Goal: Task Accomplishment & Management: Use online tool/utility

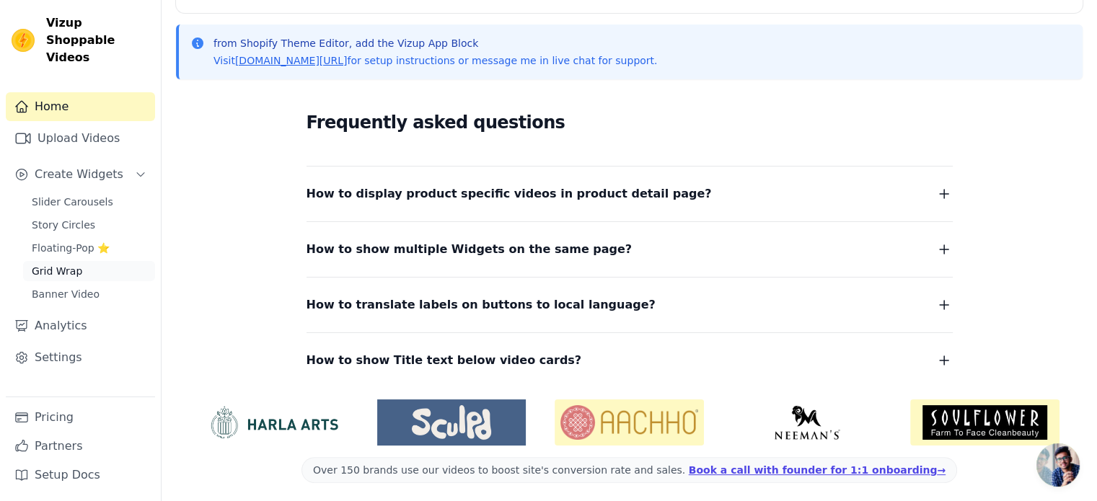
scroll to position [307, 0]
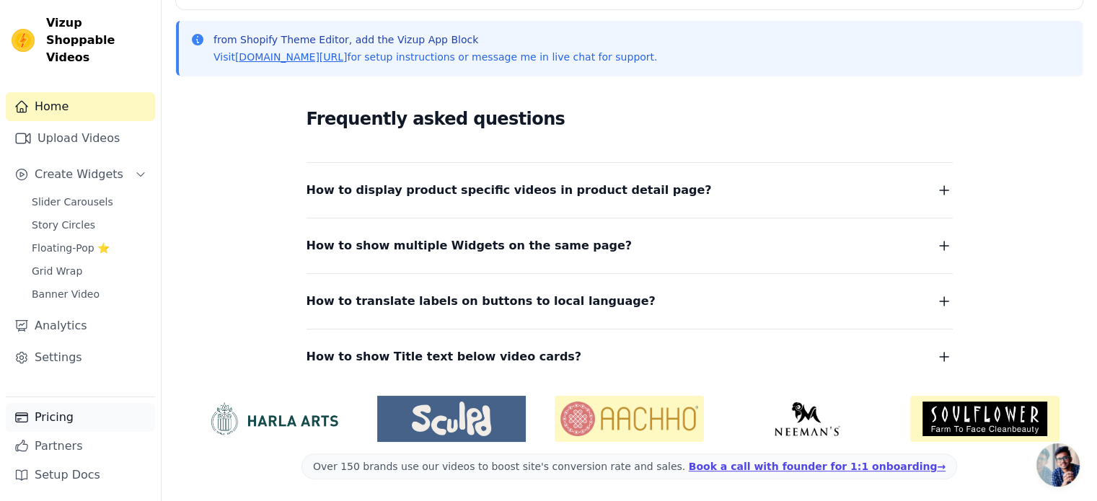
click at [63, 428] on link "Pricing" at bounding box center [80, 417] width 149 height 29
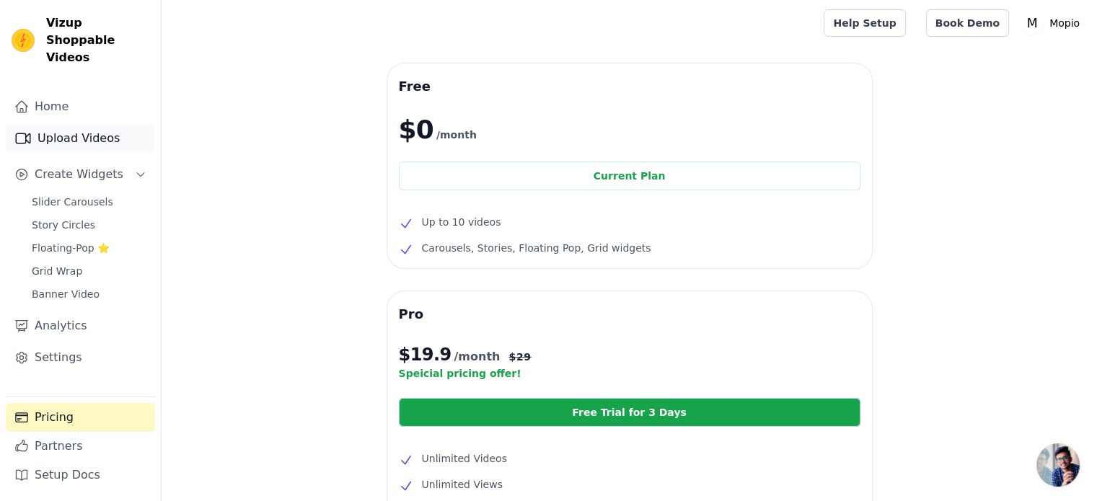
click at [62, 129] on link "Upload Videos" at bounding box center [80, 138] width 149 height 29
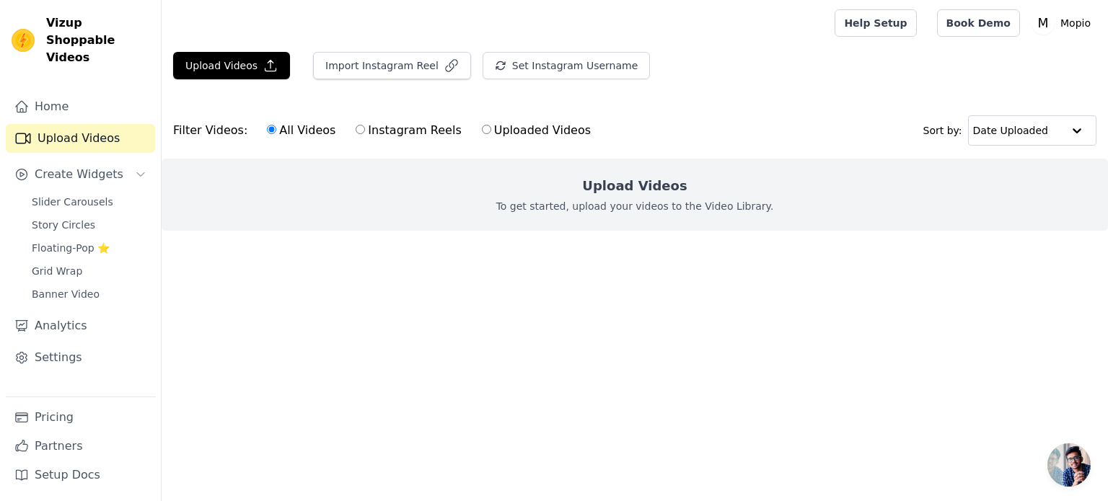
drag, startPoint x: 387, startPoint y: 131, endPoint x: 365, endPoint y: 131, distance: 21.6
click at [384, 131] on label "Instagram Reels" at bounding box center [408, 130] width 107 height 19
click at [341, 128] on div "All Videos Instagram Reels Uploaded Videos" at bounding box center [429, 130] width 340 height 33
click at [356, 131] on input "Instagram Reels" at bounding box center [360, 129] width 9 height 9
radio input "true"
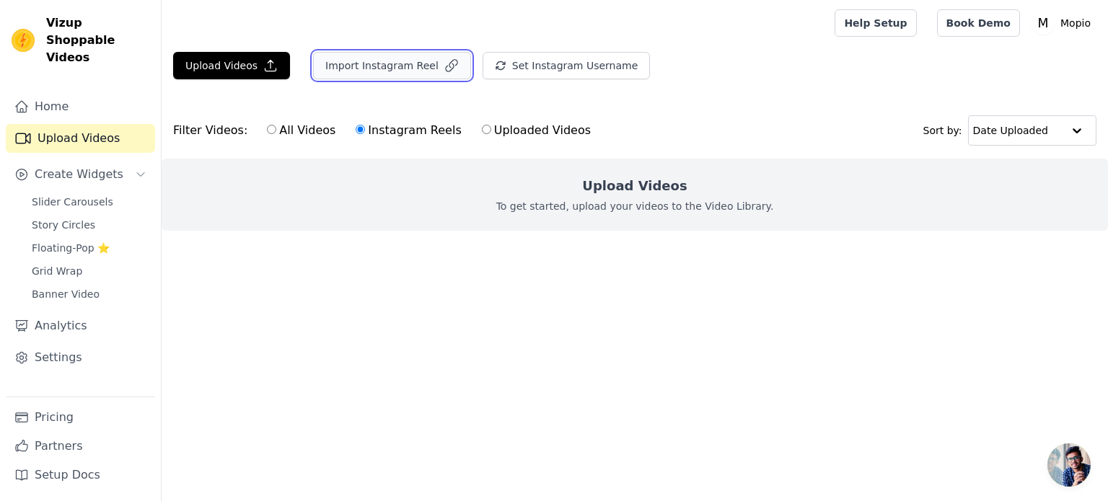
click at [404, 66] on button "Import Instagram Reel" at bounding box center [392, 65] width 158 height 27
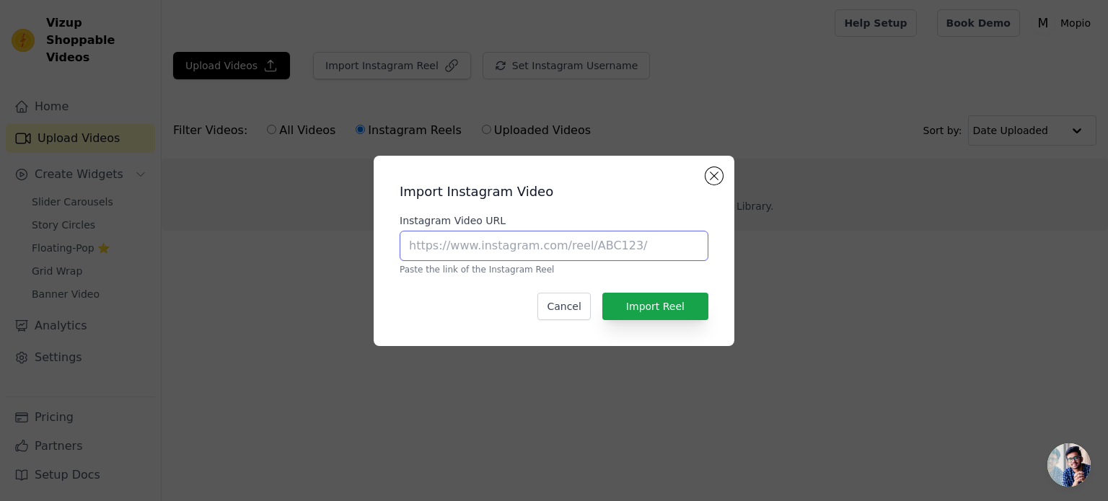
click at [516, 251] on input "Instagram Video URL" at bounding box center [554, 246] width 309 height 30
paste input "[URL][DOMAIN_NAME]"
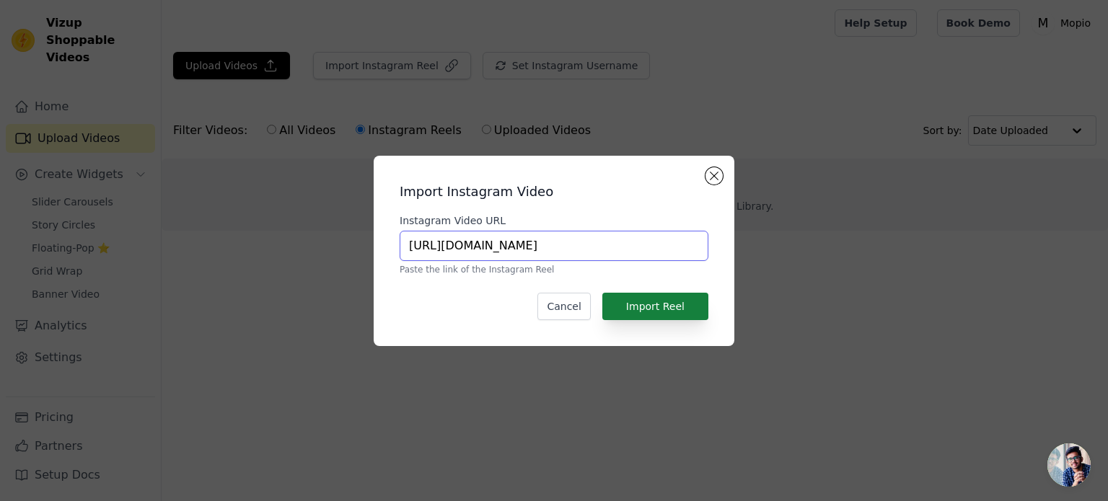
type input "[URL][DOMAIN_NAME]"
click at [635, 299] on button "Import Reel" at bounding box center [655, 306] width 106 height 27
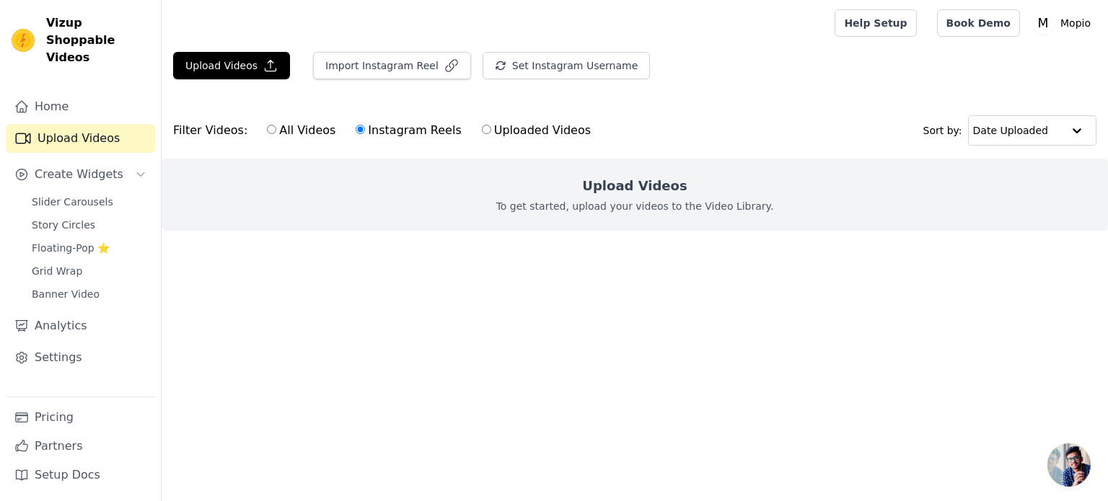
click at [297, 134] on label "All Videos" at bounding box center [301, 130] width 70 height 19
click at [276, 134] on input "All Videos" at bounding box center [271, 129] width 9 height 9
radio input "true"
click at [355, 123] on label "Instagram Reels" at bounding box center [408, 130] width 107 height 19
click at [356, 125] on input "Instagram Reels" at bounding box center [360, 129] width 9 height 9
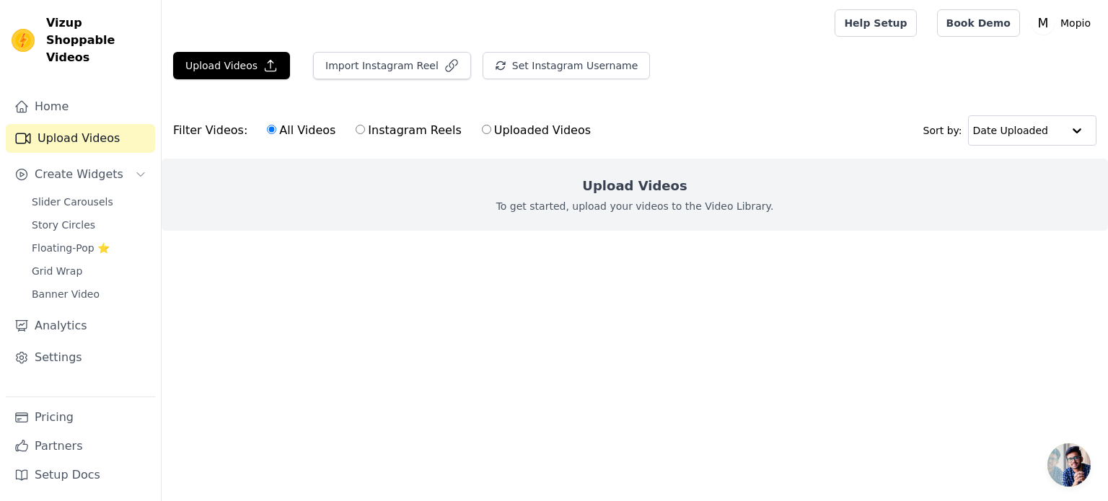
radio input "true"
click at [375, 128] on label "Instagram Reels" at bounding box center [408, 130] width 107 height 19
click at [365, 128] on input "Instagram Reels" at bounding box center [360, 129] width 9 height 9
click at [72, 92] on link "Home" at bounding box center [80, 106] width 149 height 29
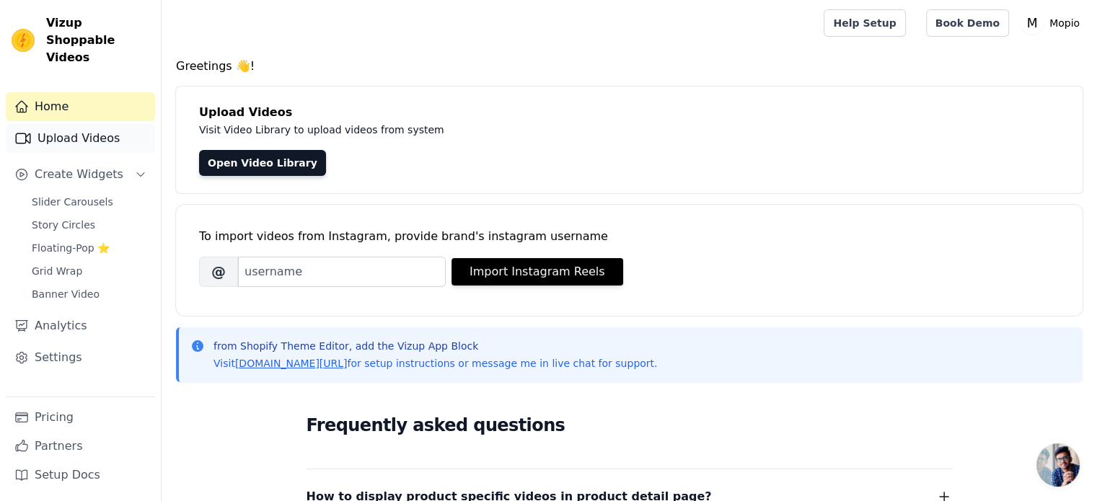
click at [70, 124] on link "Upload Videos" at bounding box center [80, 138] width 149 height 29
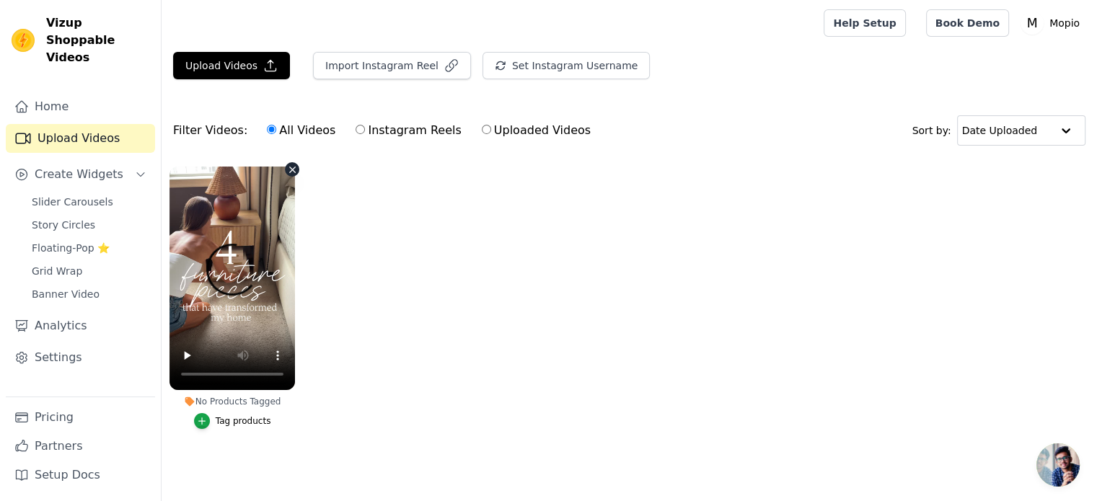
scroll to position [6, 0]
click at [415, 66] on button "Import Instagram Reel" at bounding box center [392, 65] width 158 height 27
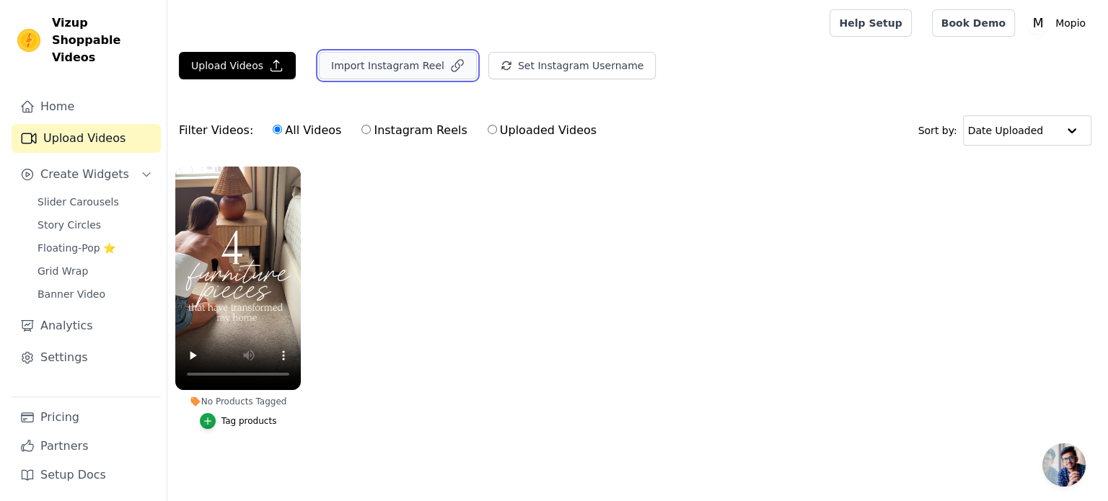
scroll to position [0, 0]
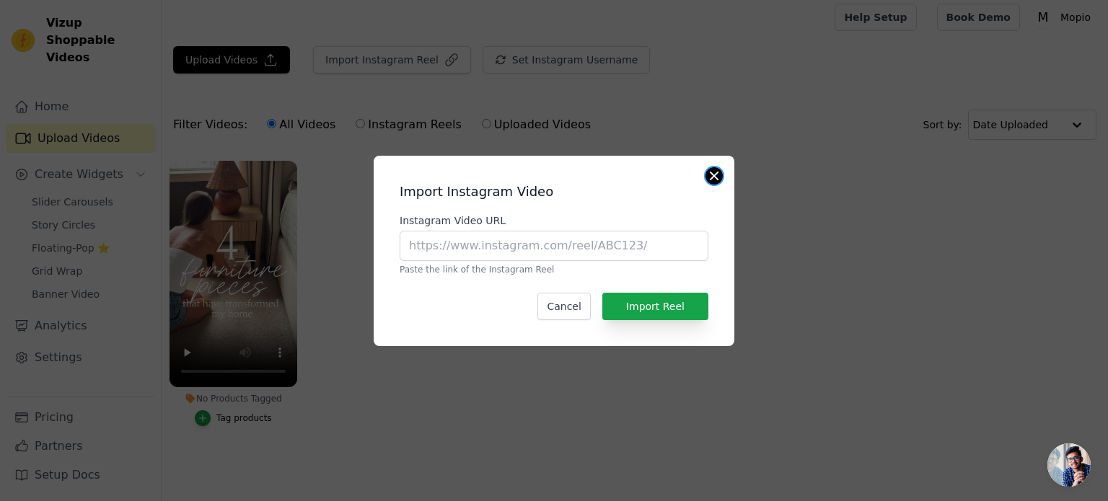
click at [720, 175] on button "Close modal" at bounding box center [713, 175] width 17 height 17
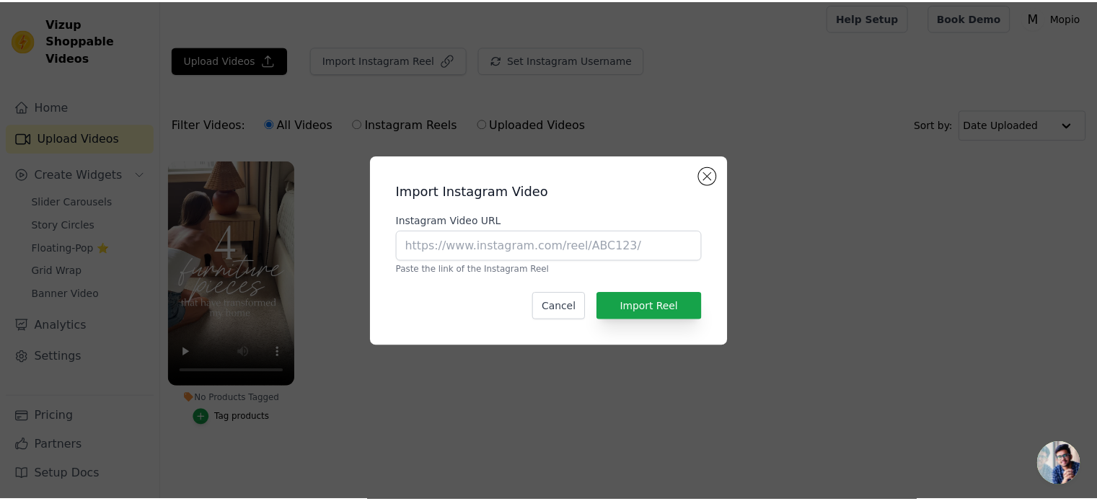
scroll to position [6, 0]
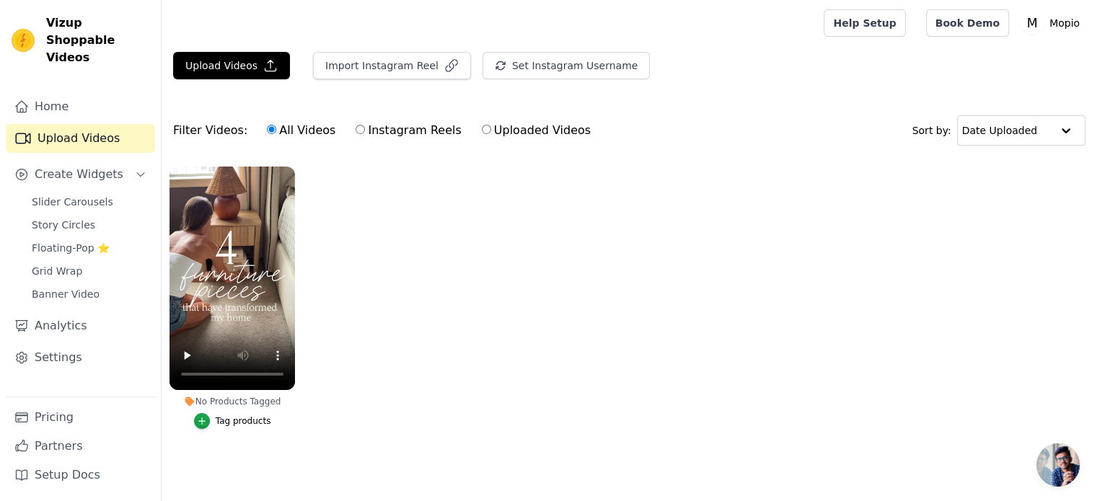
click at [338, 359] on ul "No Products Tagged Tag products" at bounding box center [629, 312] width 935 height 307
click at [394, 323] on ul "No Products Tagged Tag products" at bounding box center [629, 312] width 935 height 307
click at [229, 415] on div "Tag products" at bounding box center [244, 421] width 56 height 12
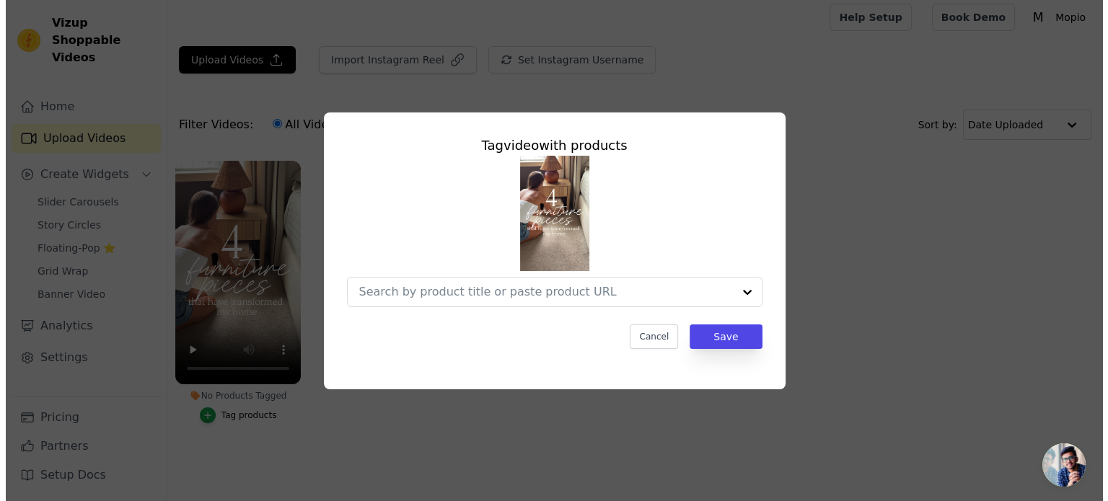
scroll to position [0, 0]
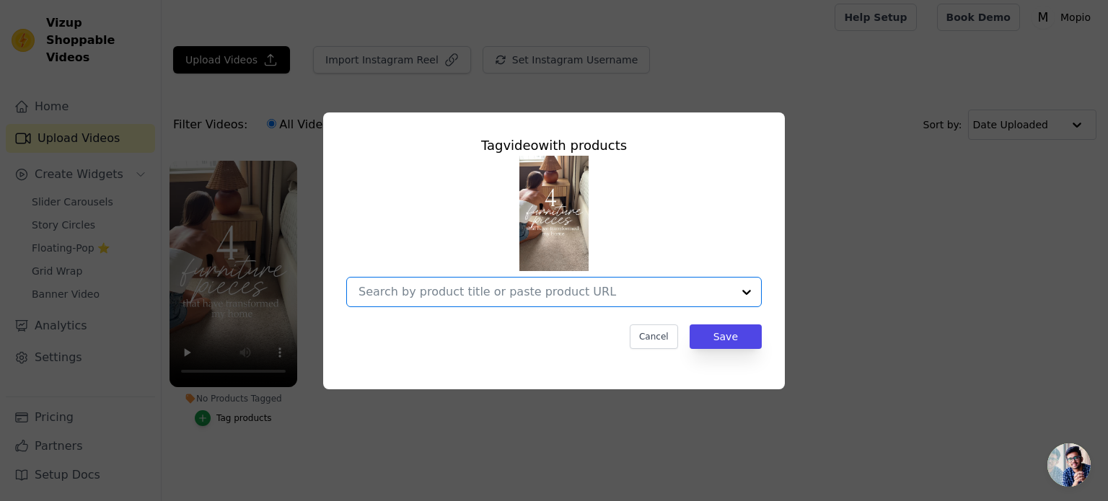
click at [584, 295] on input "No Products Tagged Tag video with products Option undefined, selected. Select i…" at bounding box center [545, 292] width 374 height 14
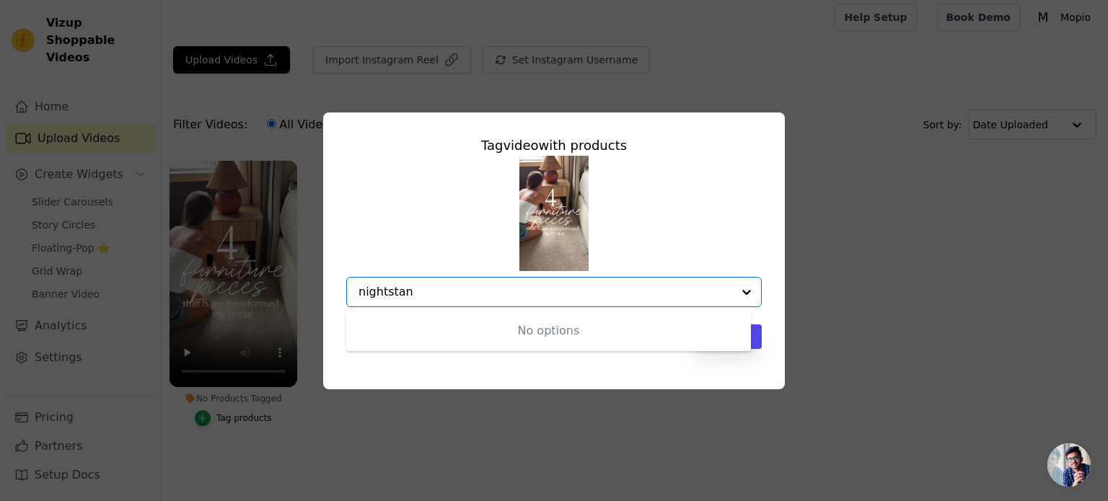
type input "nightstand"
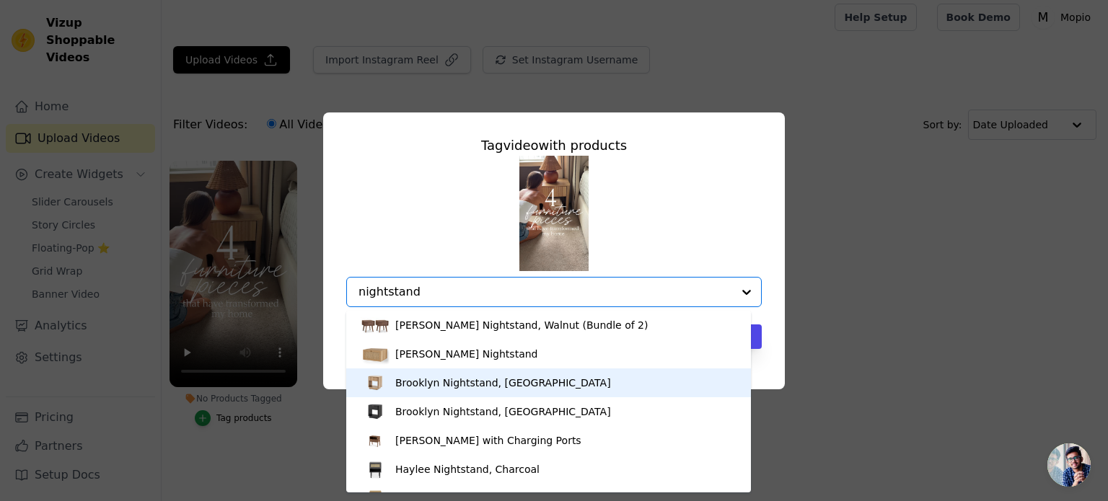
click at [462, 389] on div "Brooklyn Nightstand, [GEOGRAPHIC_DATA]" at bounding box center [503, 383] width 216 height 14
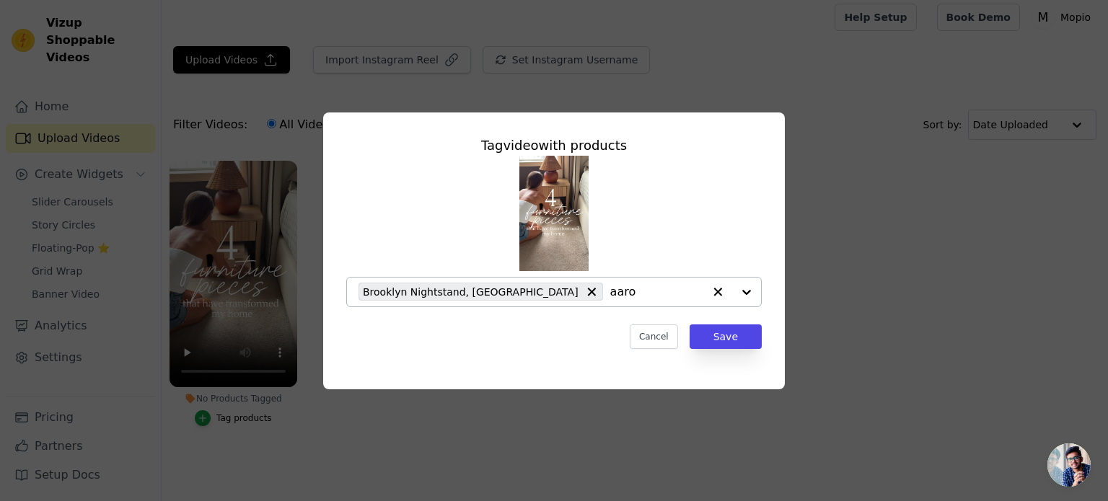
type input "[PERSON_NAME]"
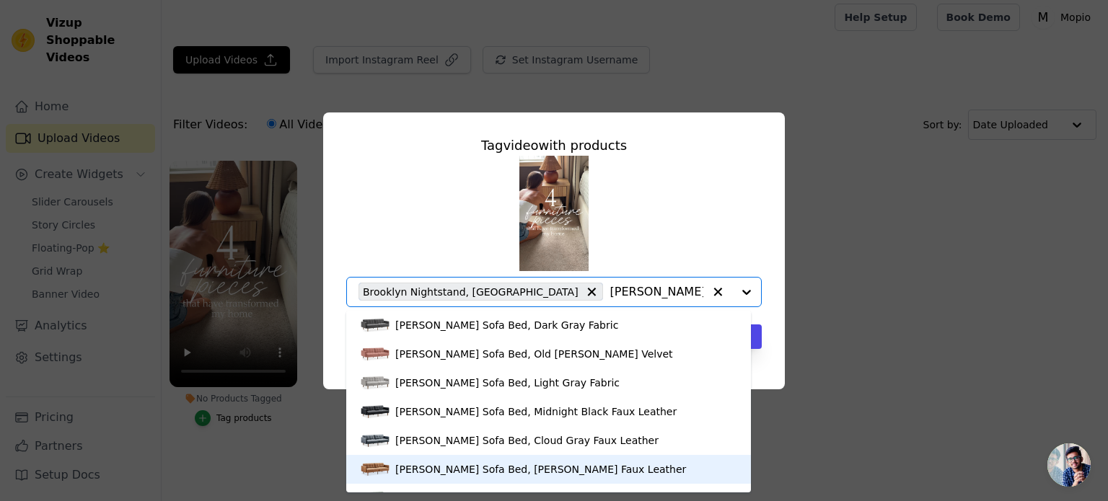
click at [493, 478] on div "[PERSON_NAME] Sofa Bed, [PERSON_NAME] Faux Leather" at bounding box center [549, 469] width 376 height 29
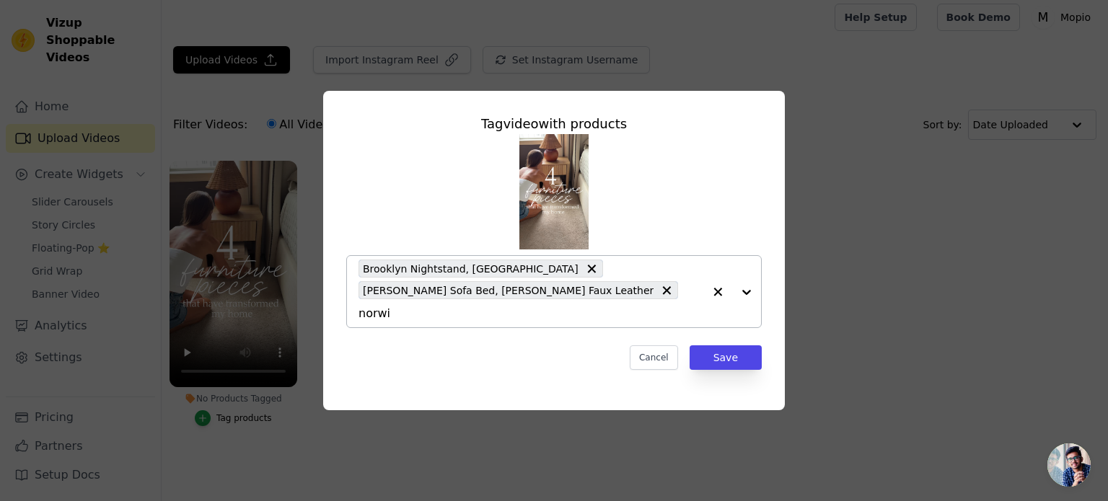
type input "norwin"
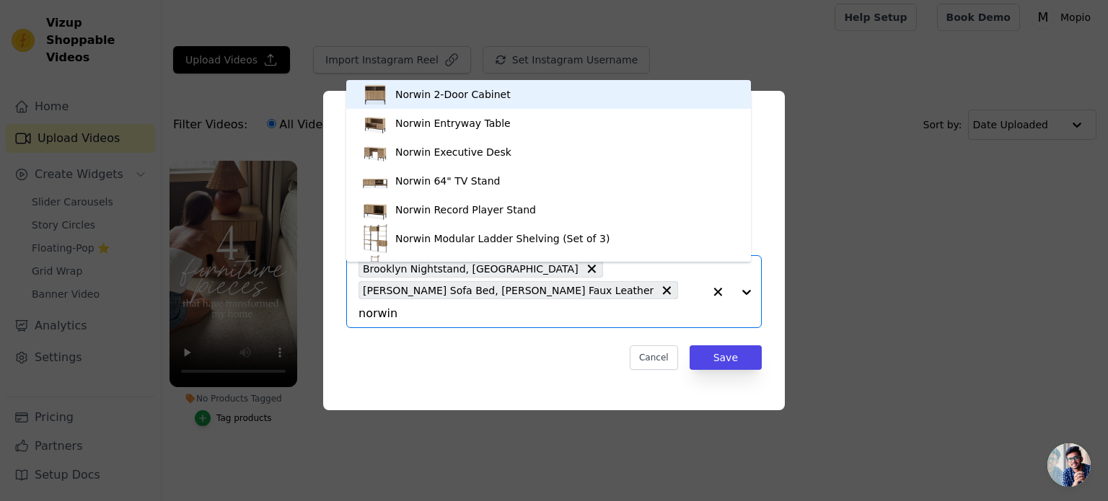
click at [485, 94] on div "Norwin 2-Door Cabinet" at bounding box center [452, 94] width 115 height 14
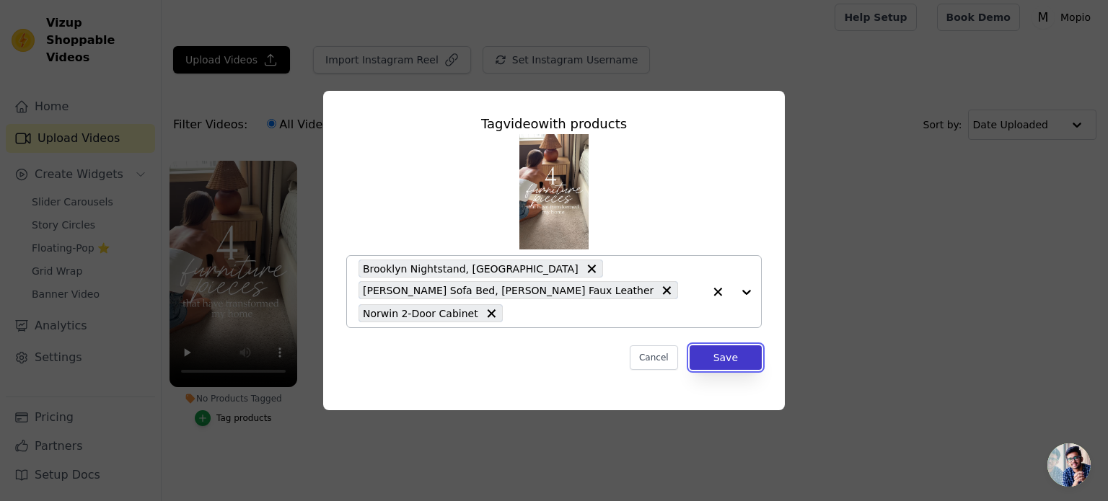
click at [744, 360] on button "Save" at bounding box center [725, 357] width 72 height 25
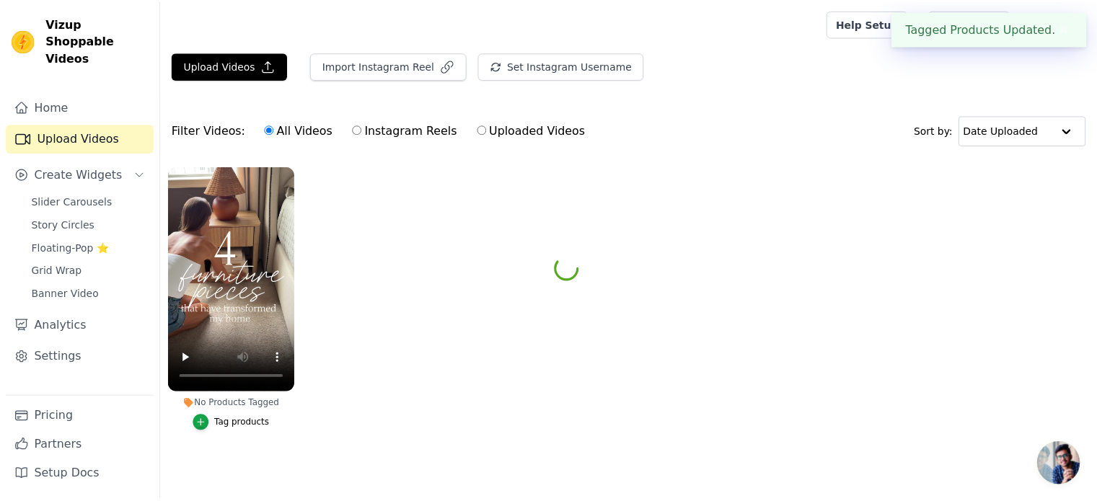
scroll to position [6, 0]
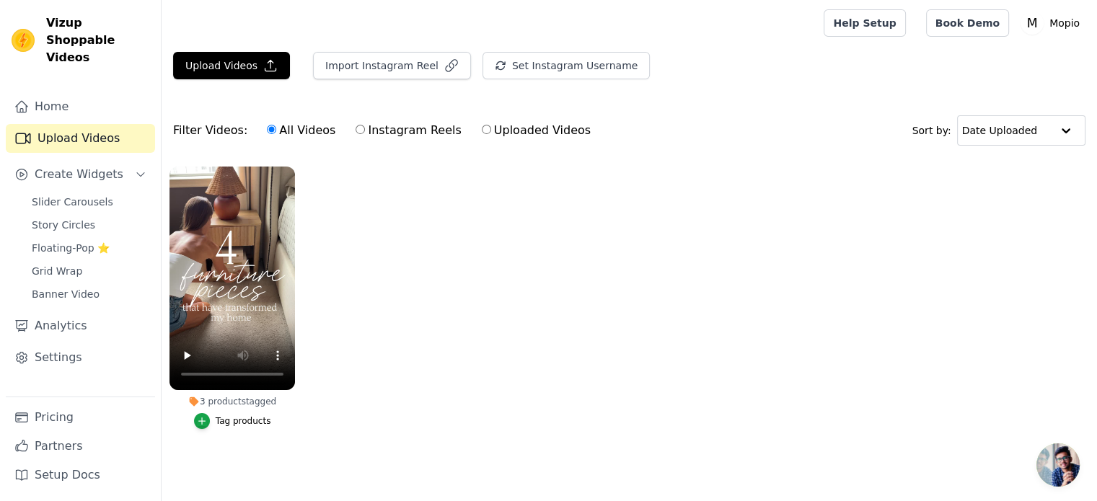
click at [232, 421] on button "Tag products" at bounding box center [232, 421] width 77 height 16
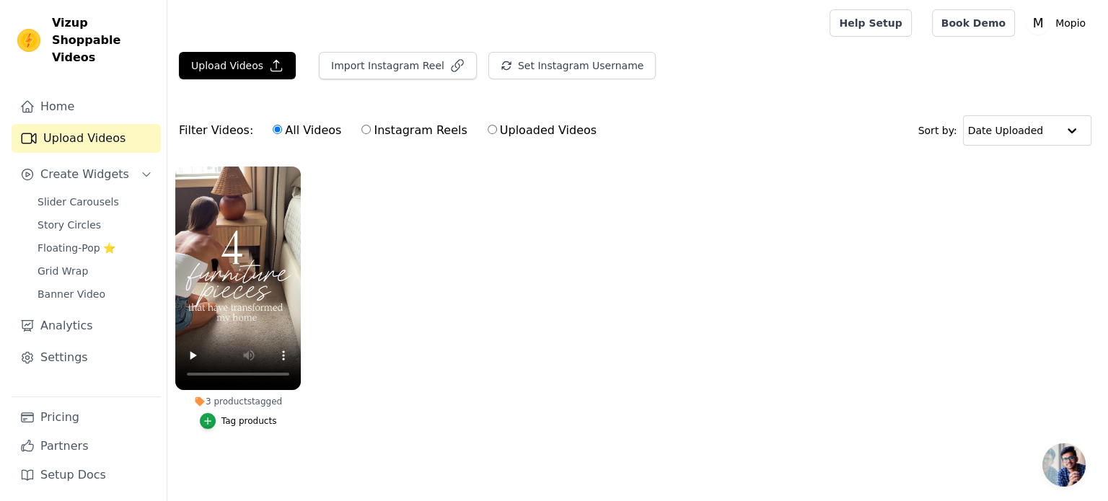
scroll to position [0, 0]
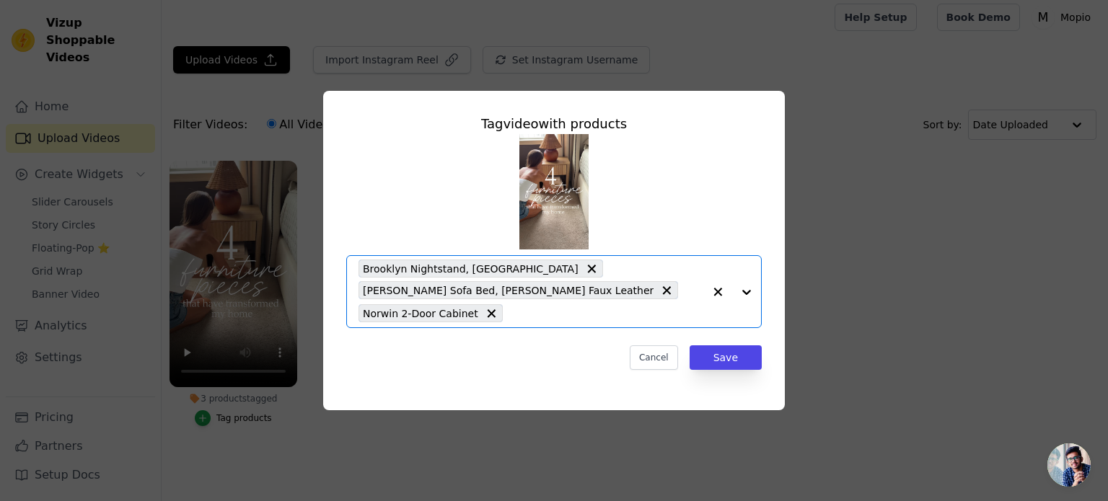
click at [513, 320] on input "3 products tagged Tag video with products Option Brooklyn Nightstand, Golden Oa…" at bounding box center [606, 314] width 193 height 14
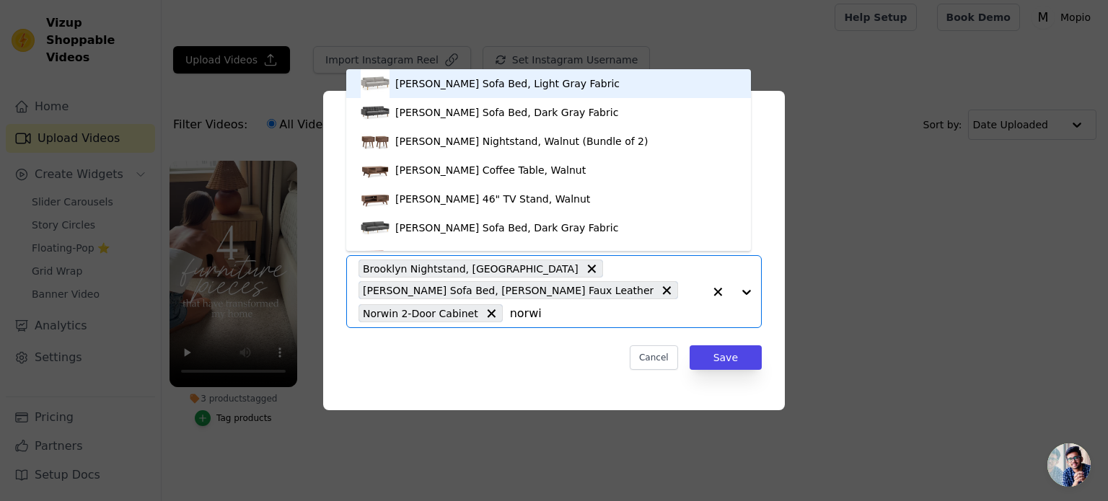
type input "norwin"
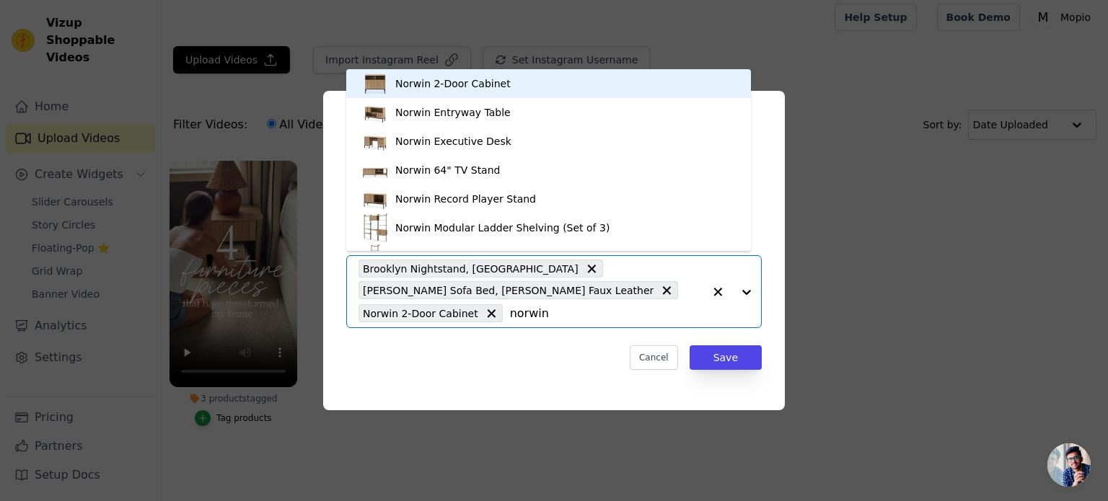
scroll to position [20, 0]
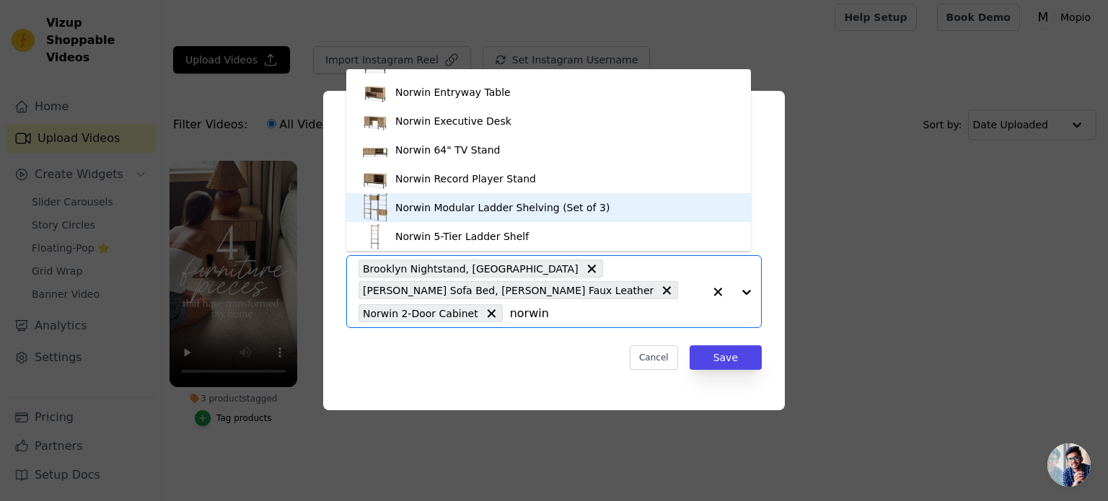
click at [530, 204] on div "Norwin Modular Ladder Shelving (Set of 3)" at bounding box center [502, 207] width 214 height 14
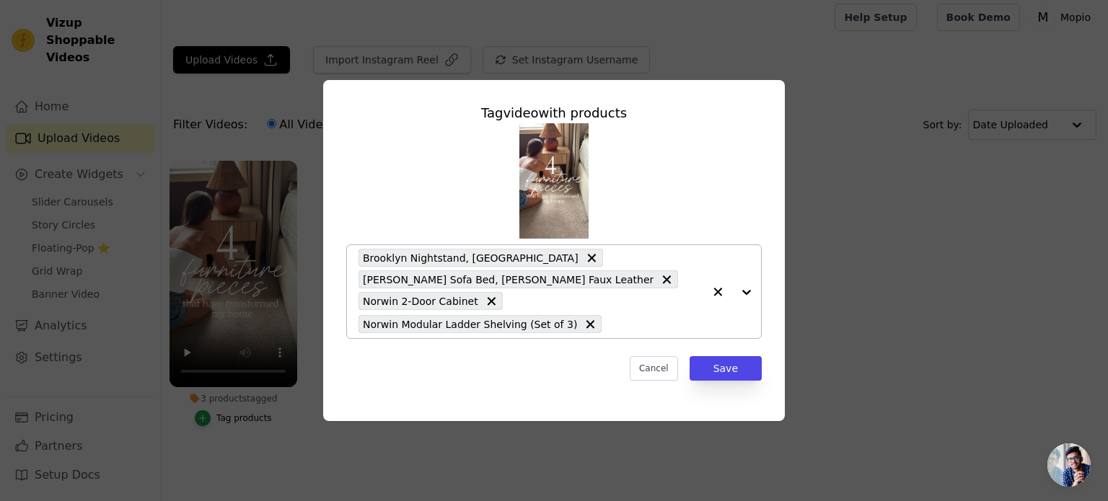
click at [738, 384] on div "Tag video with products Brooklyn Nightstand, Golden Oak [PERSON_NAME] Sofa Bed,…" at bounding box center [554, 242] width 438 height 301
click at [738, 366] on button "Save" at bounding box center [725, 368] width 72 height 25
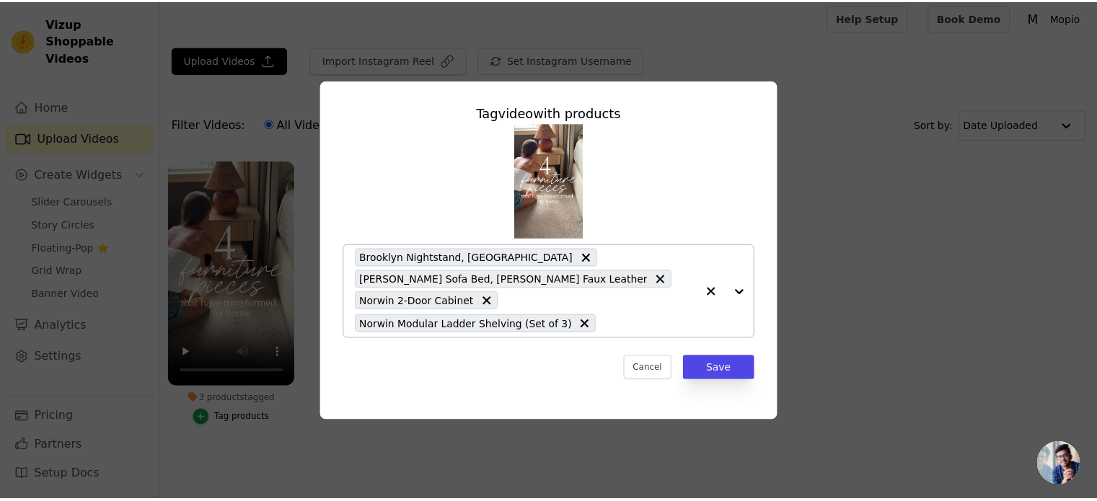
scroll to position [6, 0]
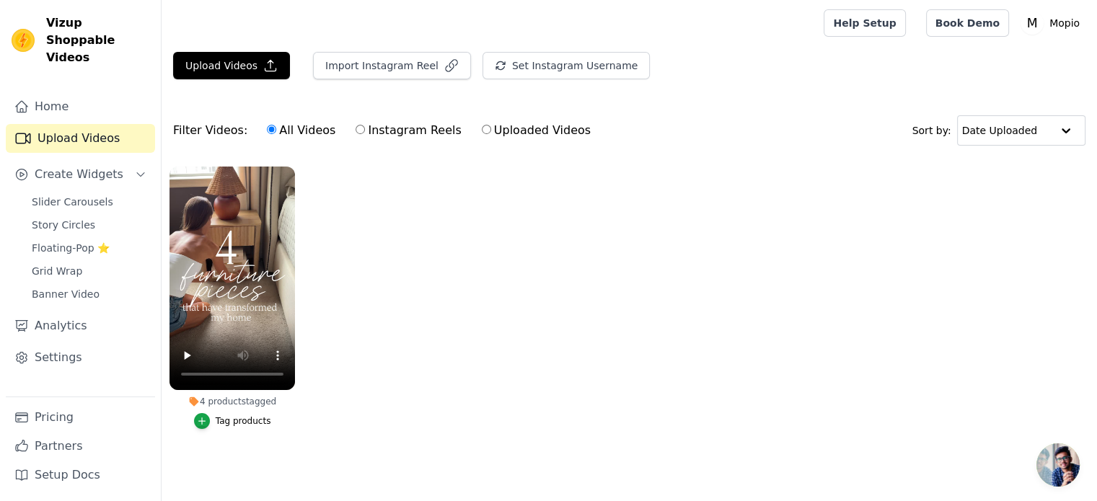
click at [353, 265] on ul "4 products tagged Tag products" at bounding box center [629, 312] width 935 height 307
click at [58, 264] on span "Grid Wrap" at bounding box center [57, 271] width 50 height 14
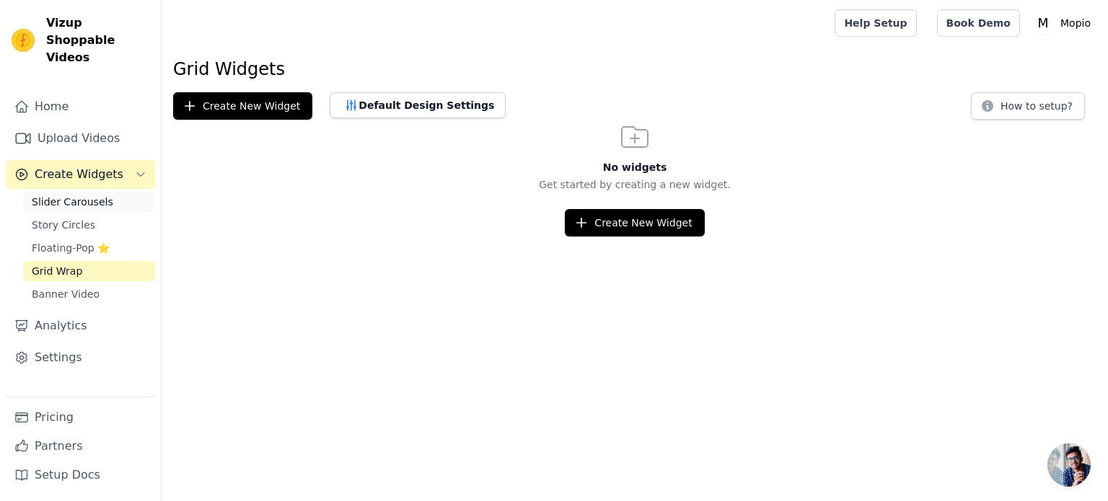
click at [95, 195] on span "Slider Carousels" at bounding box center [72, 202] width 81 height 14
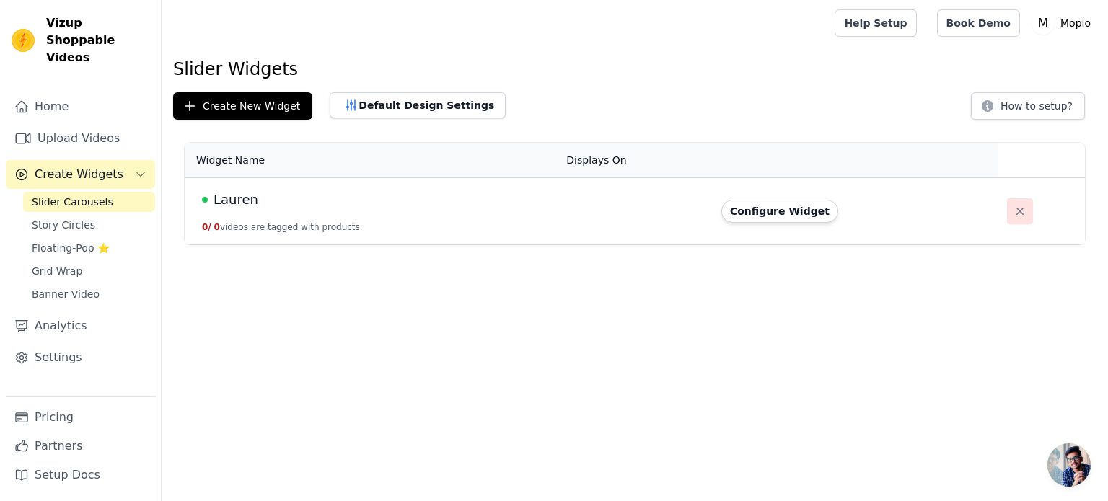
click at [1015, 211] on icon "button" at bounding box center [1020, 211] width 14 height 14
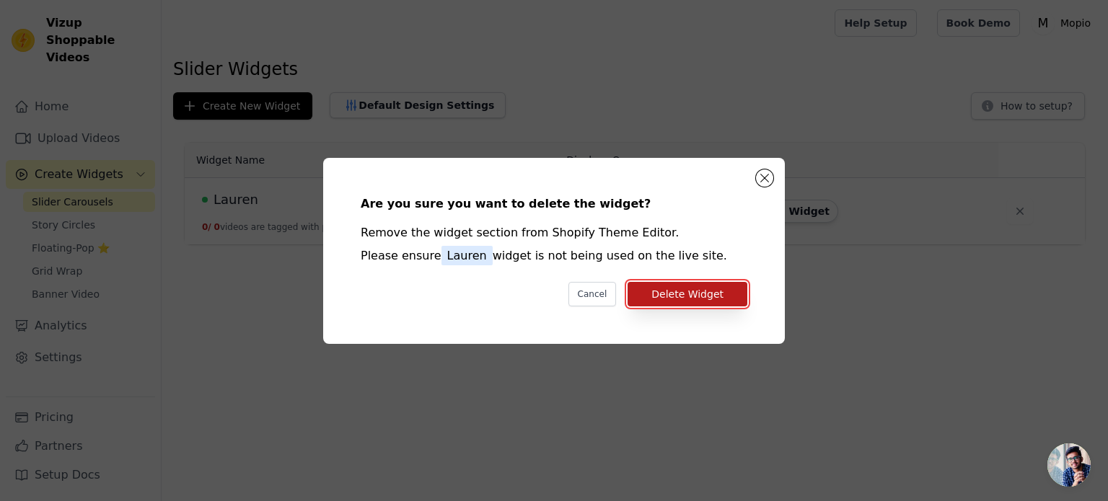
click at [715, 294] on button "Delete Widget" at bounding box center [687, 294] width 120 height 25
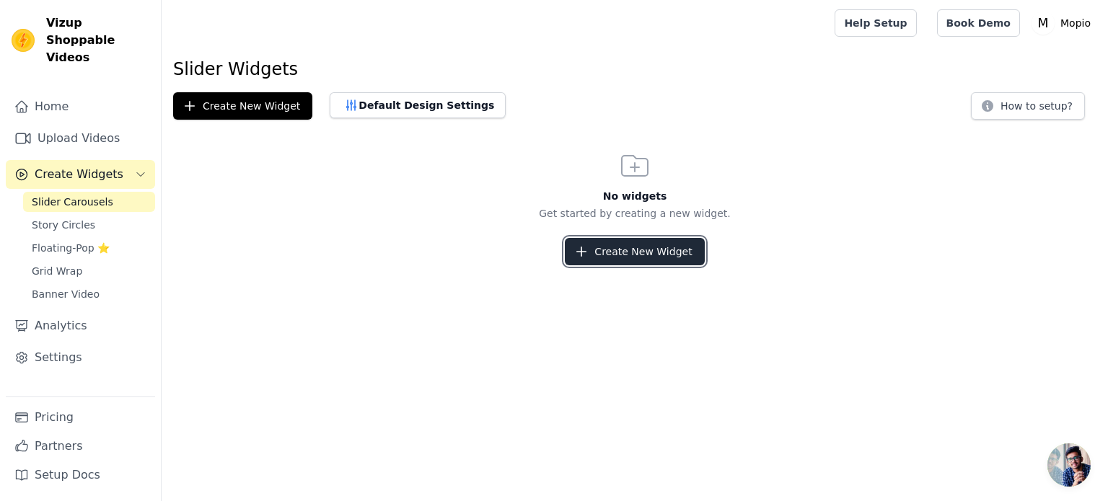
click at [626, 262] on button "Create New Widget" at bounding box center [634, 251] width 139 height 27
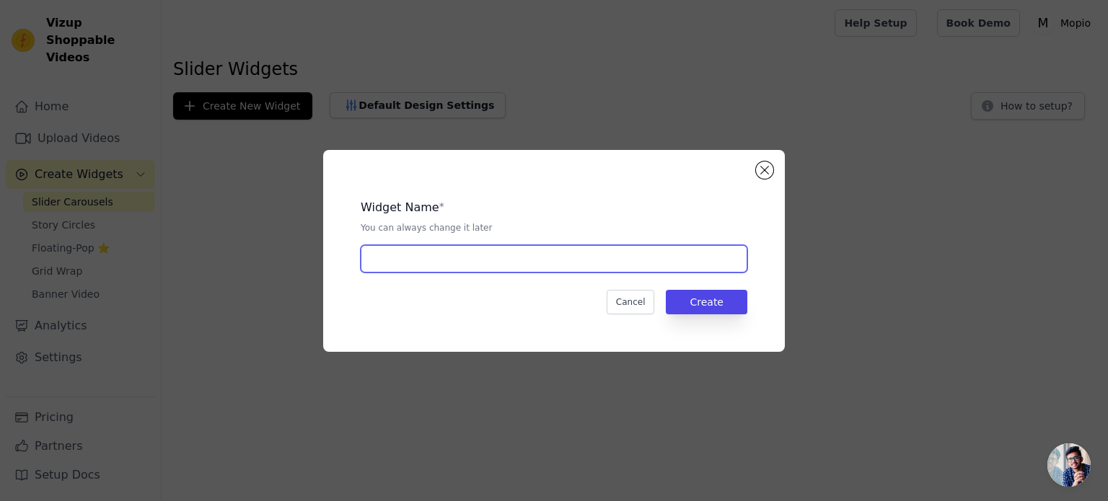
click at [594, 256] on input "text" at bounding box center [554, 258] width 387 height 27
type input "[PERSON_NAME]"
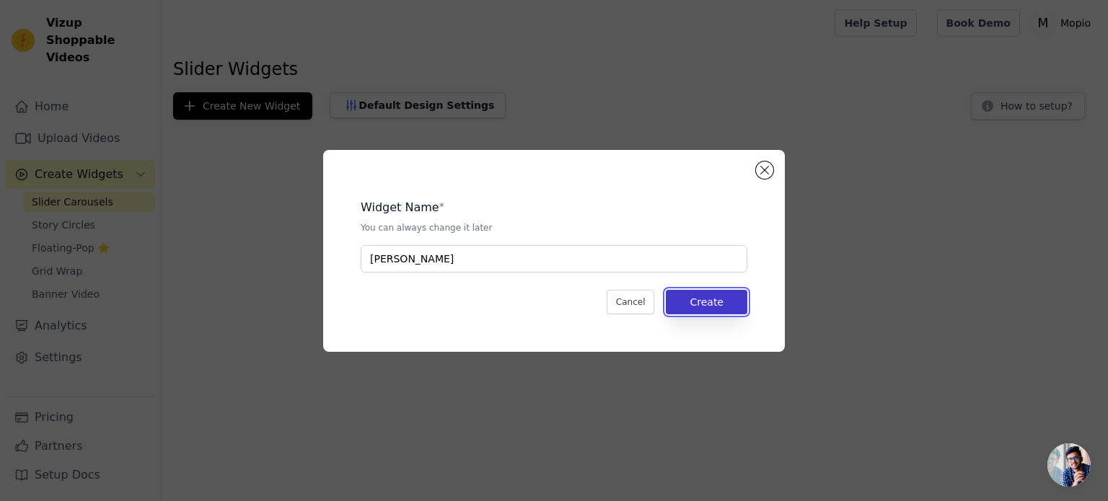
click at [744, 307] on button "Create" at bounding box center [706, 302] width 81 height 25
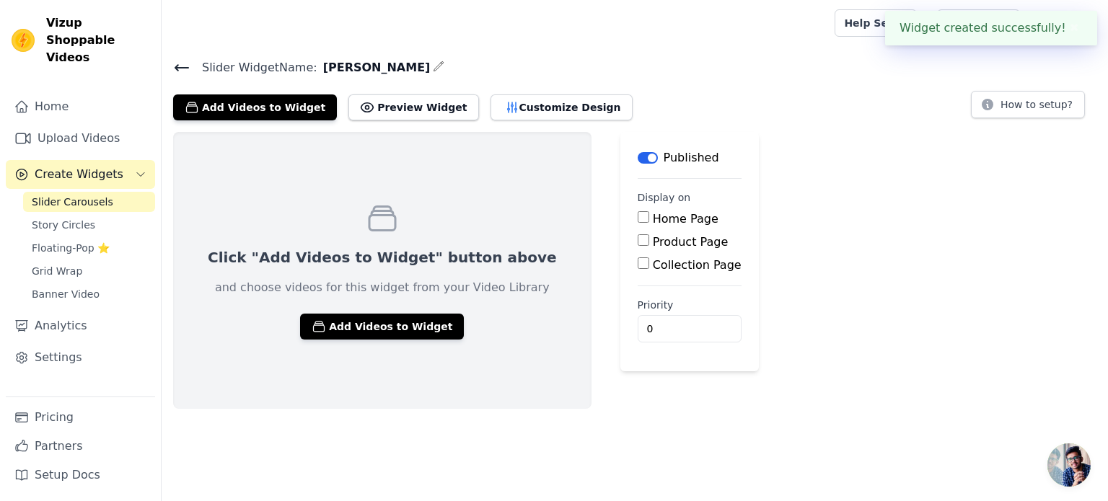
click at [653, 244] on label "Product Page" at bounding box center [691, 242] width 76 height 14
click at [638, 244] on input "Product Page" at bounding box center [644, 240] width 12 height 12
checkbox input "true"
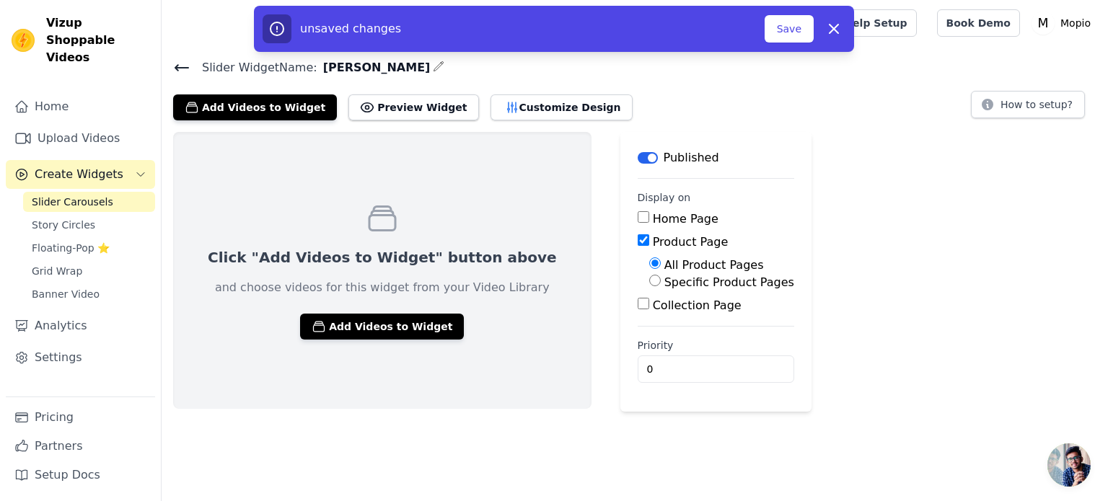
click at [649, 288] on div "Specific Product Pages" at bounding box center [721, 282] width 145 height 17
click at [649, 281] on input "Specific Product Pages" at bounding box center [655, 281] width 12 height 12
radio input "true"
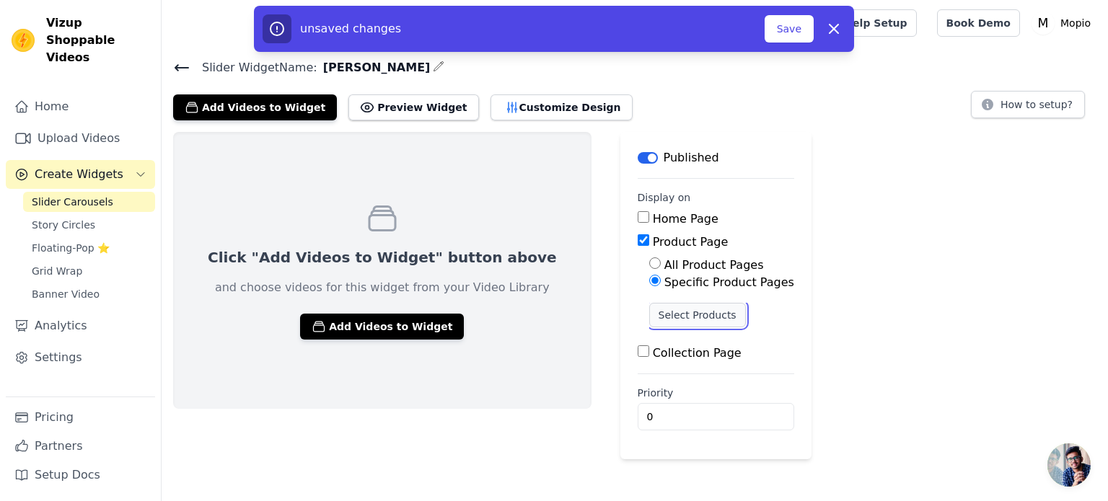
click at [649, 314] on button "Select Products" at bounding box center [697, 315] width 97 height 25
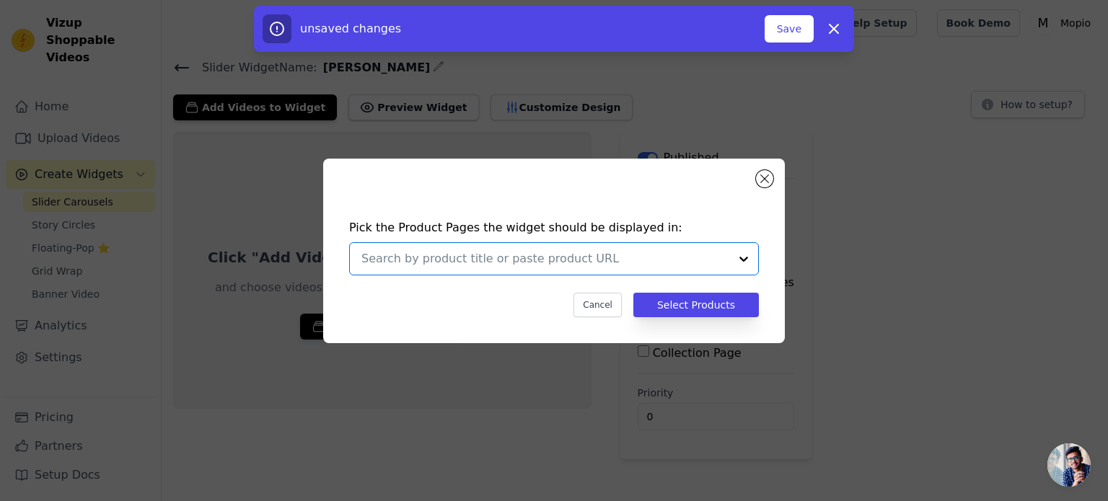
click at [627, 265] on input "text" at bounding box center [545, 258] width 368 height 17
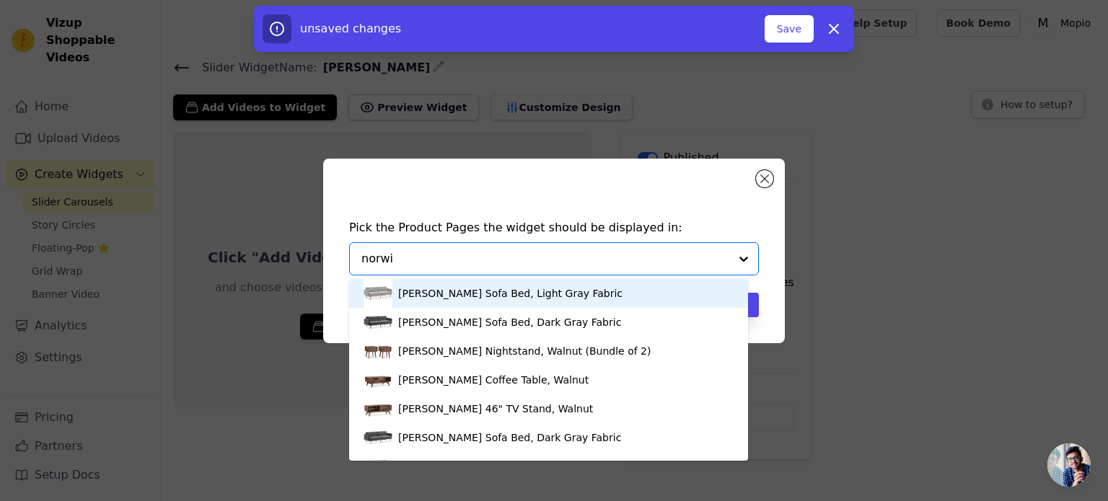
type input "norwin"
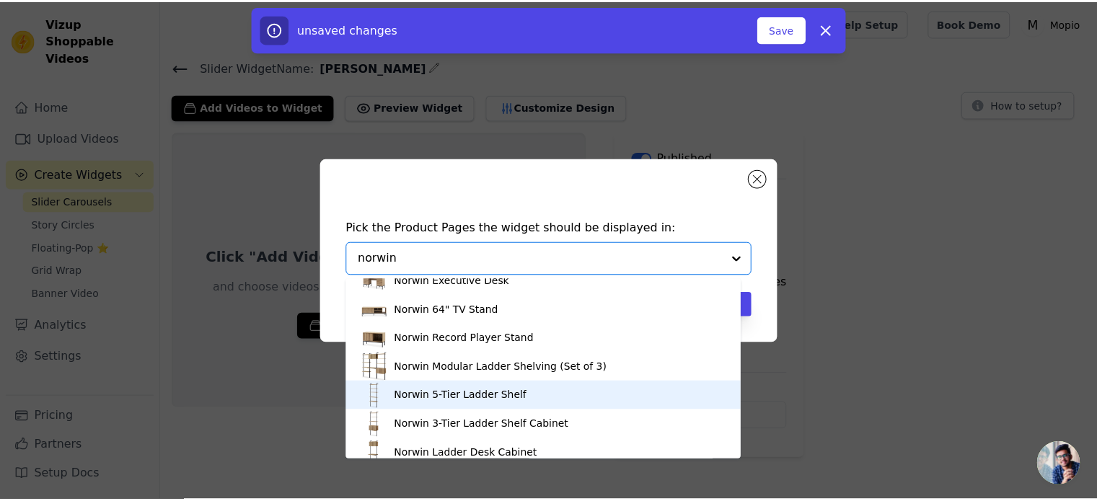
scroll to position [96, 0]
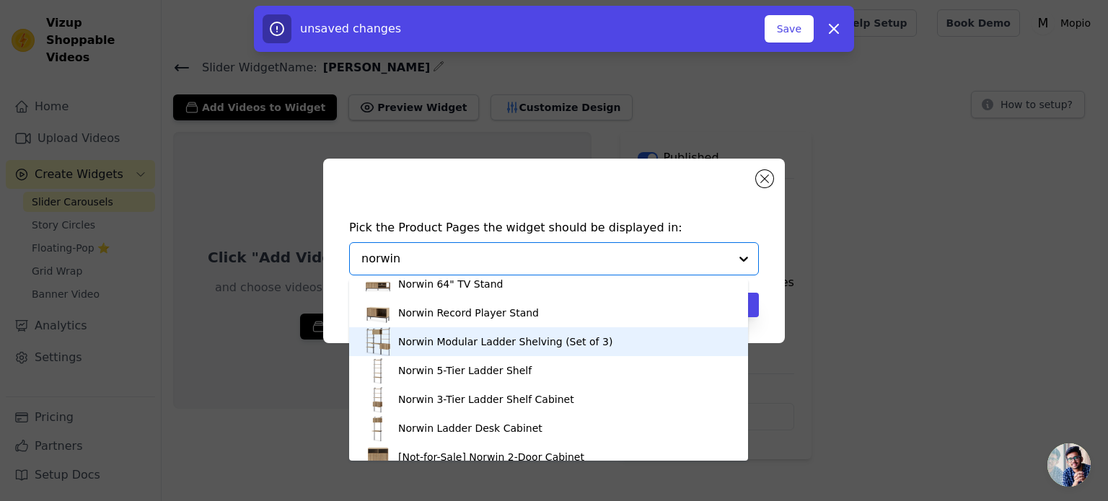
click at [513, 349] on div "Norwin Modular Ladder Shelving (Set of 3)" at bounding box center [548, 341] width 370 height 29
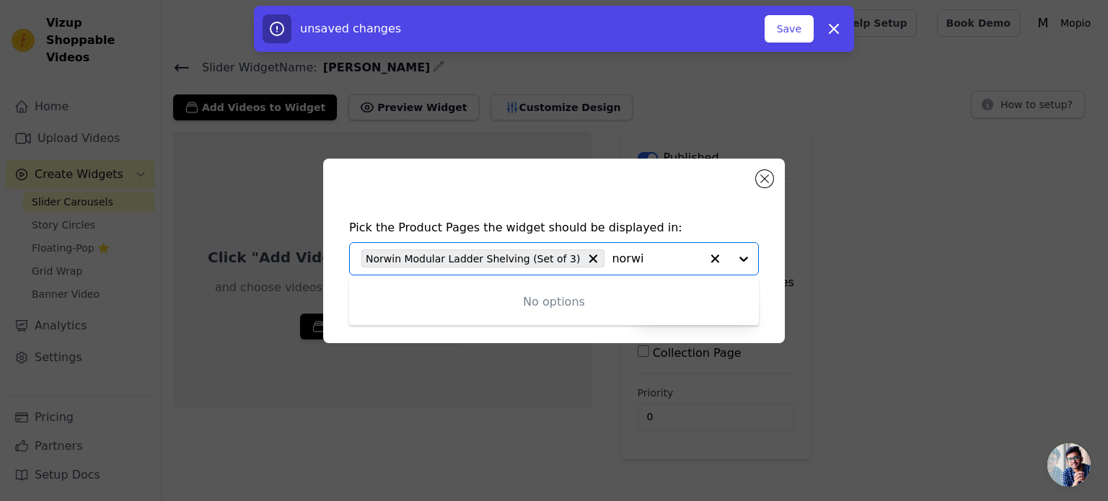
type input "norwin"
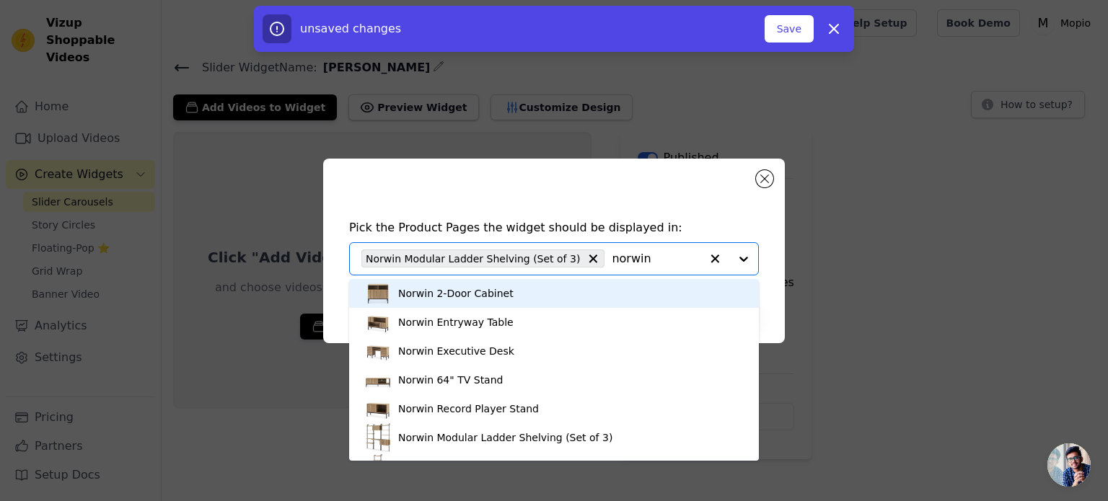
click at [511, 286] on div "Norwin 2-Door Cabinet" at bounding box center [553, 293] width 381 height 29
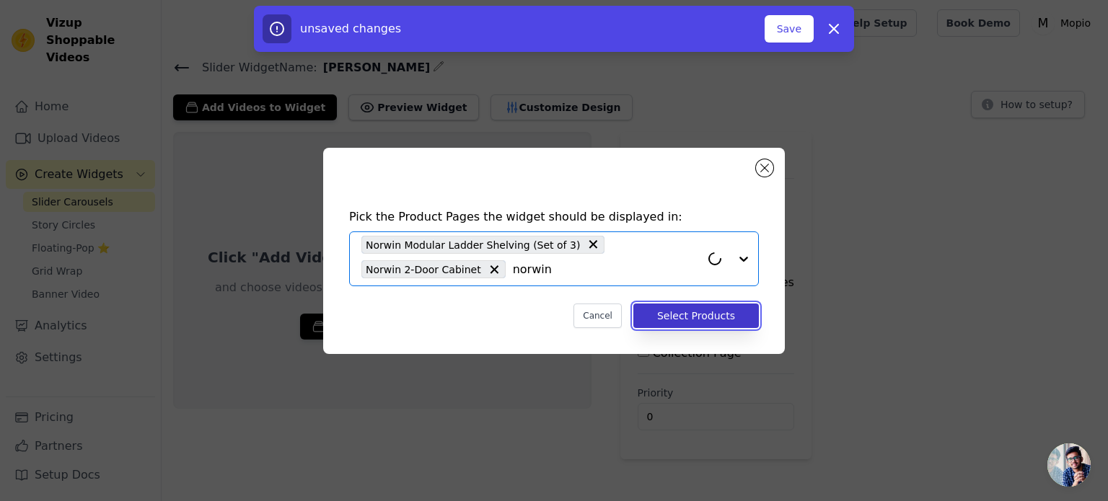
click at [729, 321] on button "Select Products" at bounding box center [695, 316] width 125 height 25
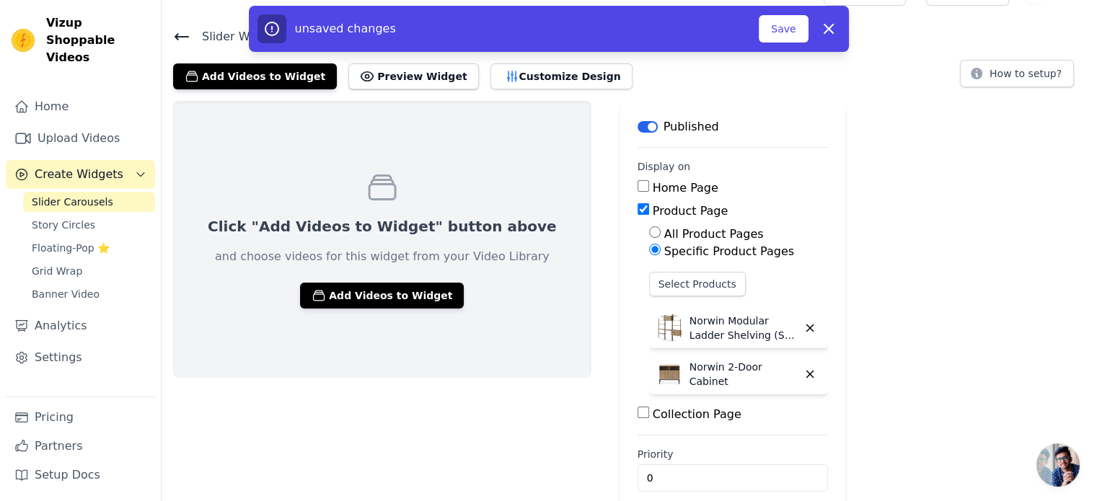
scroll to position [48, 0]
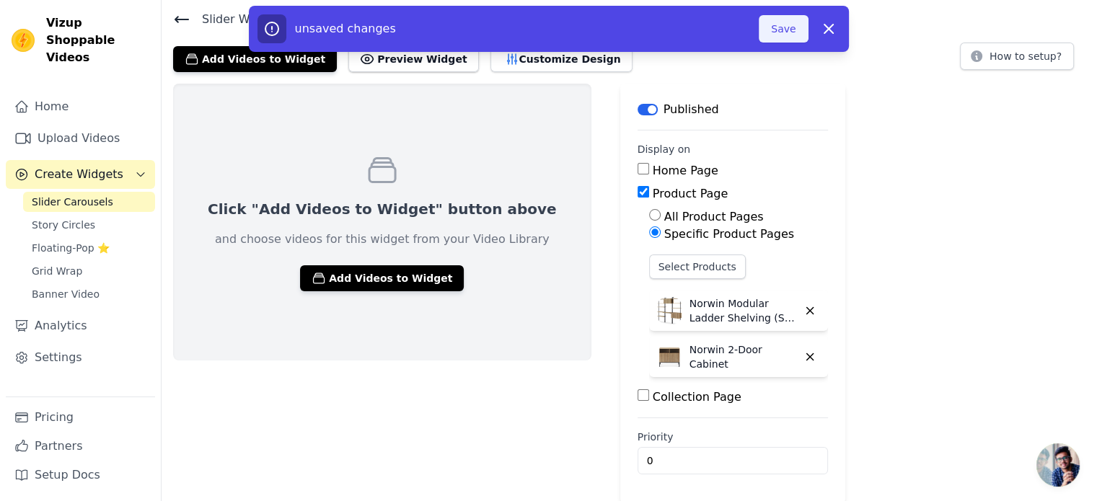
click at [775, 31] on button "Save" at bounding box center [783, 28] width 49 height 27
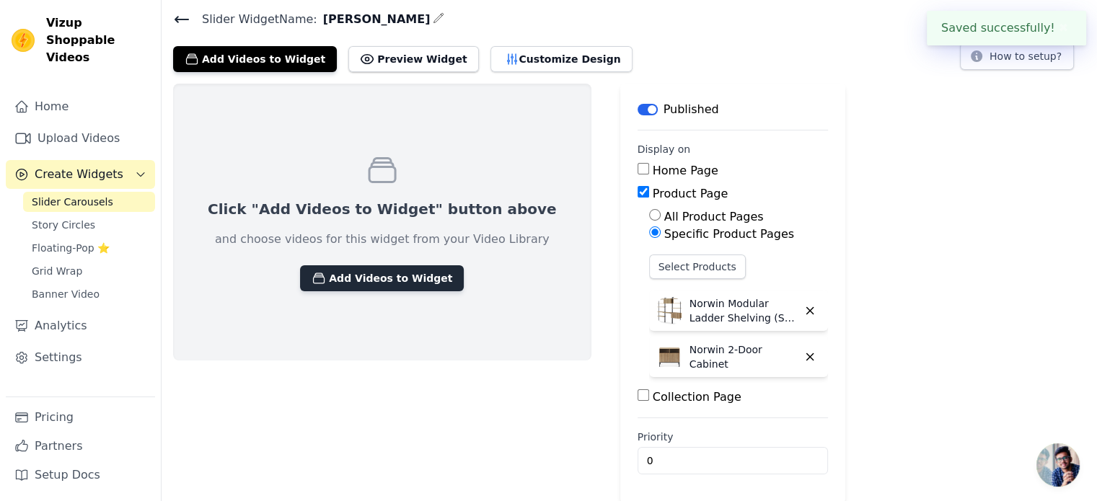
click at [355, 282] on button "Add Videos to Widget" at bounding box center [382, 278] width 164 height 26
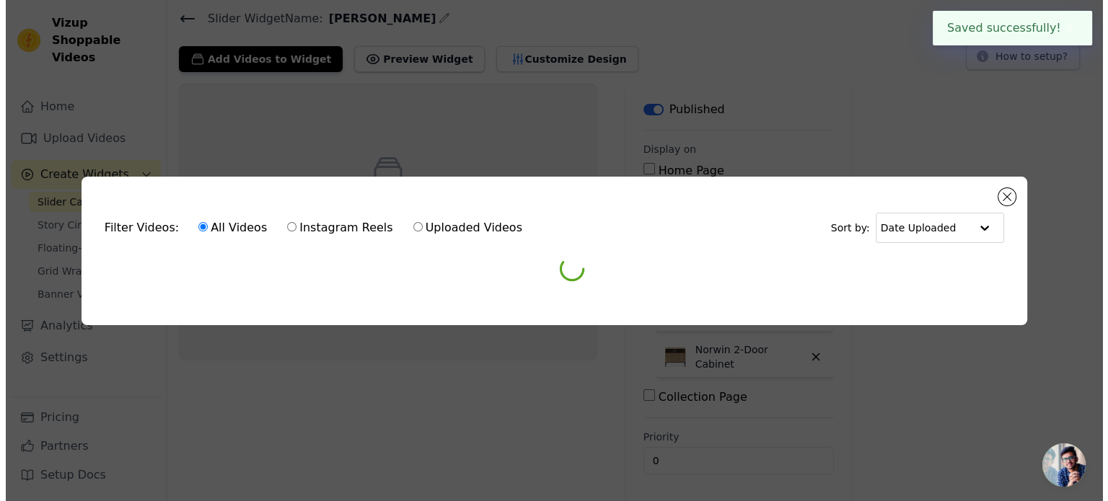
scroll to position [0, 0]
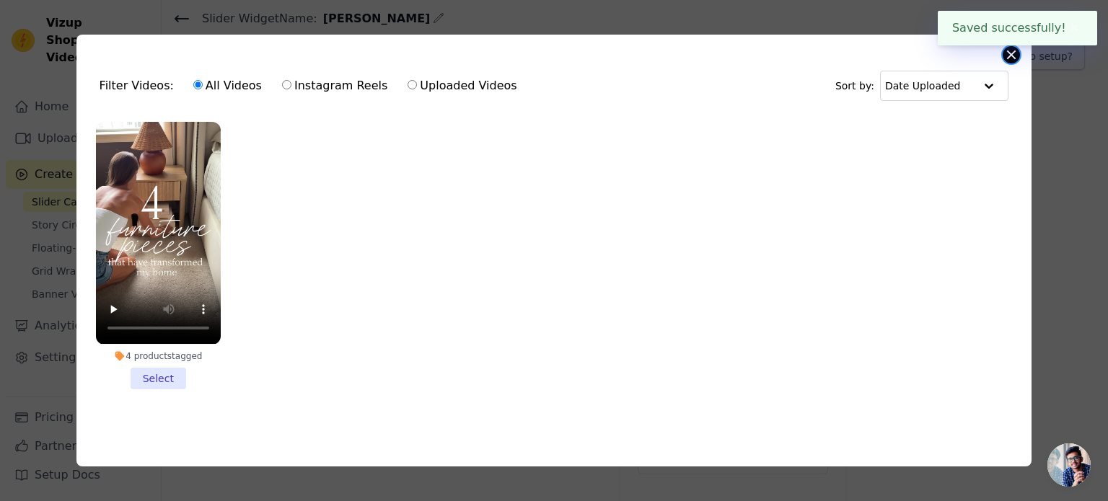
click at [1007, 52] on button "Close modal" at bounding box center [1010, 54] width 17 height 17
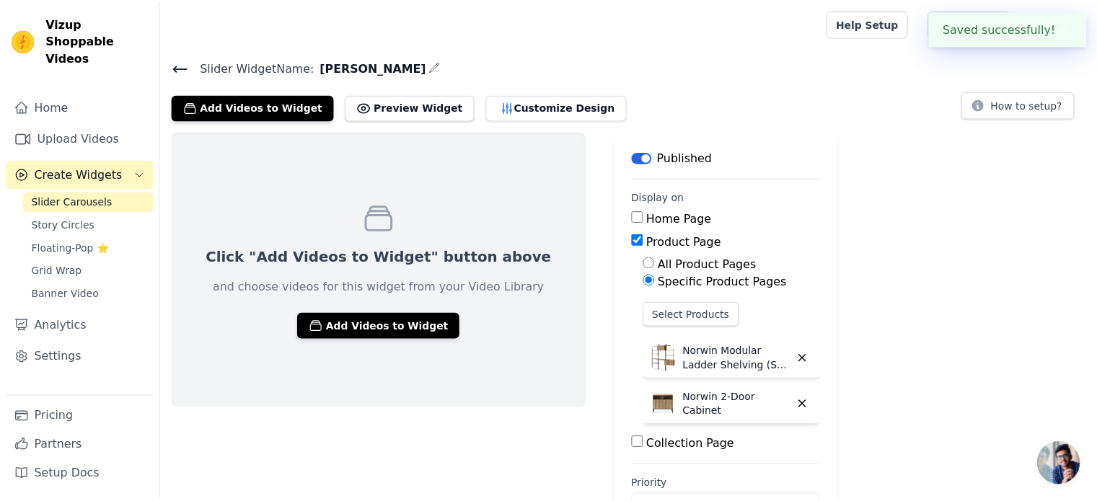
scroll to position [48, 0]
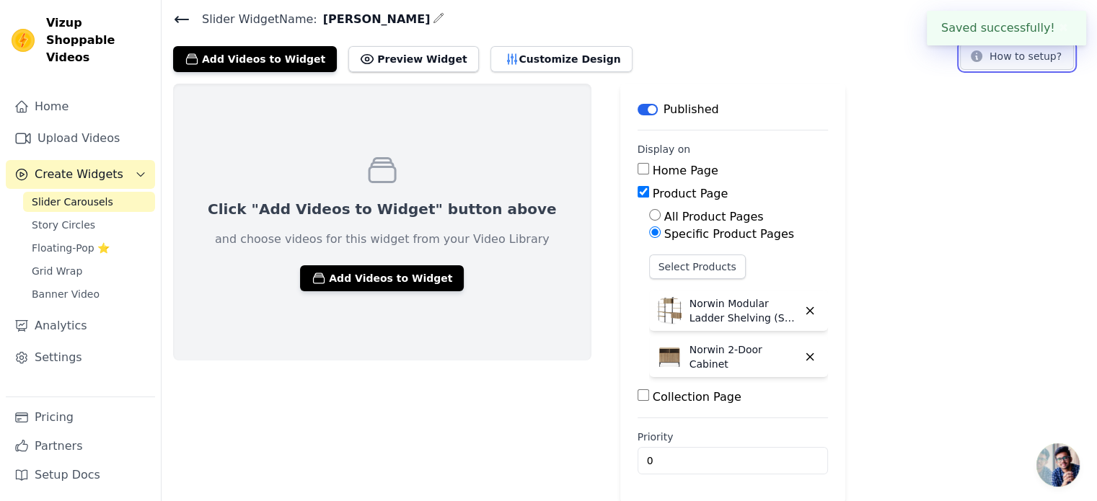
click at [1018, 63] on button "How to setup?" at bounding box center [1017, 56] width 114 height 27
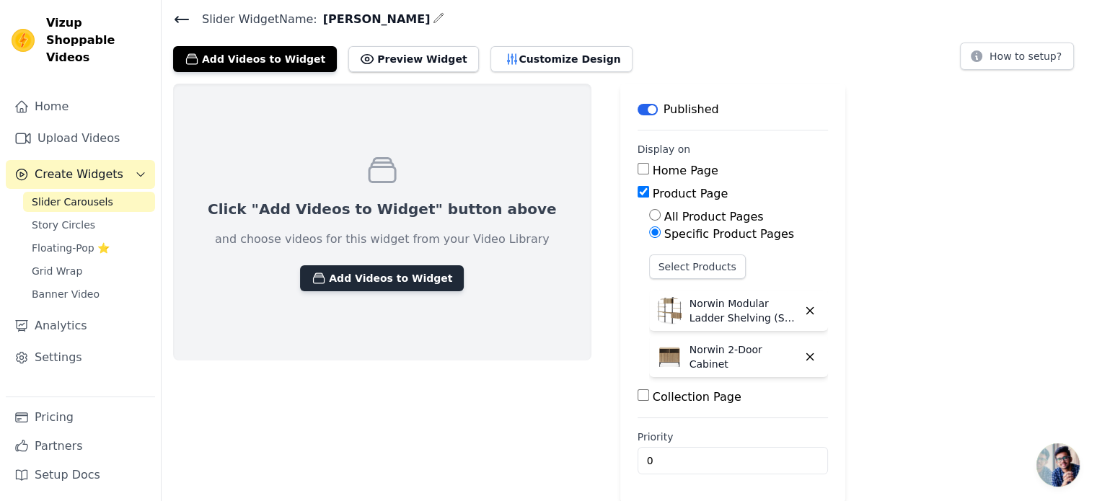
click at [352, 275] on button "Add Videos to Widget" at bounding box center [382, 278] width 164 height 26
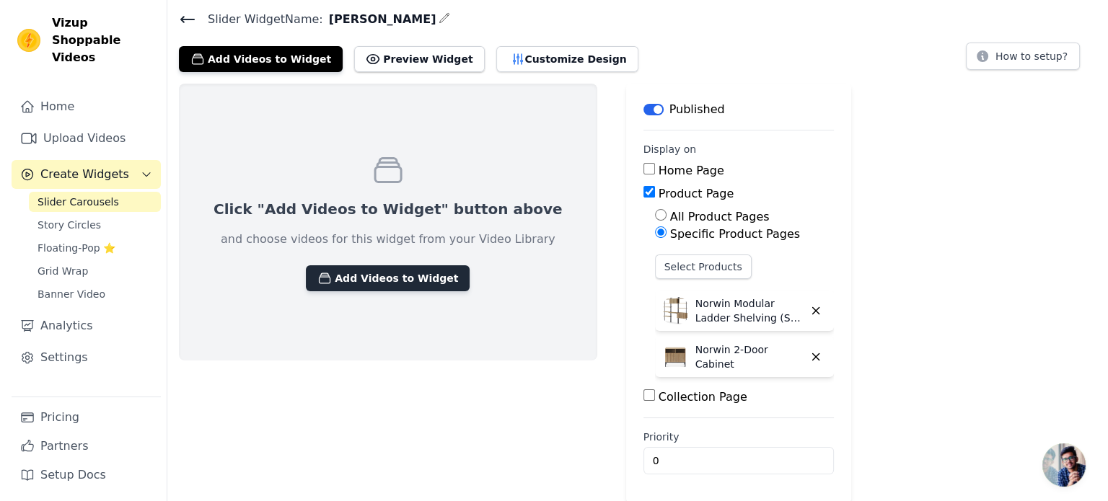
scroll to position [0, 0]
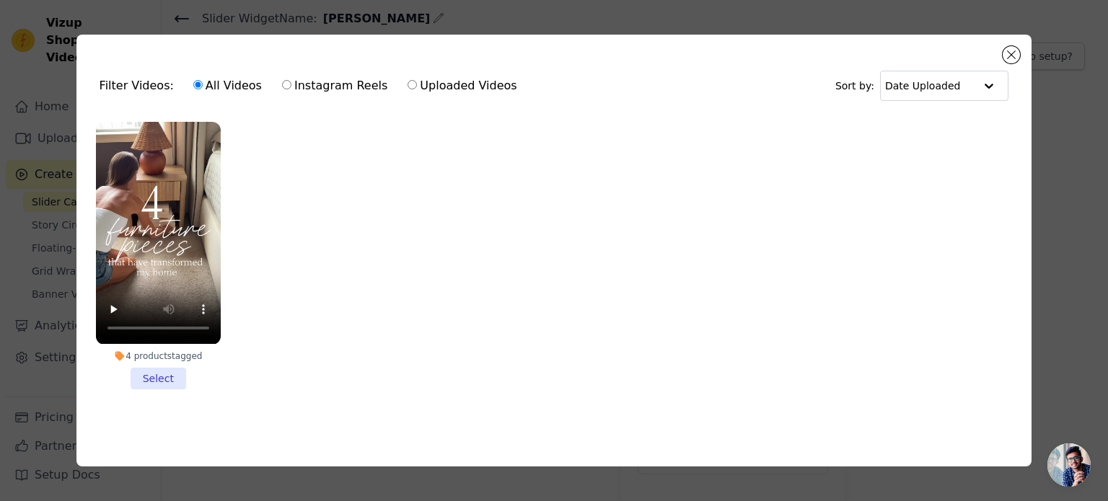
click at [164, 379] on li "4 products tagged Select" at bounding box center [158, 255] width 125 height 267
click at [0, 0] on input "4 products tagged Select" at bounding box center [0, 0] width 0 height 0
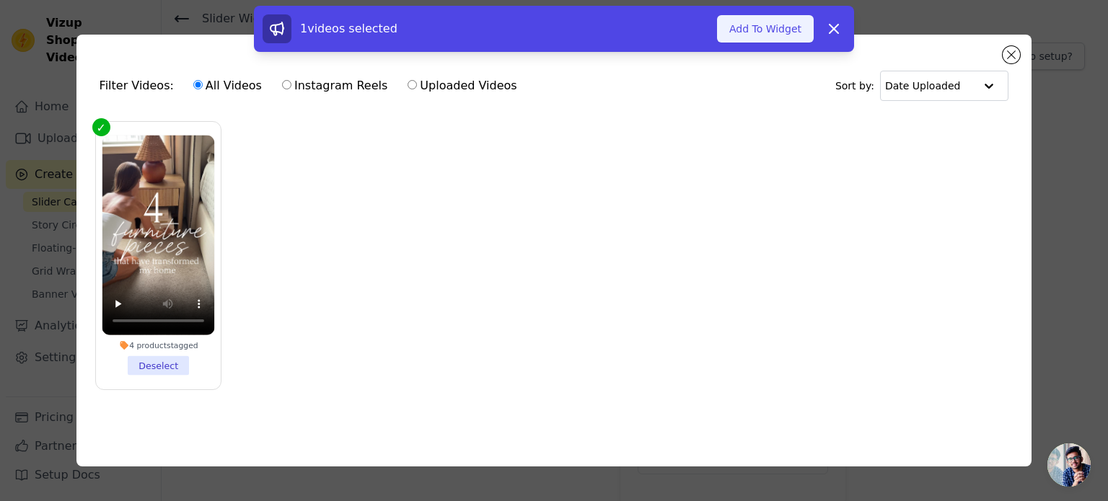
click at [772, 29] on button "Add To Widget" at bounding box center [765, 28] width 97 height 27
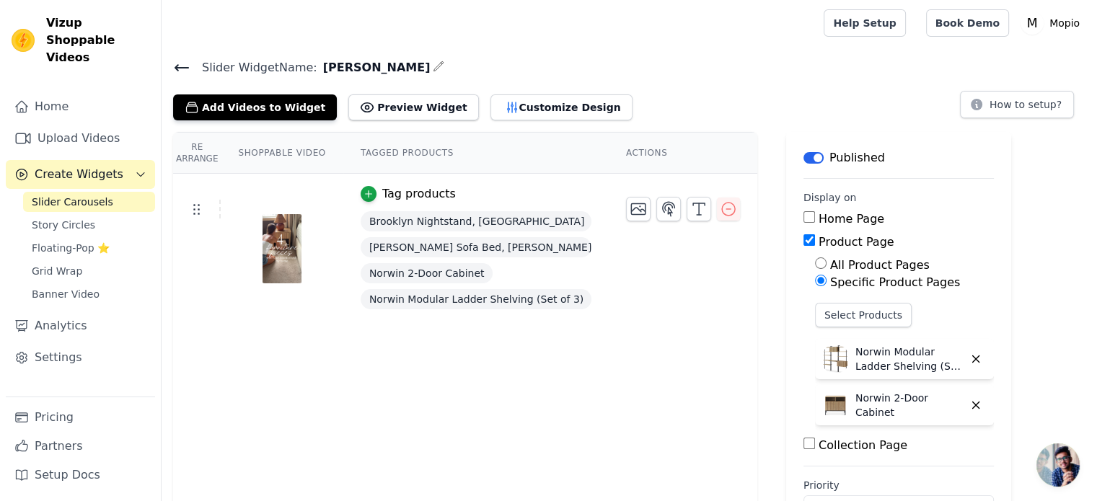
click at [175, 71] on icon at bounding box center [181, 67] width 17 height 17
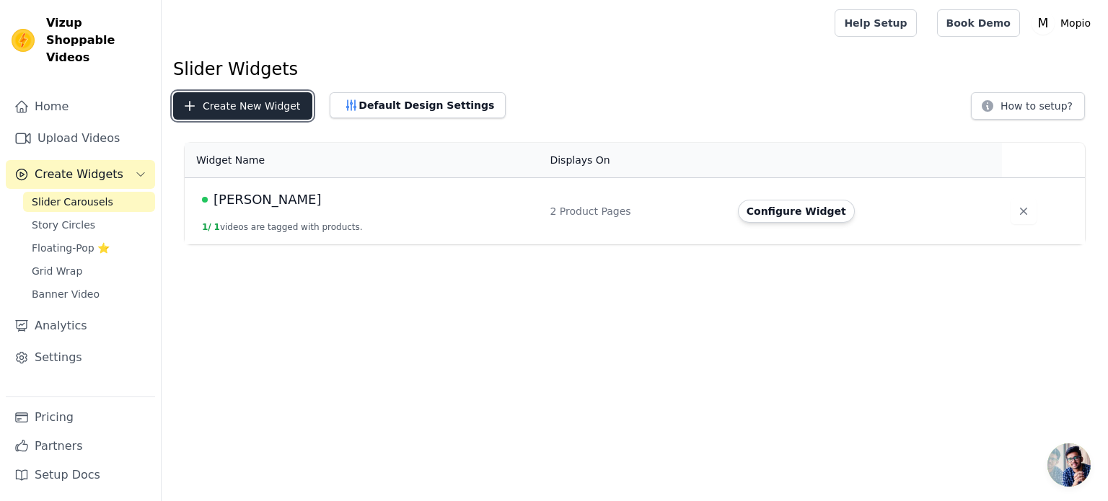
click at [266, 115] on button "Create New Widget" at bounding box center [242, 105] width 139 height 27
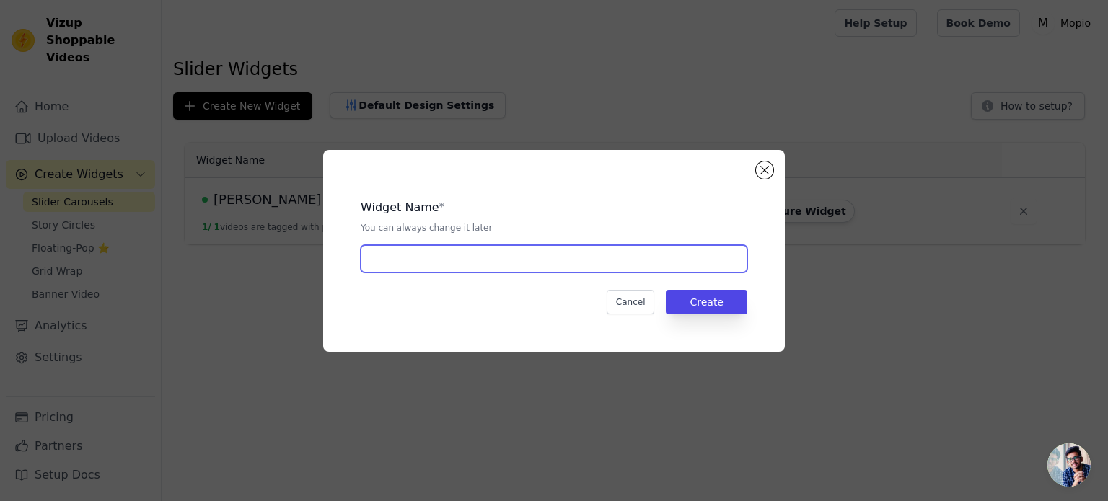
click at [543, 259] on input "text" at bounding box center [554, 258] width 387 height 27
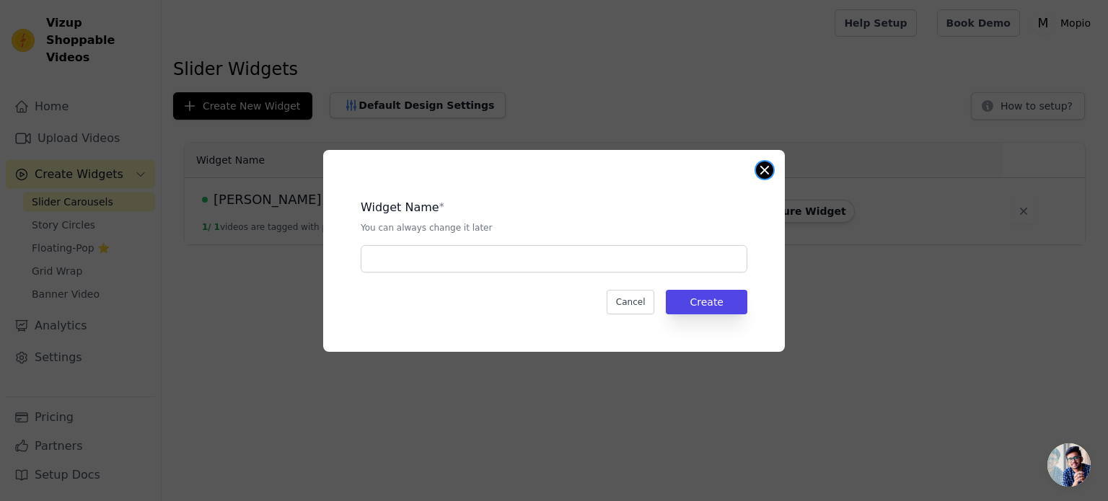
click at [764, 167] on button "Close modal" at bounding box center [764, 170] width 17 height 17
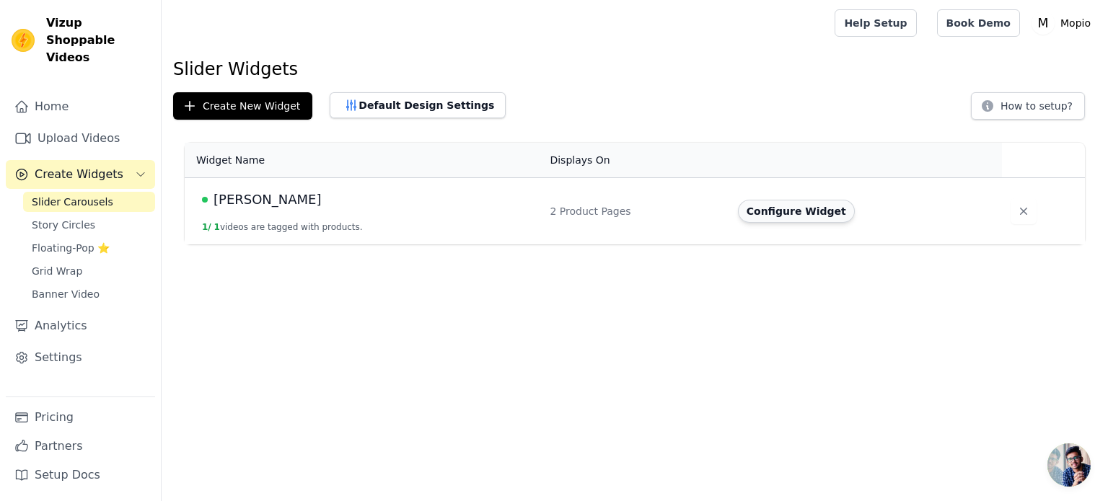
click at [769, 213] on button "Configure Widget" at bounding box center [796, 211] width 117 height 23
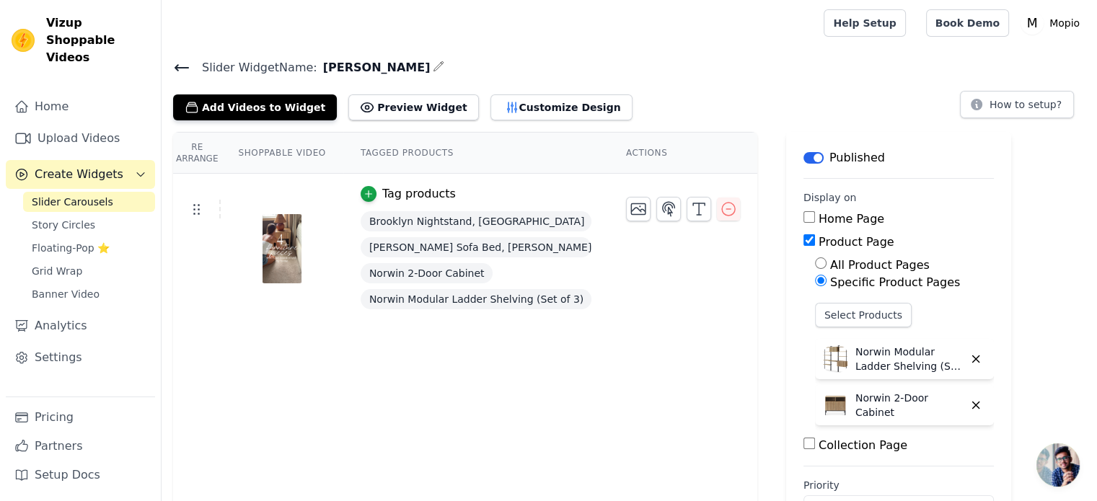
scroll to position [48, 0]
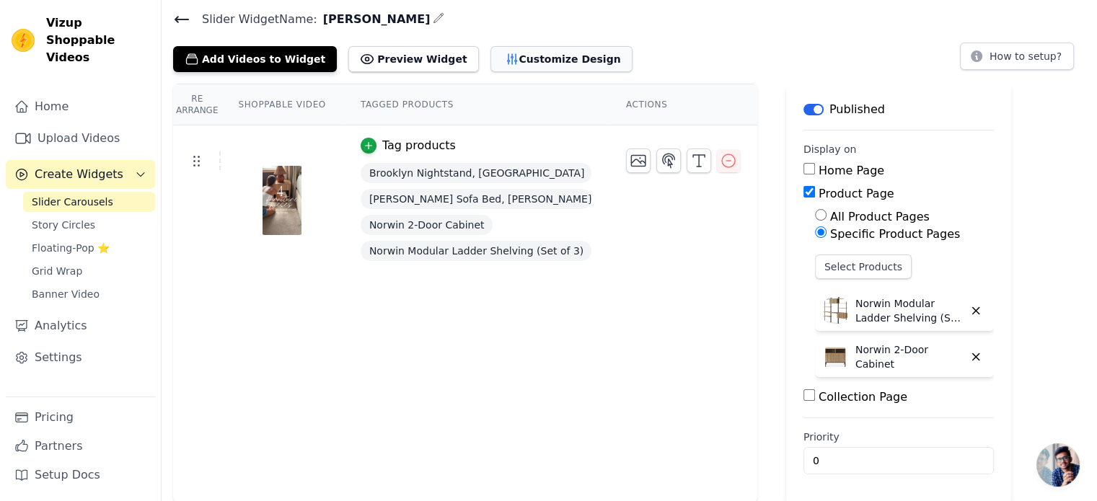
click at [493, 48] on button "Customize Design" at bounding box center [561, 59] width 142 height 26
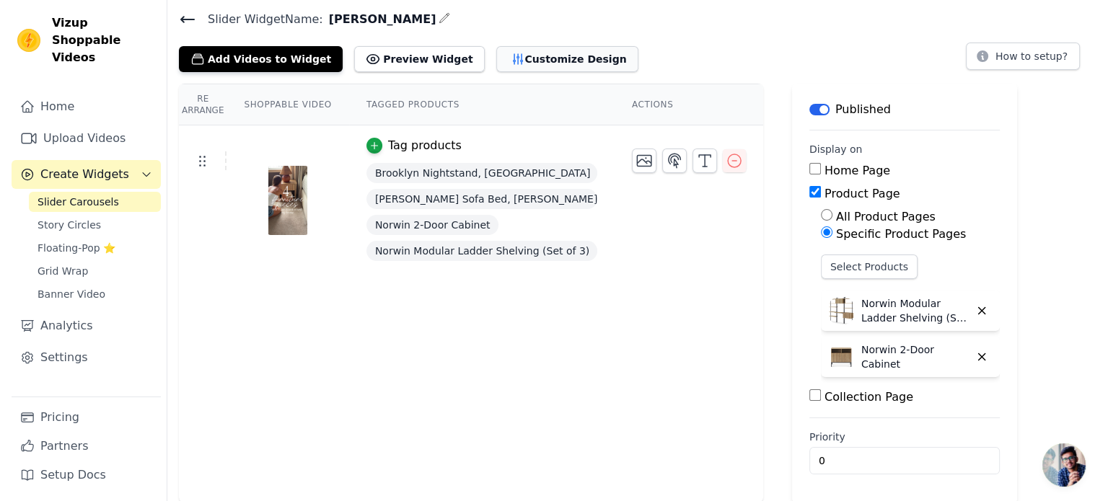
scroll to position [0, 0]
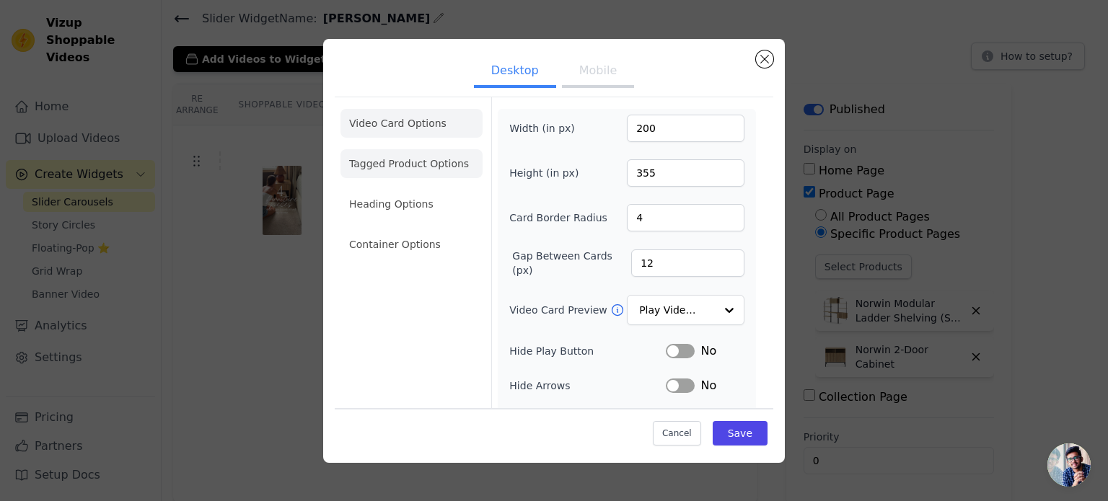
click at [440, 165] on li "Tagged Product Options" at bounding box center [411, 163] width 142 height 29
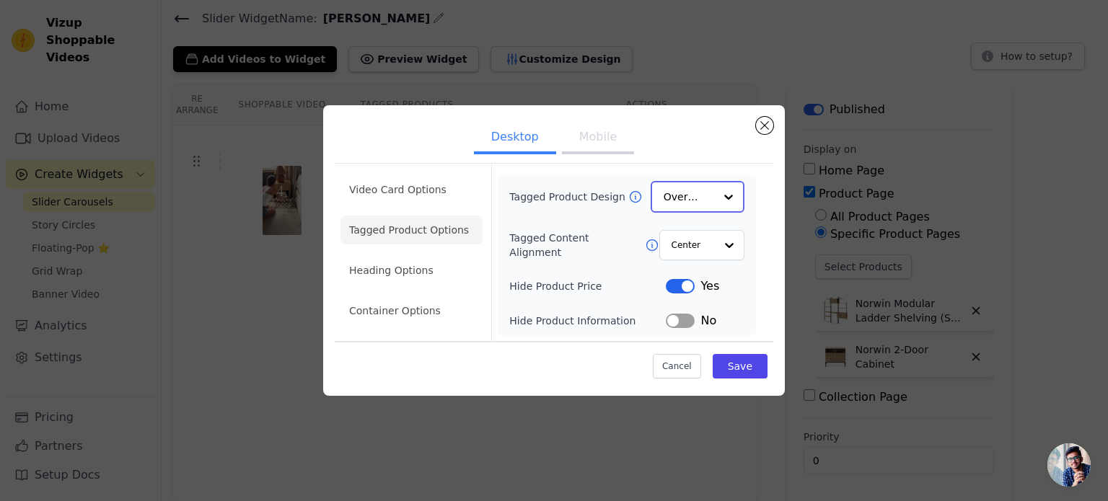
click at [721, 201] on div at bounding box center [728, 196] width 29 height 29
click at [724, 200] on div at bounding box center [728, 196] width 29 height 29
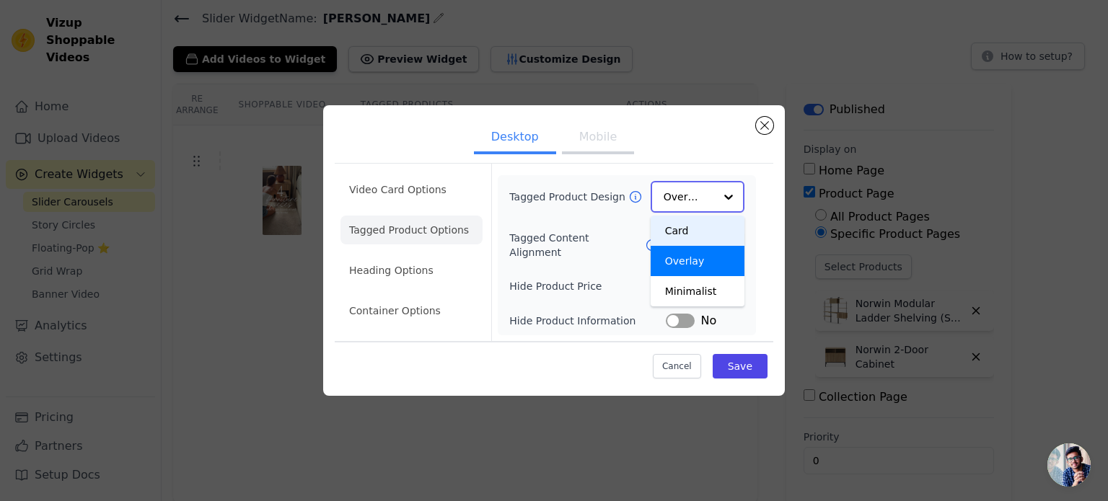
click at [703, 236] on div "Card" at bounding box center [698, 231] width 94 height 30
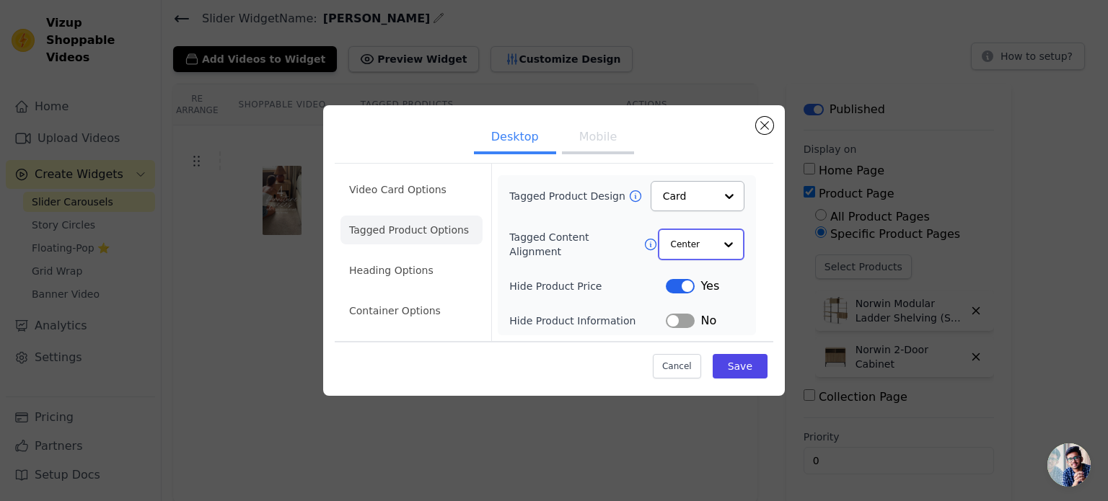
click at [719, 250] on div at bounding box center [728, 244] width 29 height 29
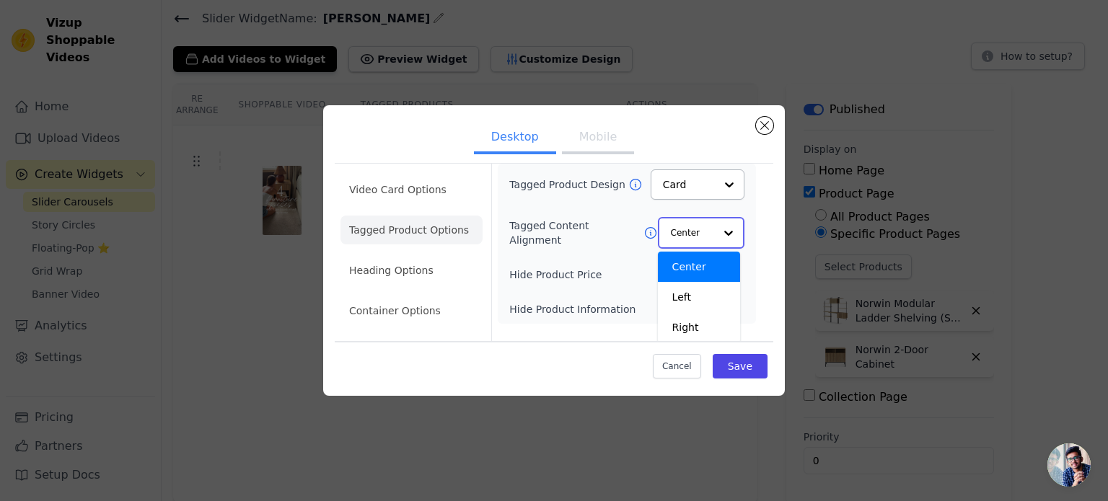
scroll to position [13, 0]
click at [730, 253] on div "Center" at bounding box center [699, 265] width 82 height 30
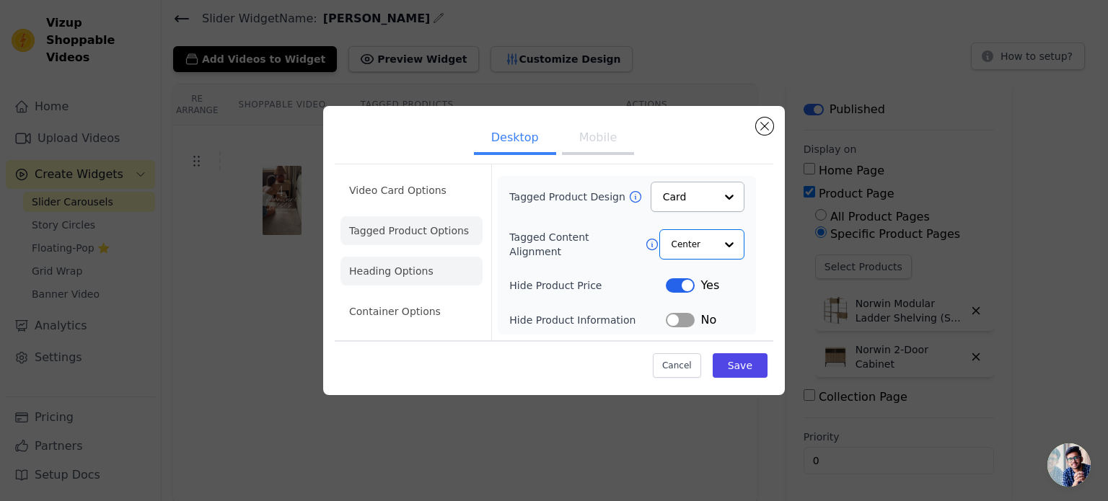
click at [388, 273] on li "Heading Options" at bounding box center [411, 271] width 142 height 29
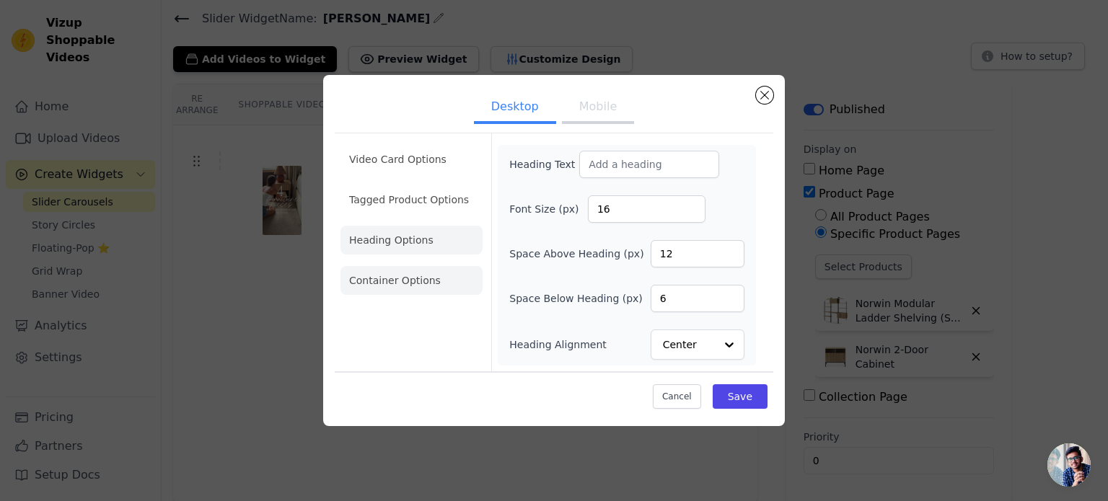
click at [450, 281] on li "Container Options" at bounding box center [411, 280] width 142 height 29
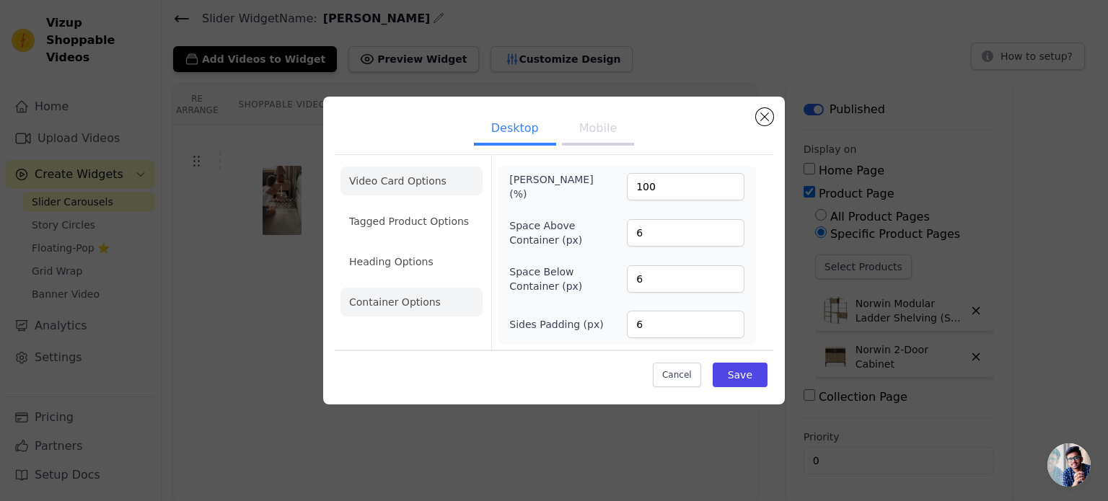
click at [428, 195] on li "Video Card Options" at bounding box center [411, 181] width 142 height 29
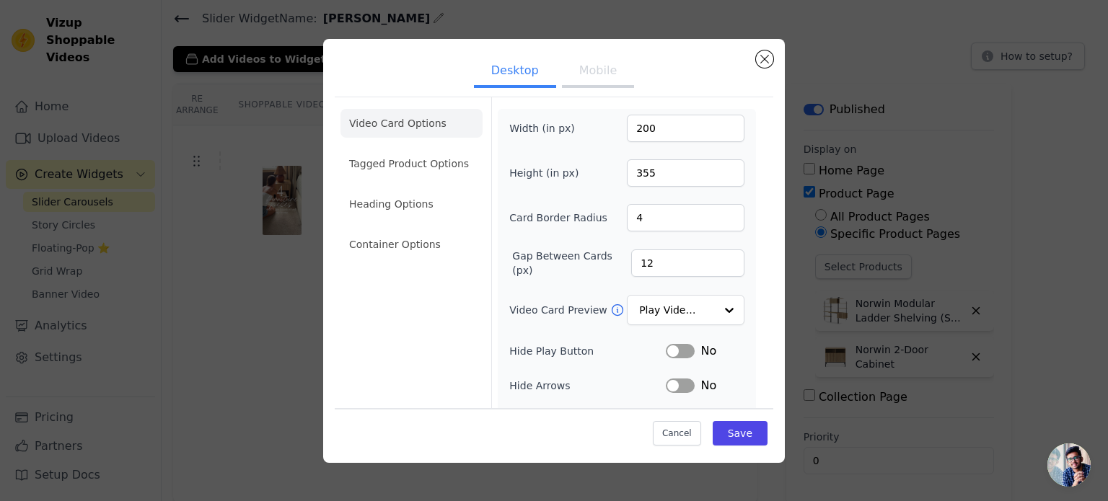
click at [594, 84] on button "Mobile" at bounding box center [598, 72] width 72 height 32
click at [595, 63] on button "Mobile" at bounding box center [598, 72] width 72 height 32
click at [714, 312] on div at bounding box center [728, 310] width 29 height 29
drag, startPoint x: 753, startPoint y: 377, endPoint x: 755, endPoint y: 388, distance: 11.0
click at [755, 380] on div "Video Card Options Tagged Product Options Heading Options Container Options Wid…" at bounding box center [554, 344] width 438 height 494
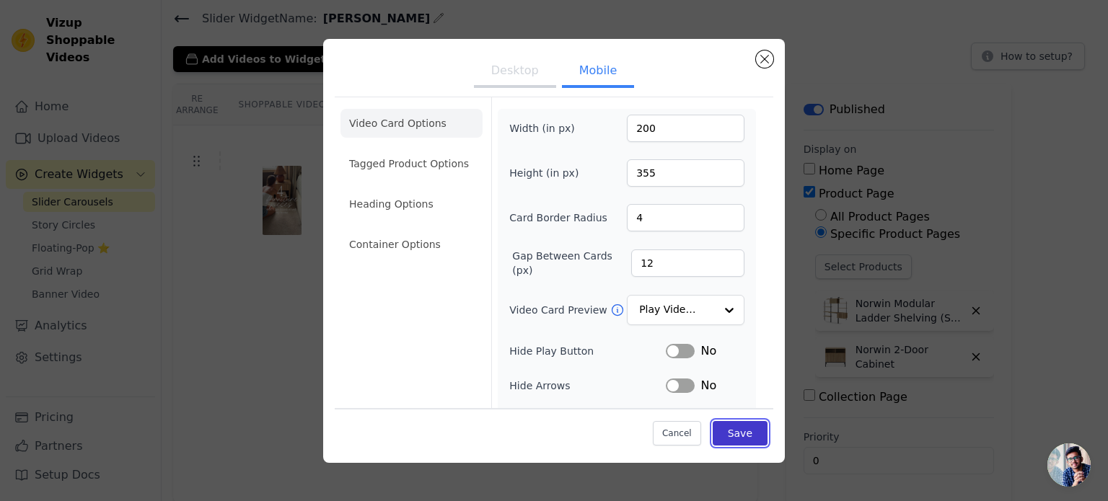
click at [731, 445] on button "Save" at bounding box center [740, 433] width 55 height 25
click at [733, 436] on button "Saving..." at bounding box center [714, 431] width 106 height 27
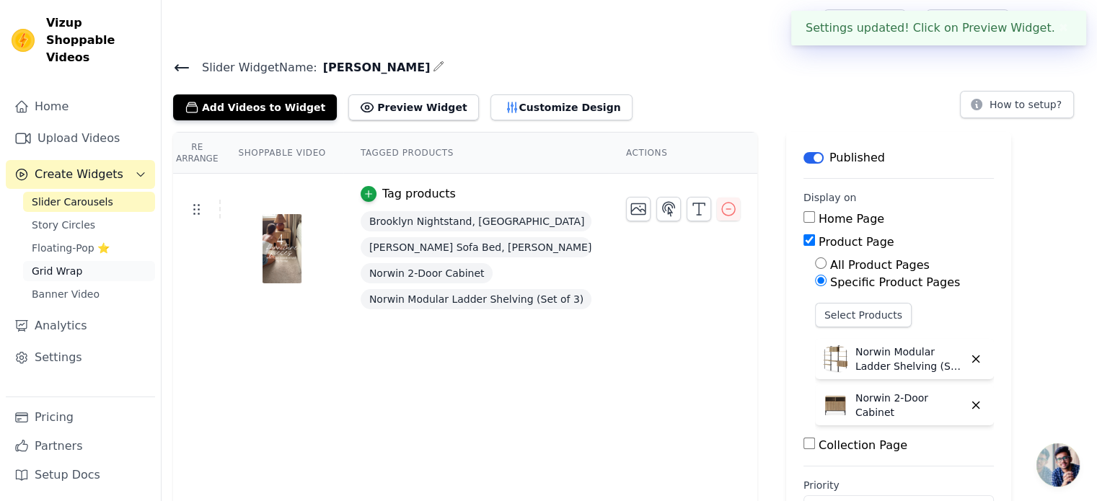
click at [65, 264] on span "Grid Wrap" at bounding box center [57, 271] width 50 height 14
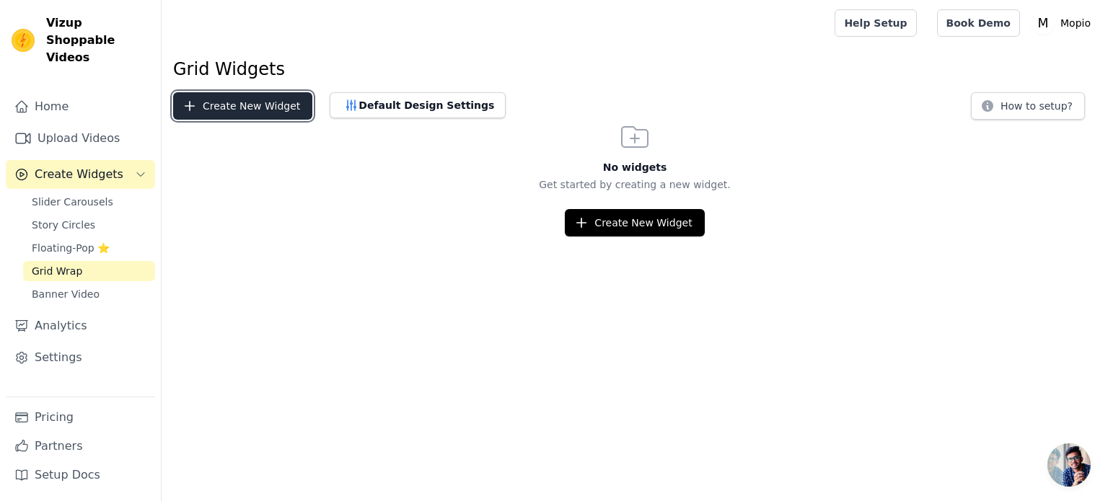
click at [236, 116] on button "Create New Widget" at bounding box center [242, 105] width 139 height 27
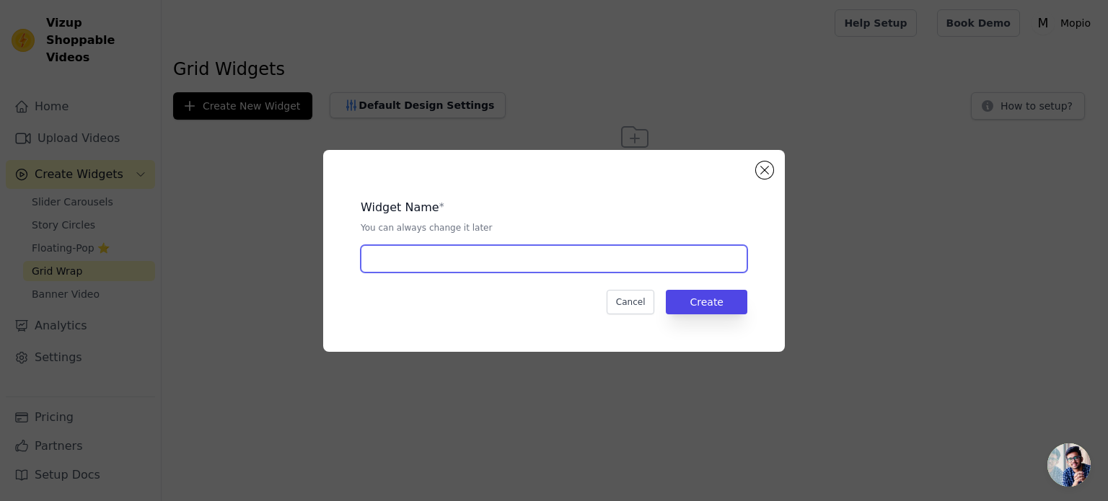
click at [551, 265] on input "text" at bounding box center [554, 258] width 387 height 27
type input "Norwin"
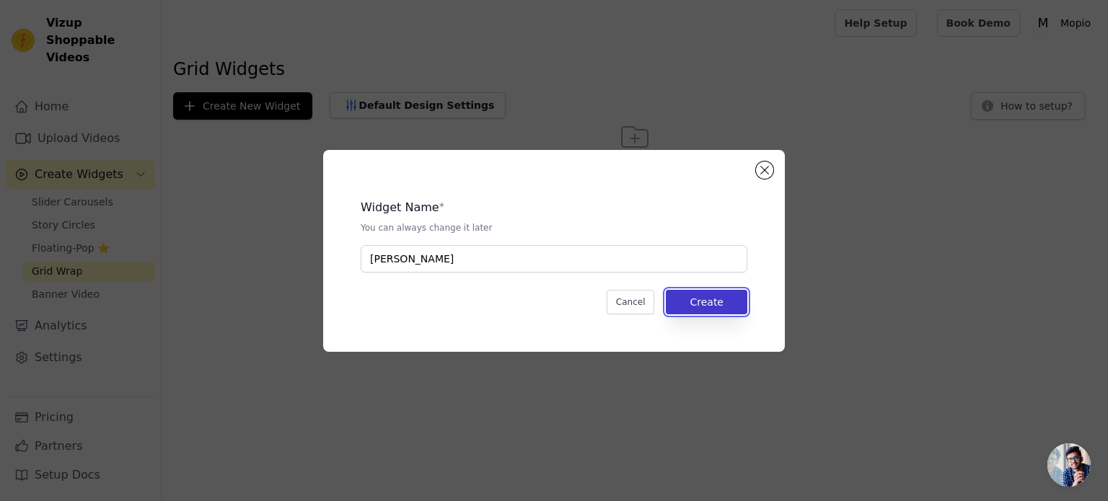
click at [699, 301] on button "Create" at bounding box center [706, 302] width 81 height 25
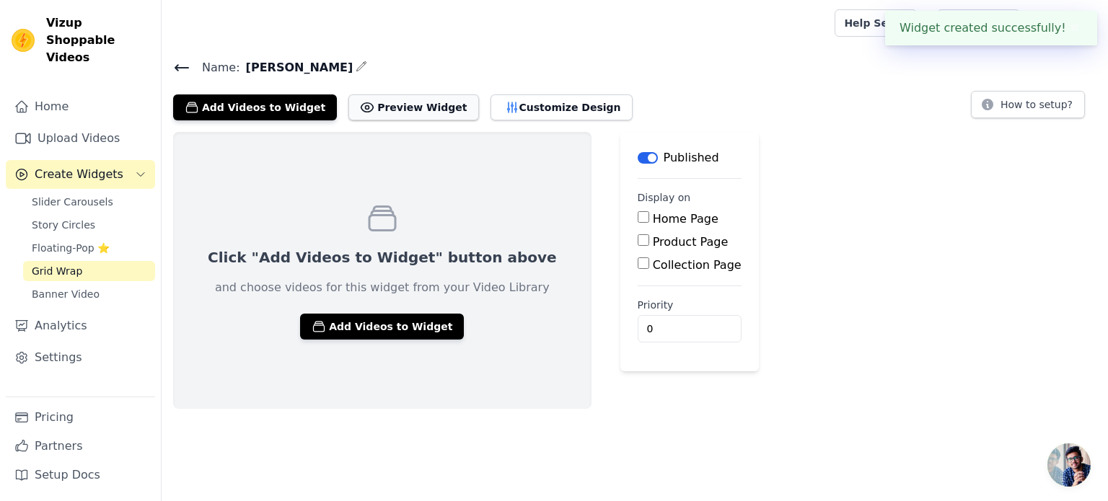
click at [391, 106] on button "Preview Widget" at bounding box center [413, 107] width 130 height 26
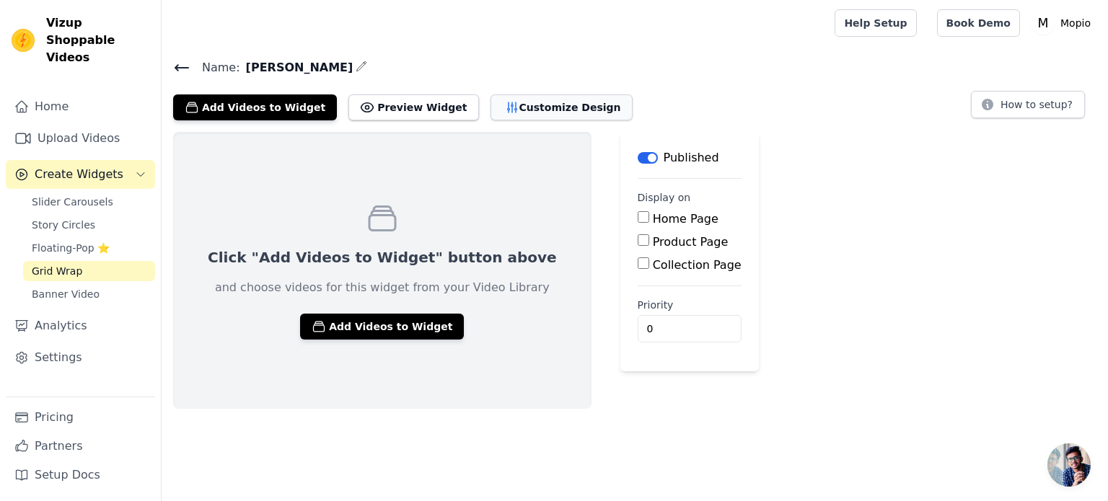
click at [541, 106] on button "Customize Design" at bounding box center [561, 107] width 142 height 26
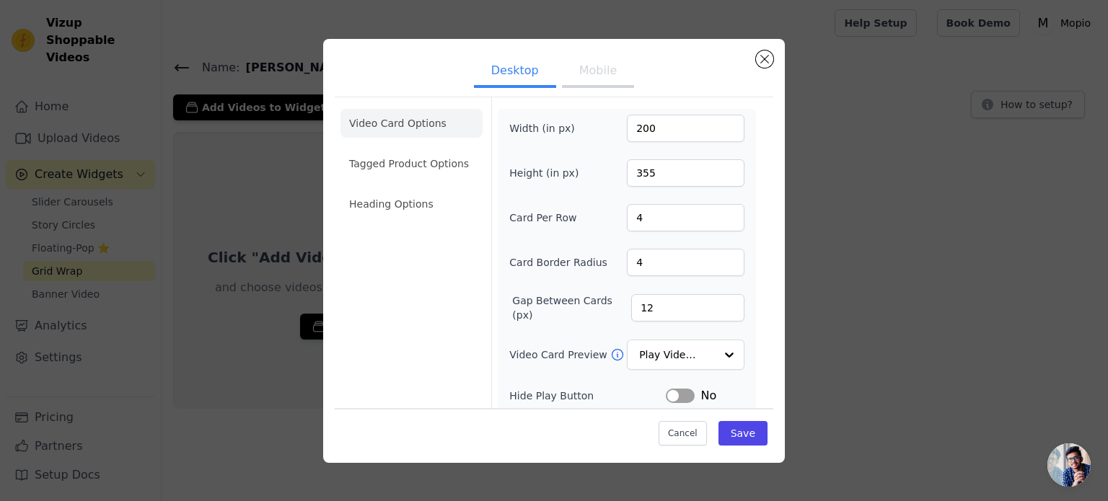
click at [617, 77] on button "Mobile" at bounding box center [598, 72] width 72 height 32
click at [764, 66] on button "Close modal" at bounding box center [764, 58] width 17 height 17
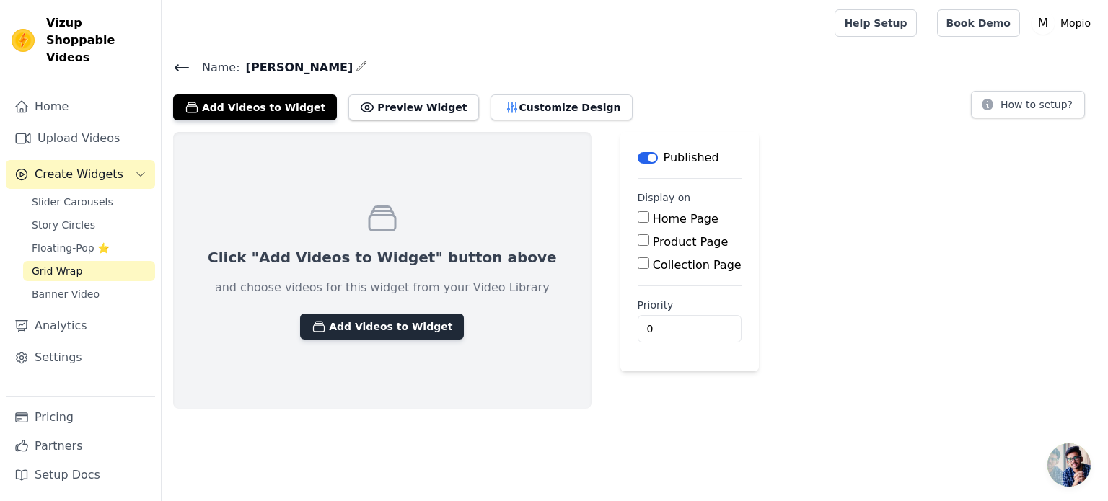
click at [384, 324] on button "Add Videos to Widget" at bounding box center [382, 327] width 164 height 26
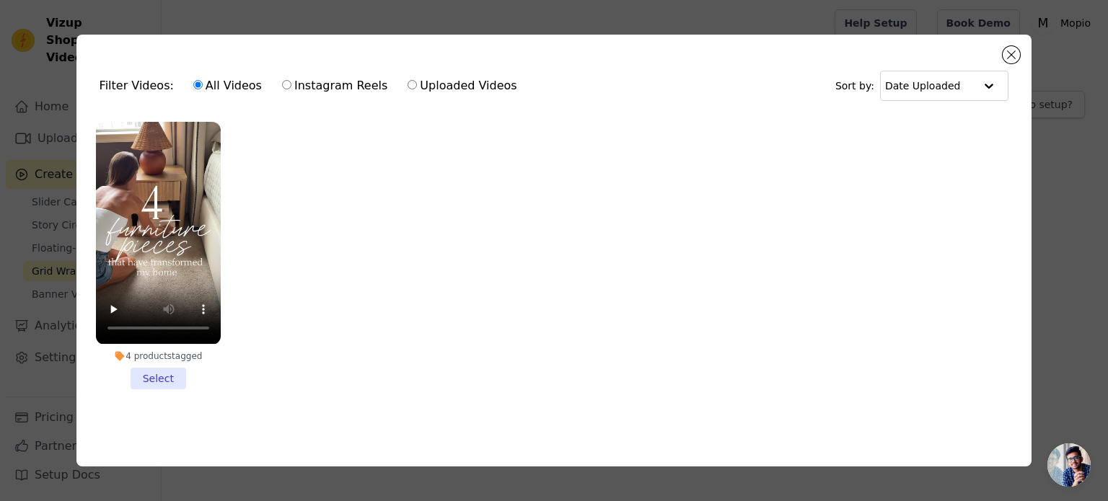
click at [162, 369] on li "4 products tagged Select" at bounding box center [158, 255] width 125 height 267
click at [0, 0] on input "4 products tagged Select" at bounding box center [0, 0] width 0 height 0
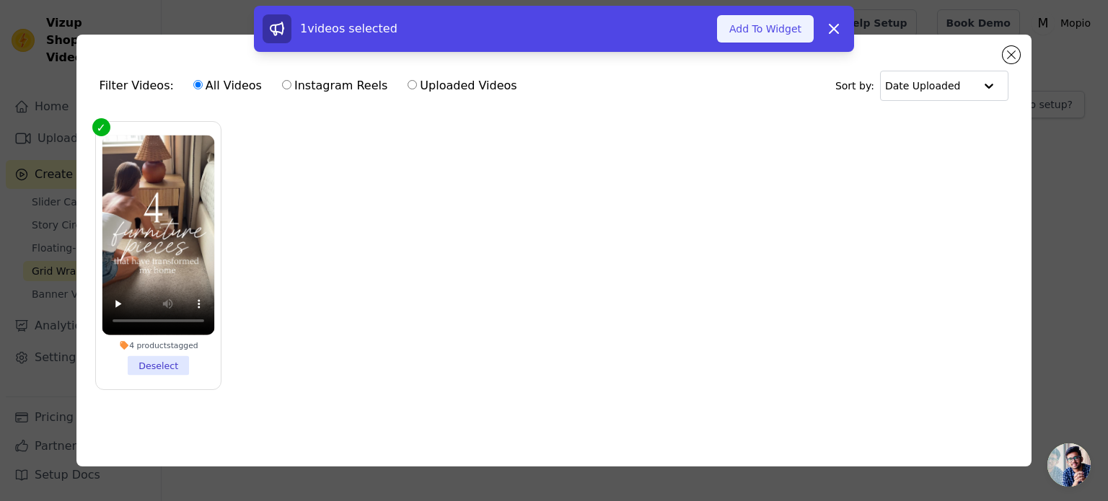
click at [770, 28] on button "Add To Widget" at bounding box center [765, 28] width 97 height 27
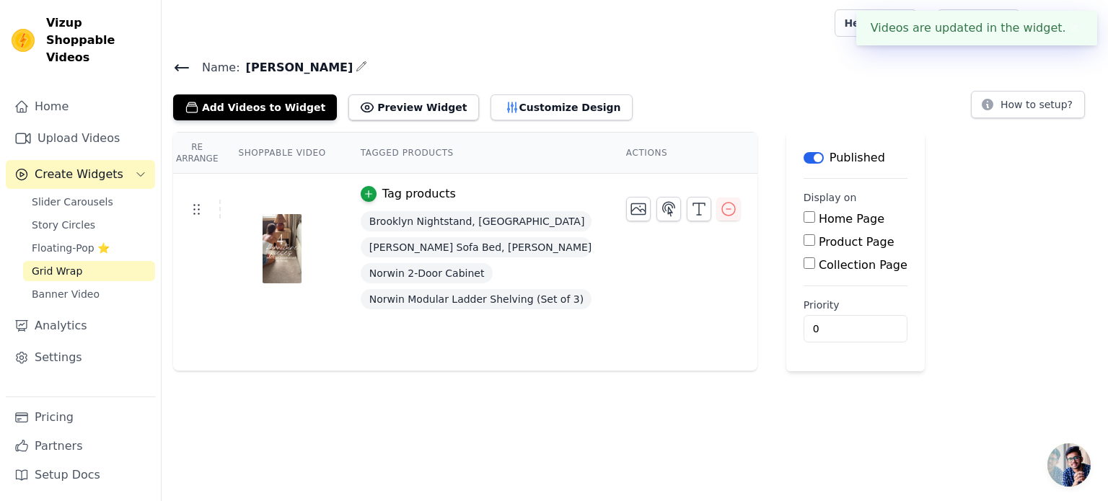
click at [803, 242] on input "Product Page" at bounding box center [809, 240] width 12 height 12
checkbox input "true"
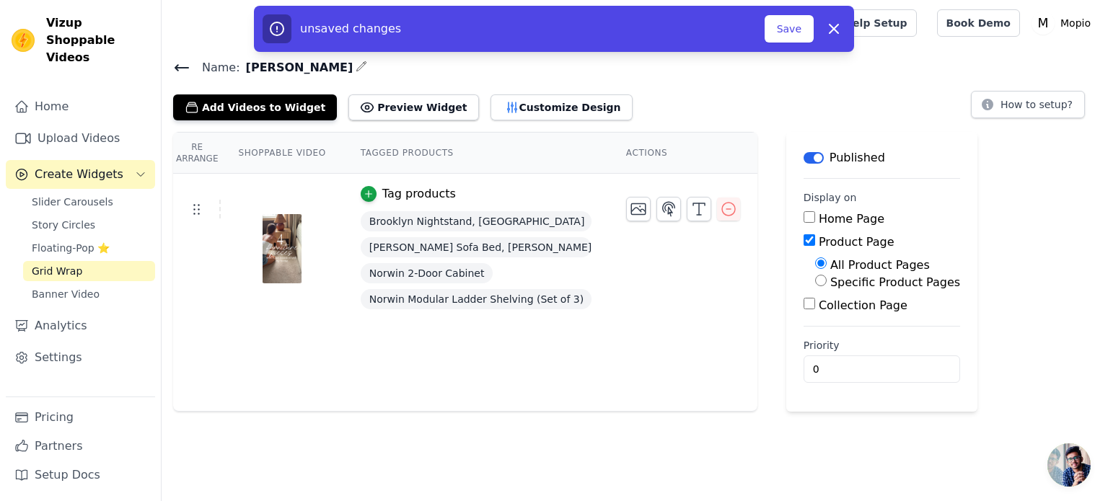
click at [815, 285] on input "Specific Product Pages" at bounding box center [821, 281] width 12 height 12
radio input "true"
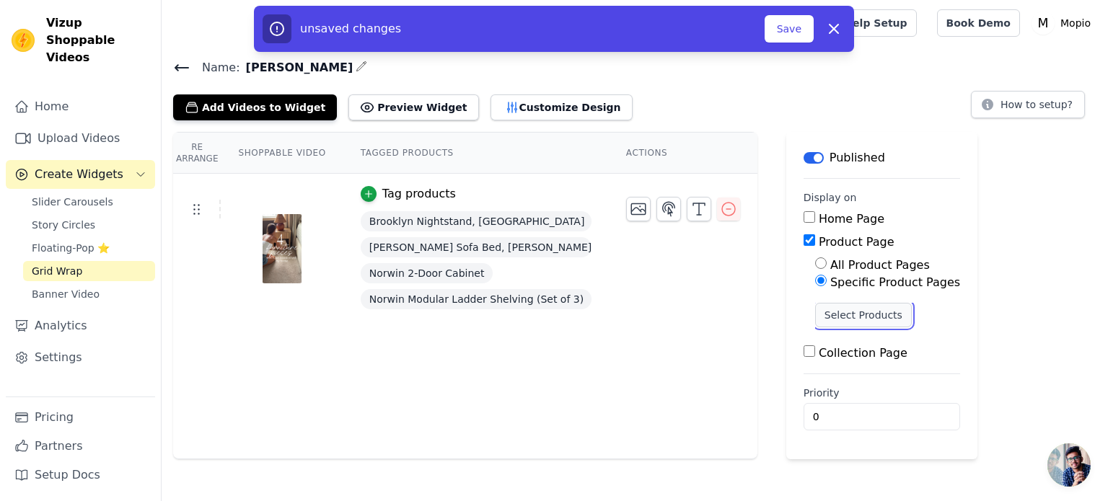
click at [843, 316] on button "Select Products" at bounding box center [863, 315] width 97 height 25
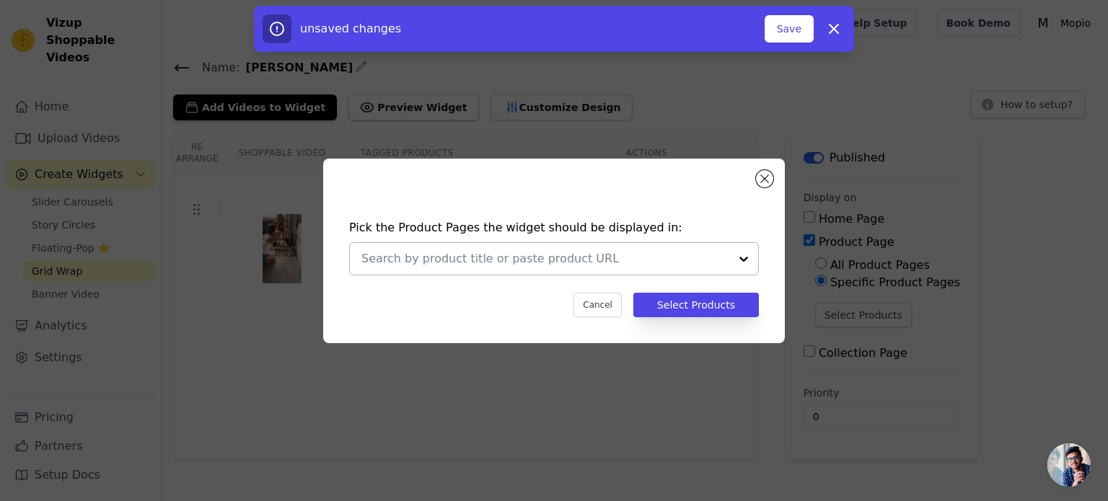
click at [586, 265] on input "text" at bounding box center [545, 258] width 368 height 17
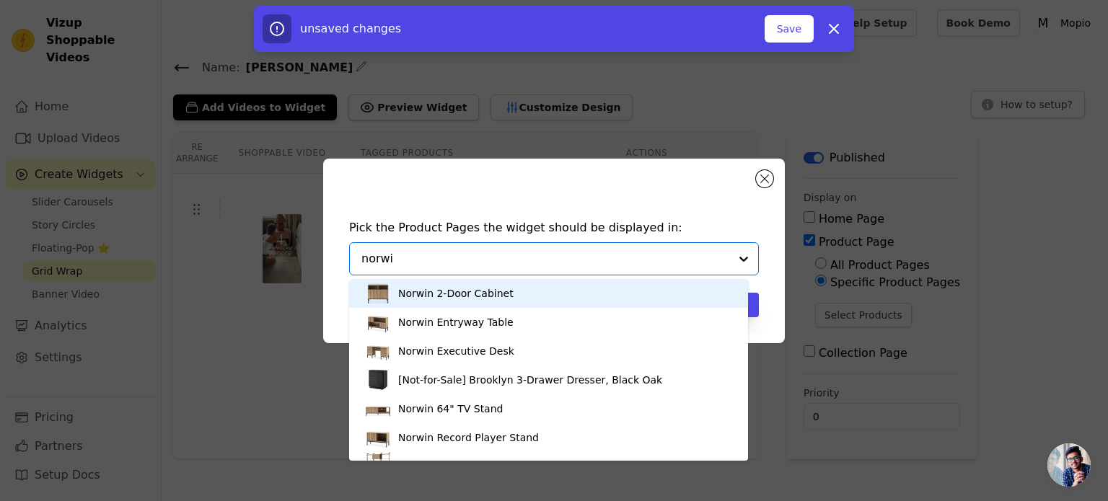
type input "norwin"
click at [512, 302] on div "Norwin 2-Door Cabinet" at bounding box center [548, 293] width 370 height 29
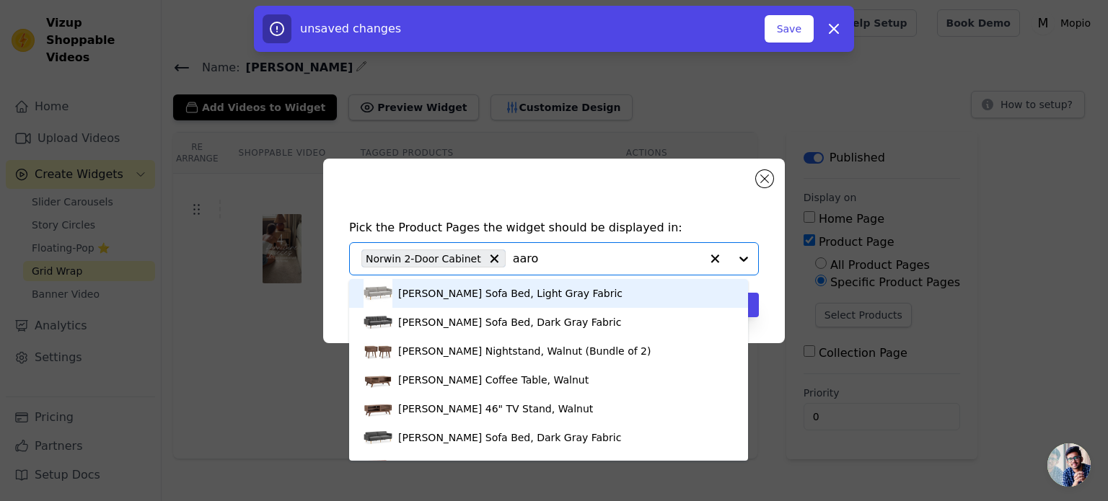
type input "[PERSON_NAME]"
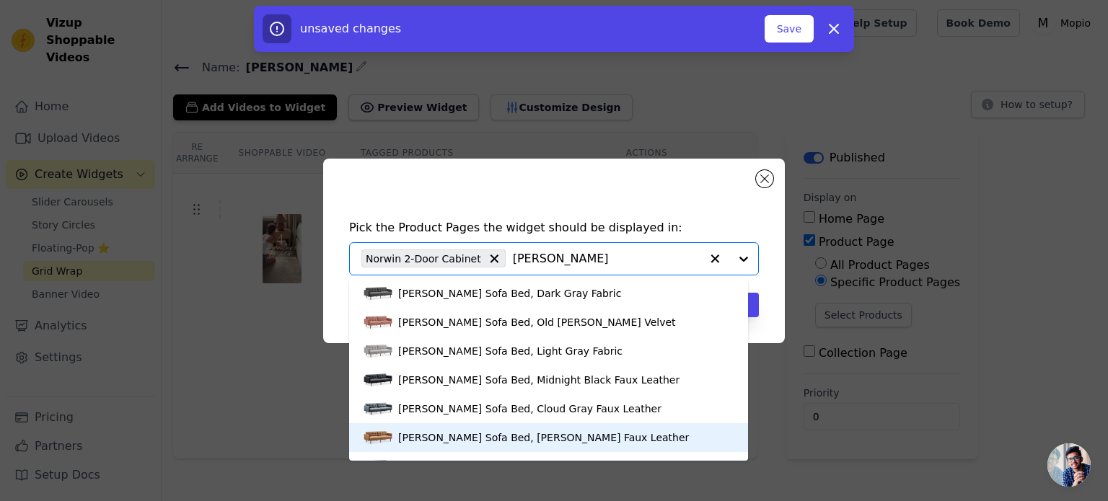
click at [503, 436] on div "[PERSON_NAME] Sofa Bed, [PERSON_NAME] Faux Leather" at bounding box center [543, 438] width 291 height 14
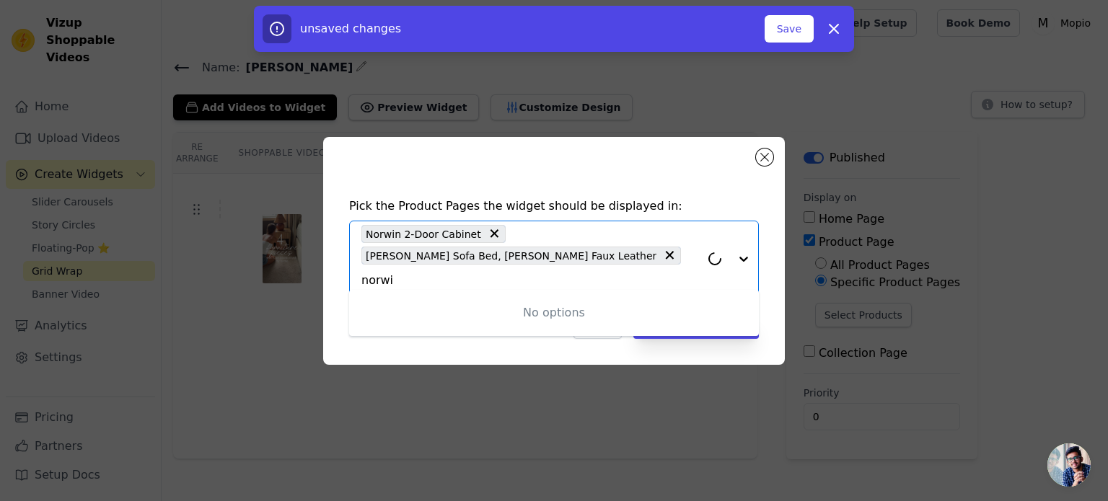
type input "norwin"
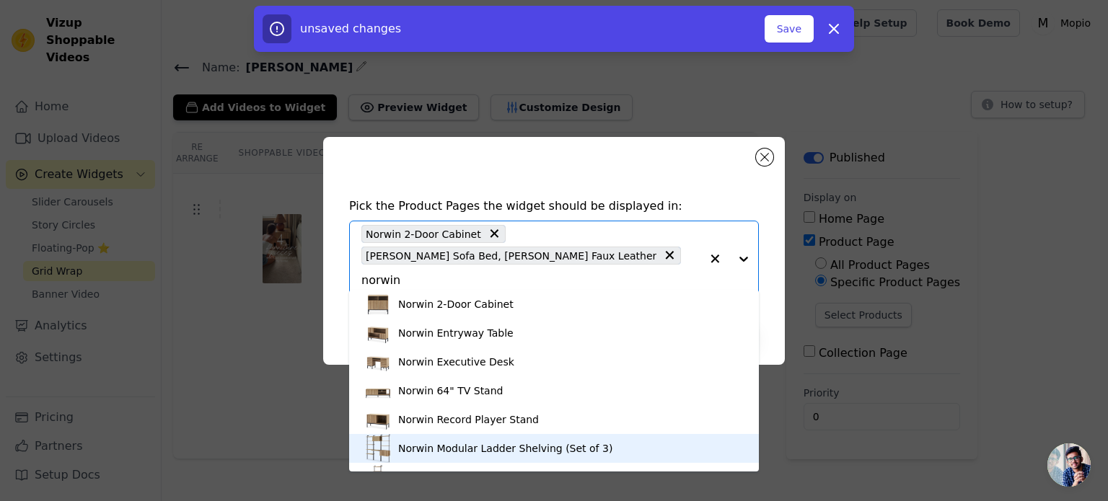
click at [513, 452] on div "Norwin Modular Ladder Shelving (Set of 3)" at bounding box center [505, 448] width 214 height 14
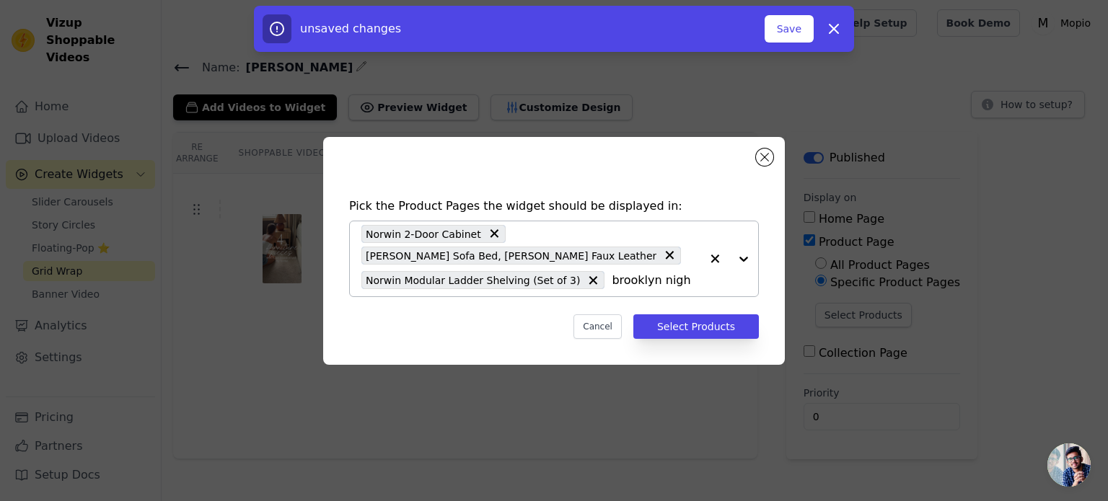
type input "brooklyn night"
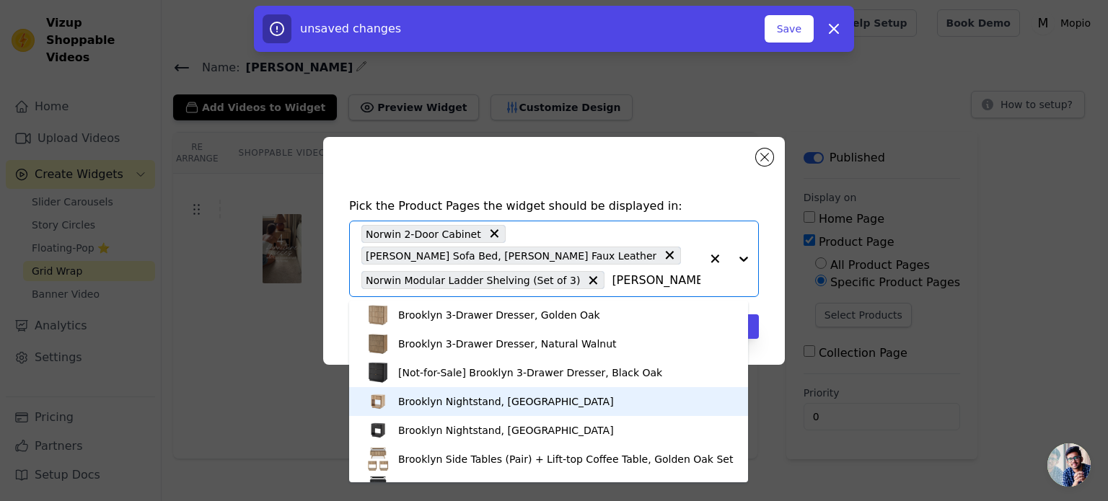
click at [547, 393] on div "Brooklyn Nightstand, [GEOGRAPHIC_DATA]" at bounding box center [548, 401] width 370 height 29
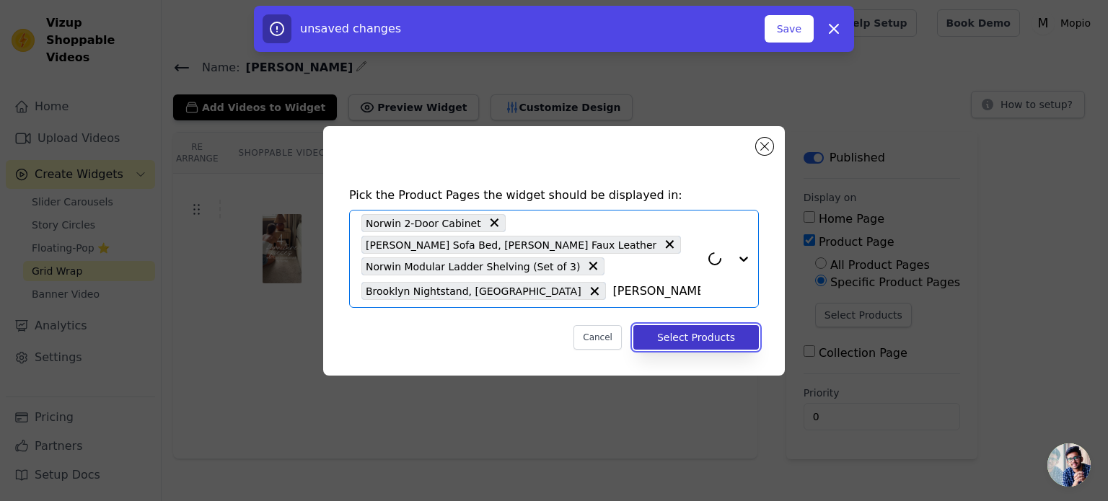
click at [710, 337] on button "Select Products" at bounding box center [695, 337] width 125 height 25
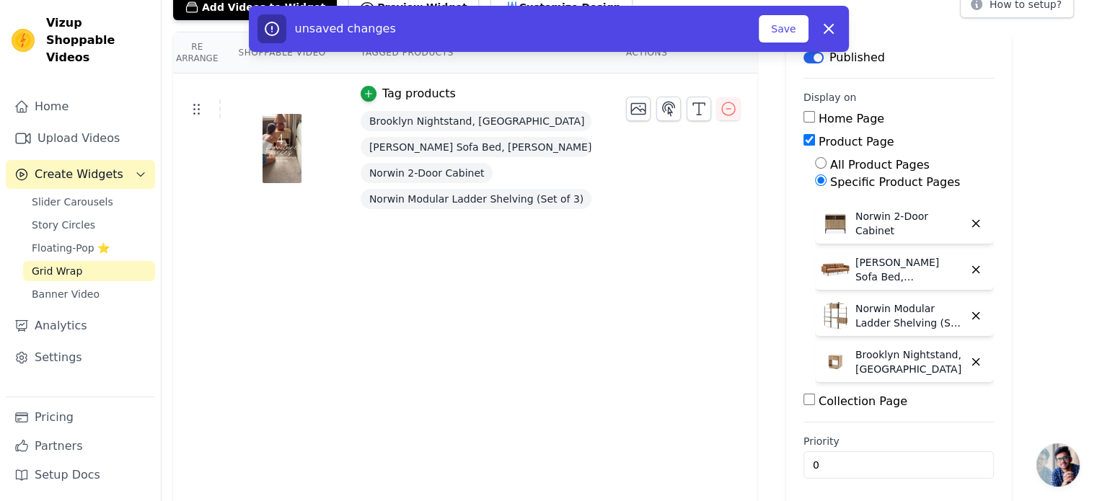
scroll to position [105, 0]
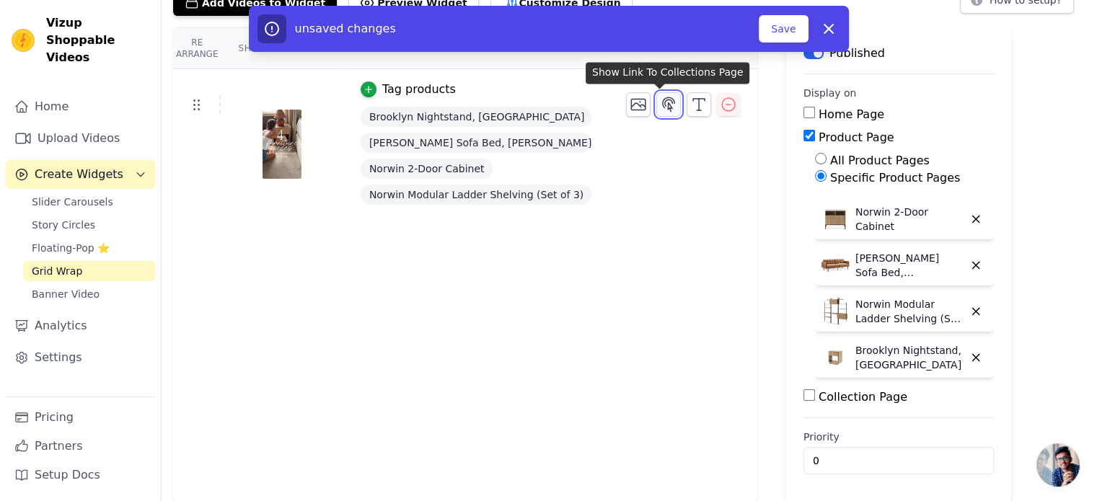
click at [660, 103] on icon "button" at bounding box center [668, 104] width 17 height 17
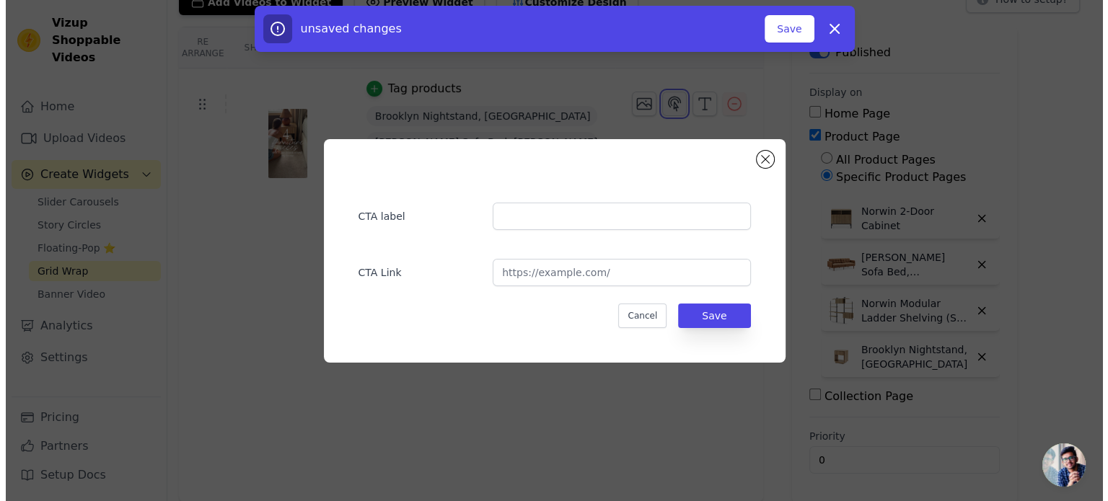
scroll to position [0, 0]
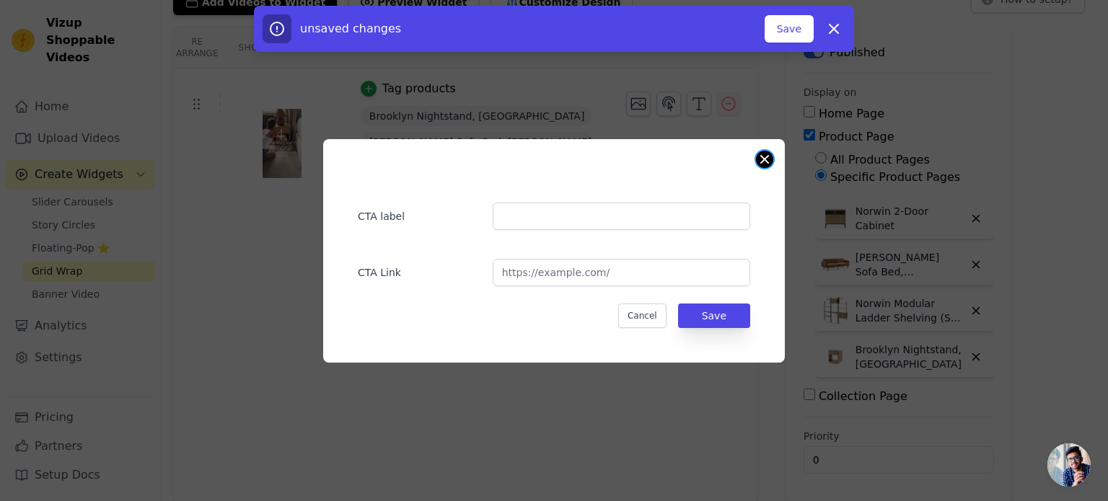
click at [762, 157] on button "Close modal" at bounding box center [764, 159] width 17 height 17
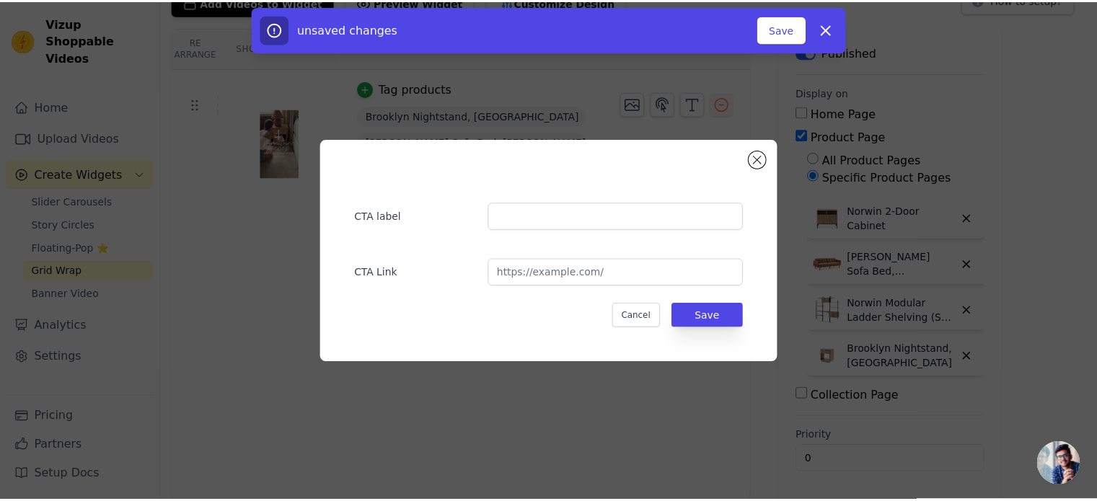
scroll to position [105, 0]
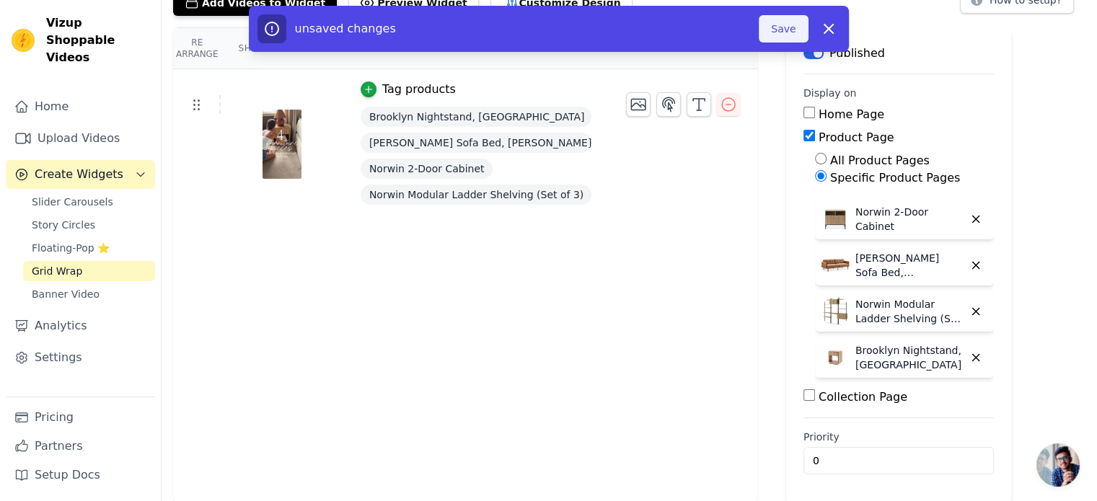
click at [798, 17] on button "Save" at bounding box center [783, 28] width 49 height 27
click at [788, 32] on button "Save" at bounding box center [783, 28] width 49 height 27
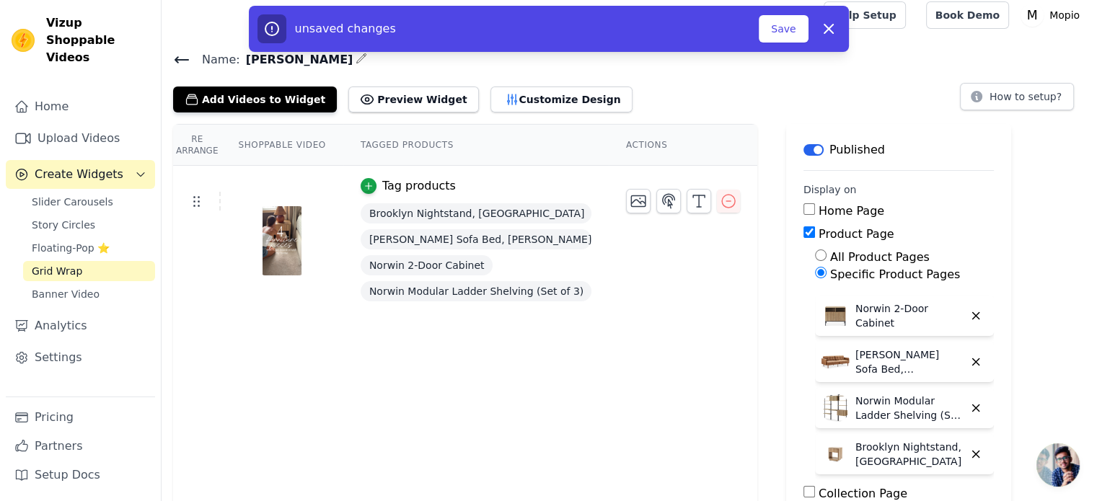
scroll to position [0, 0]
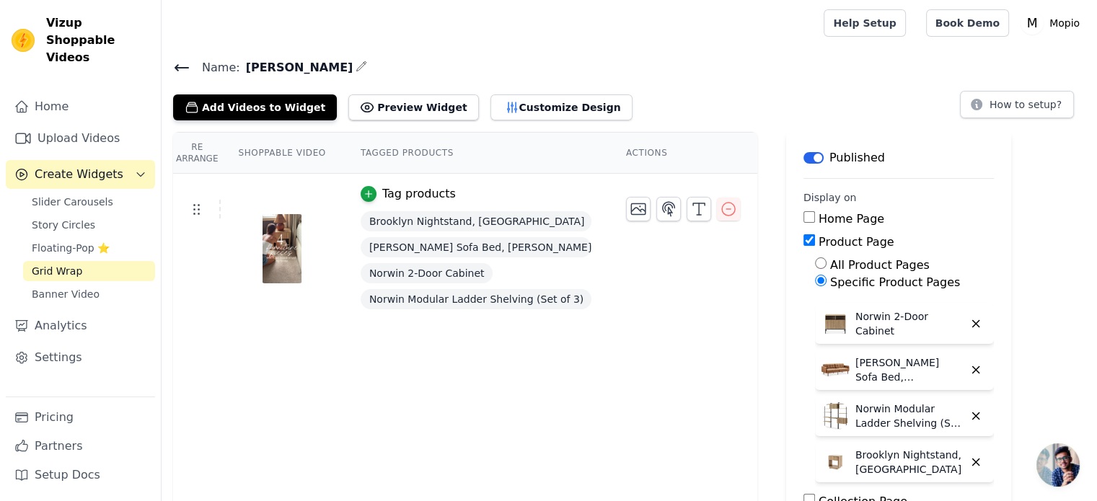
click at [285, 247] on img at bounding box center [282, 248] width 40 height 69
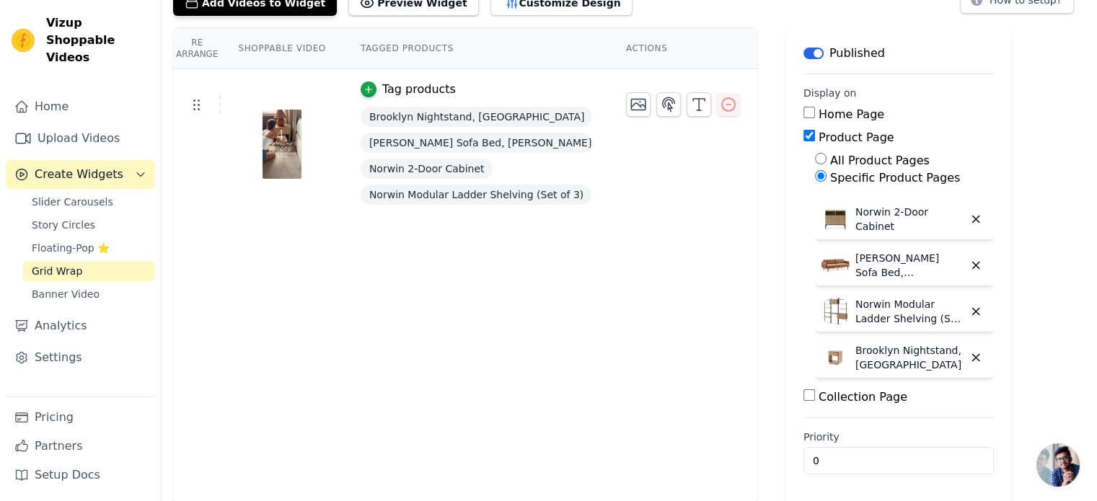
click at [263, 149] on img at bounding box center [282, 144] width 40 height 69
click at [195, 99] on icon at bounding box center [196, 104] width 17 height 17
click at [71, 195] on span "Slider Carousels" at bounding box center [72, 202] width 81 height 14
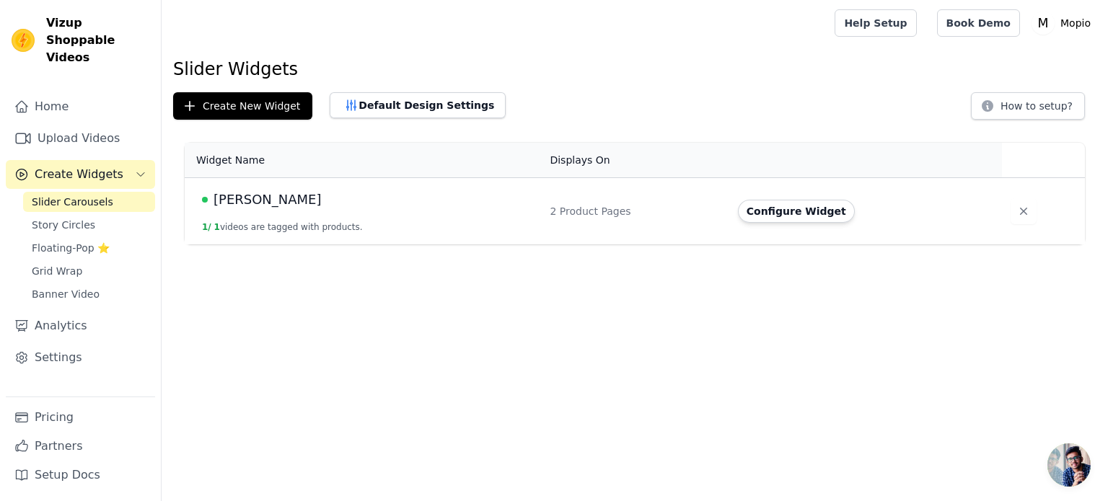
click at [564, 213] on div "2 Product Pages" at bounding box center [635, 211] width 170 height 14
click at [792, 212] on button "Configure Widget" at bounding box center [796, 211] width 117 height 23
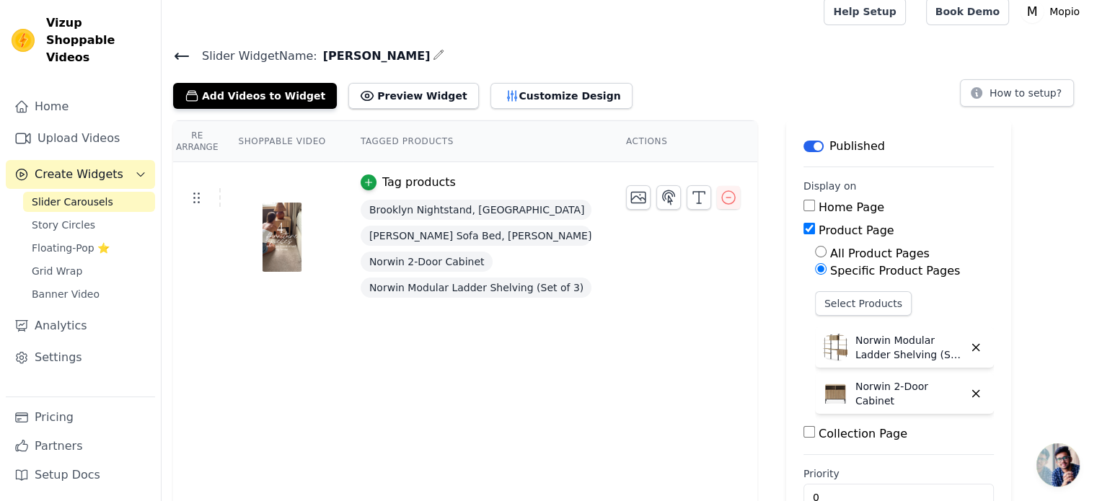
scroll to position [48, 0]
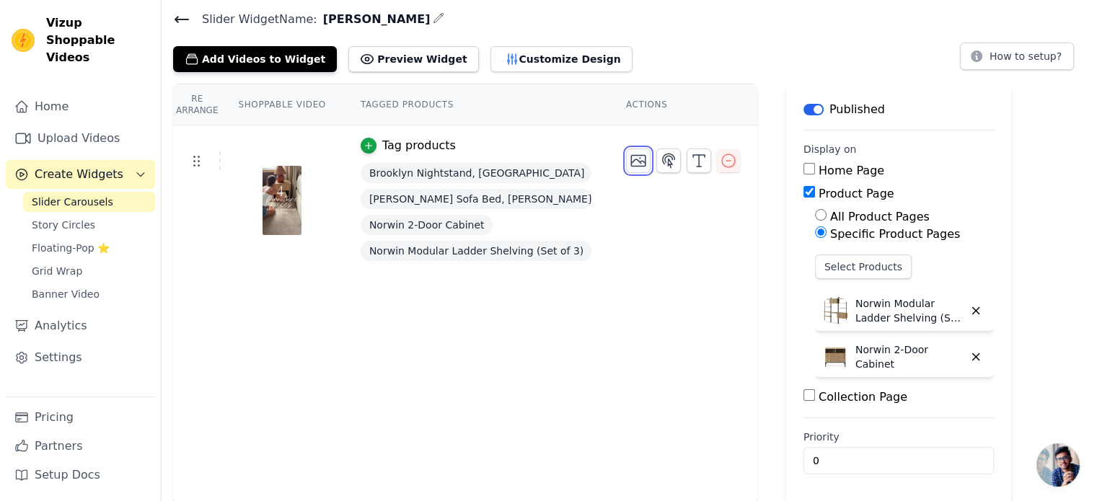
click at [630, 160] on icon "button" at bounding box center [638, 160] width 17 height 17
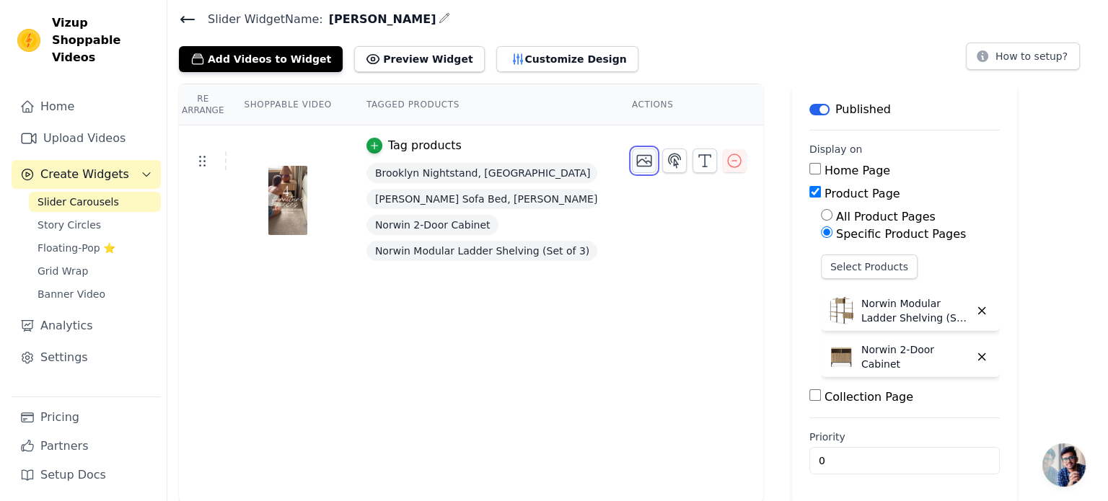
scroll to position [0, 0]
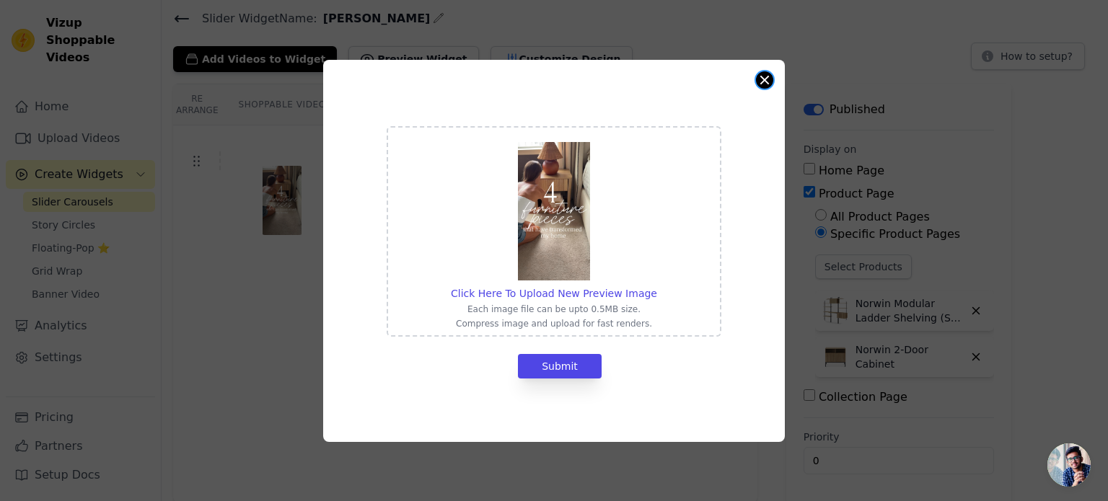
click at [767, 76] on button "Close modal" at bounding box center [764, 79] width 17 height 17
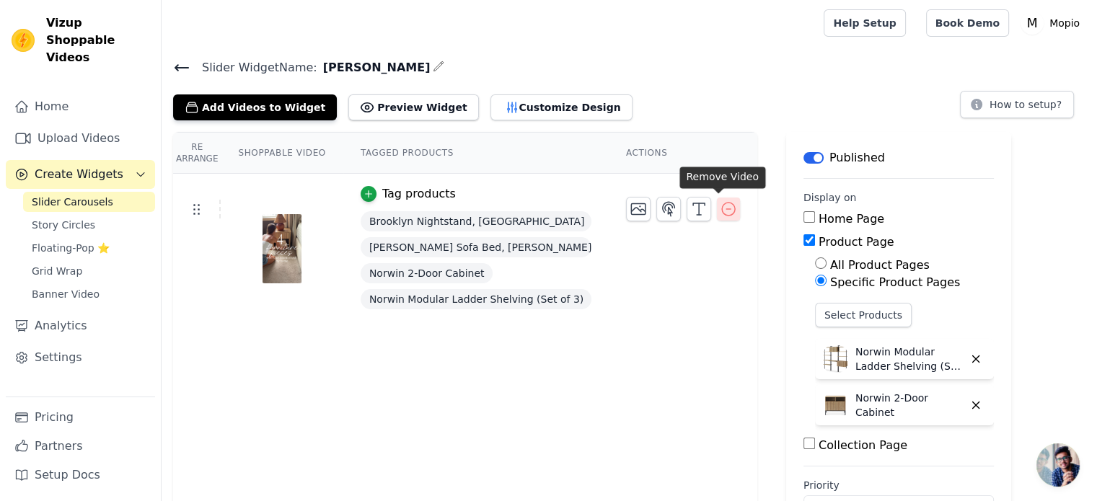
click at [721, 210] on icon "button" at bounding box center [728, 208] width 17 height 17
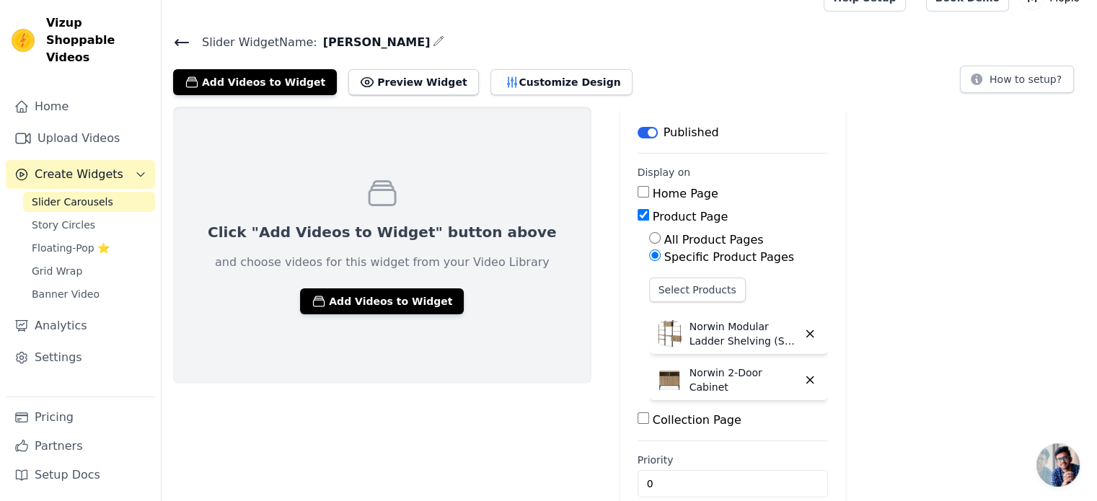
scroll to position [48, 0]
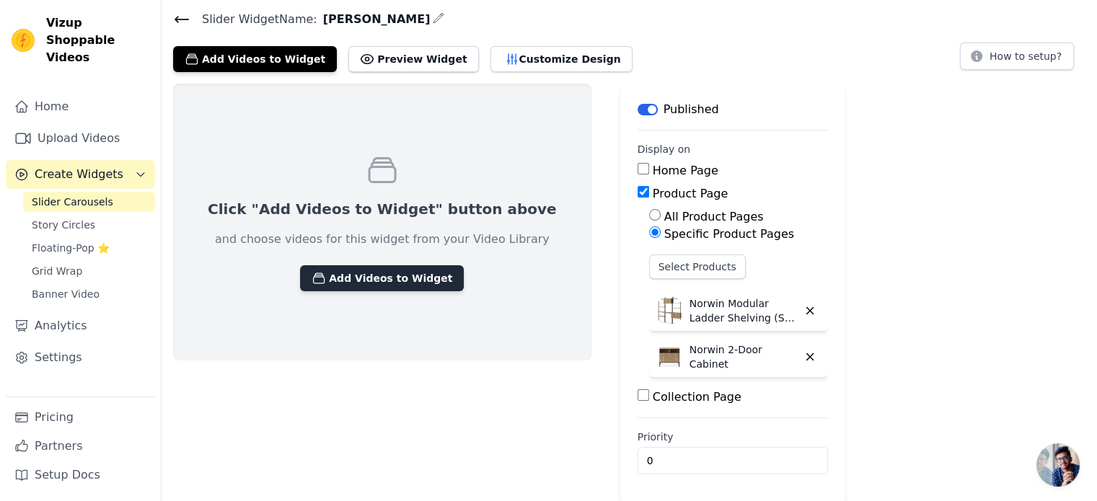
click at [400, 280] on button "Add Videos to Widget" at bounding box center [382, 278] width 164 height 26
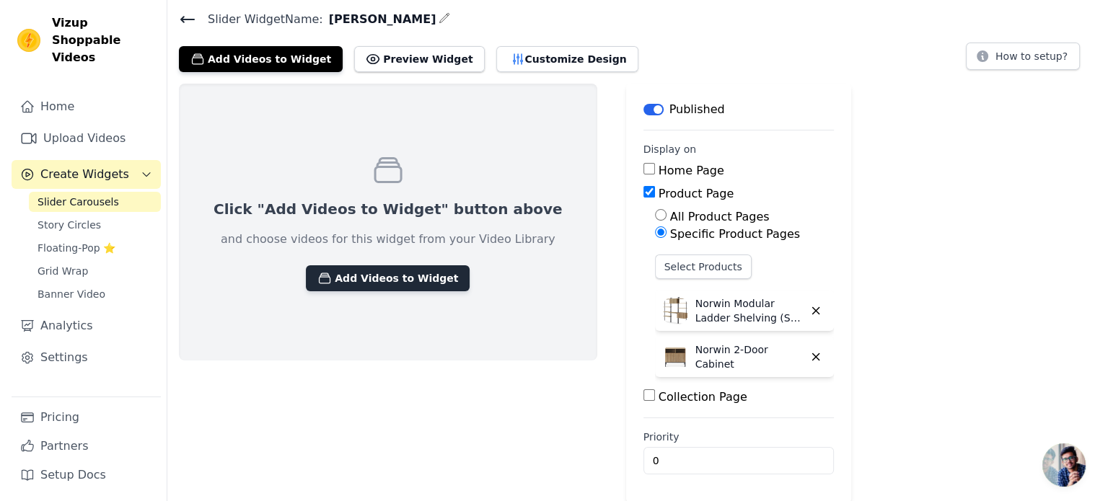
scroll to position [0, 0]
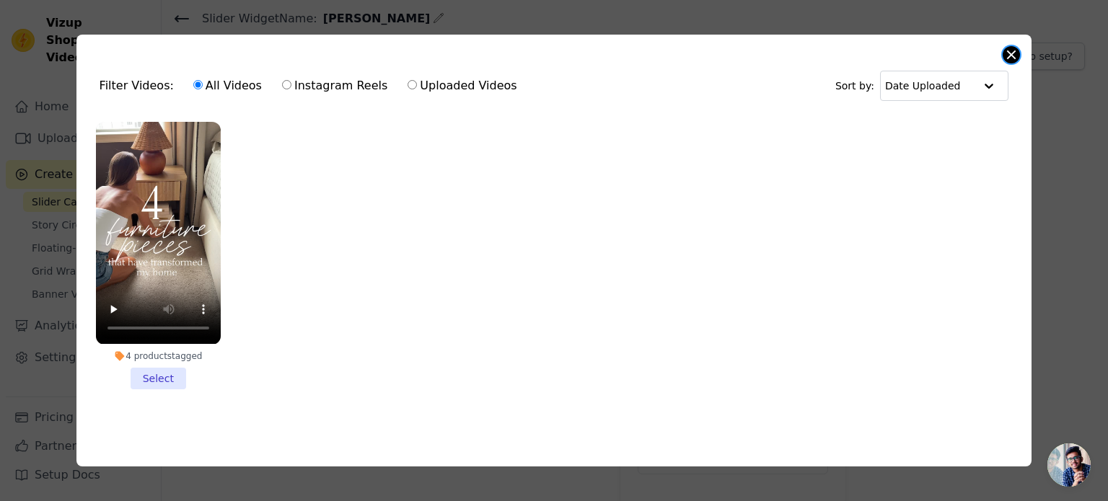
click at [1009, 52] on button "Close modal" at bounding box center [1010, 54] width 17 height 17
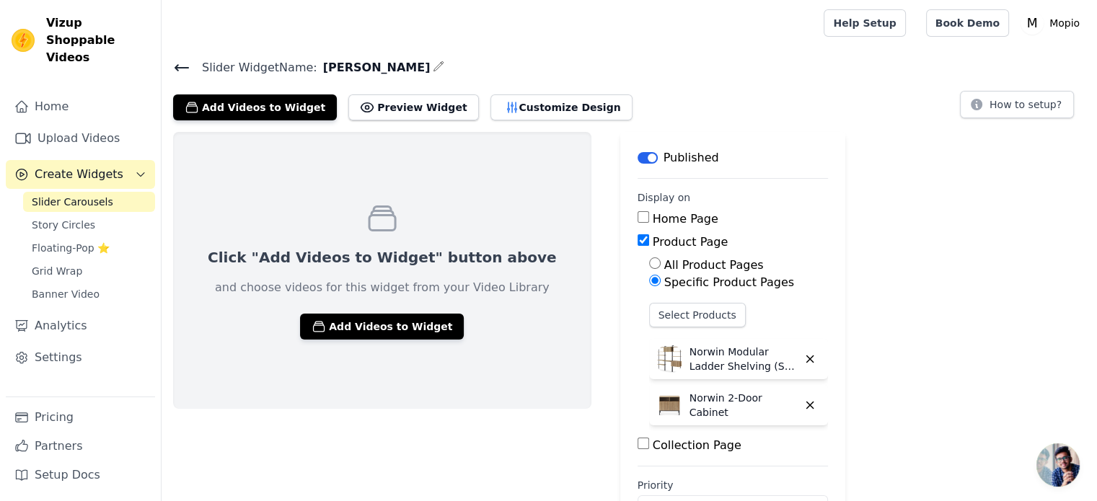
click at [433, 74] on div at bounding box center [439, 67] width 12 height 19
click at [433, 66] on icon "button" at bounding box center [439, 67] width 12 height 12
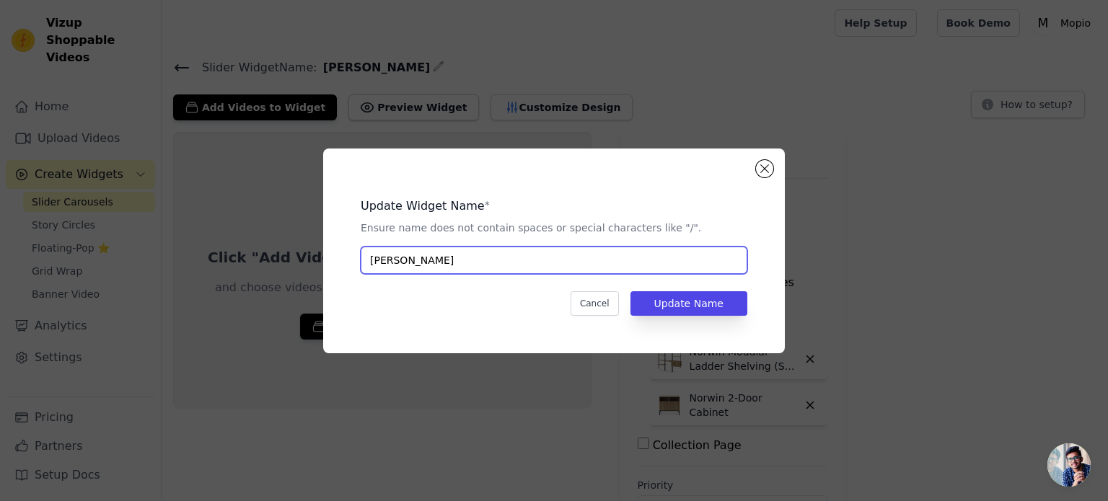
click at [408, 265] on input "Norwin" at bounding box center [554, 260] width 387 height 27
type input "Lauren Arched"
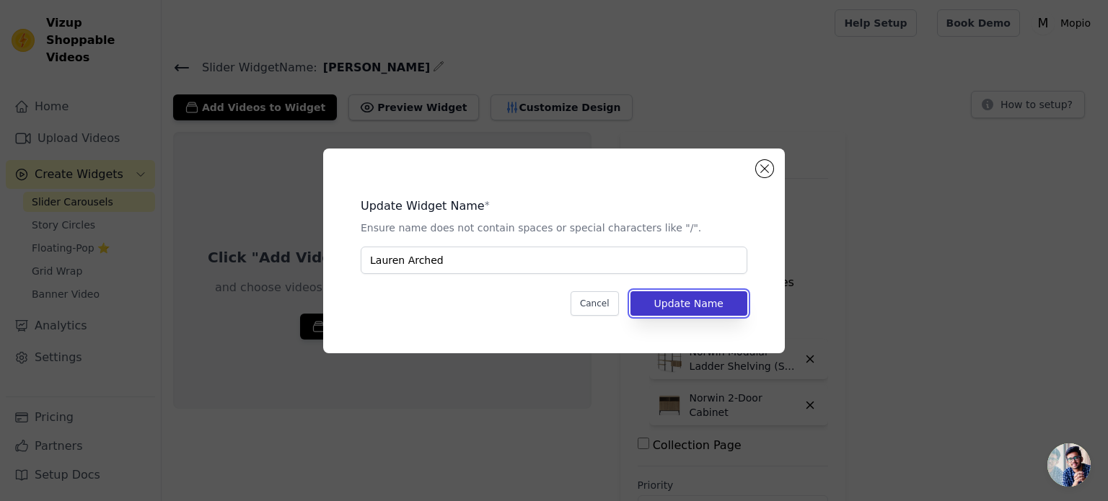
click at [746, 307] on button "Update Name" at bounding box center [688, 303] width 117 height 25
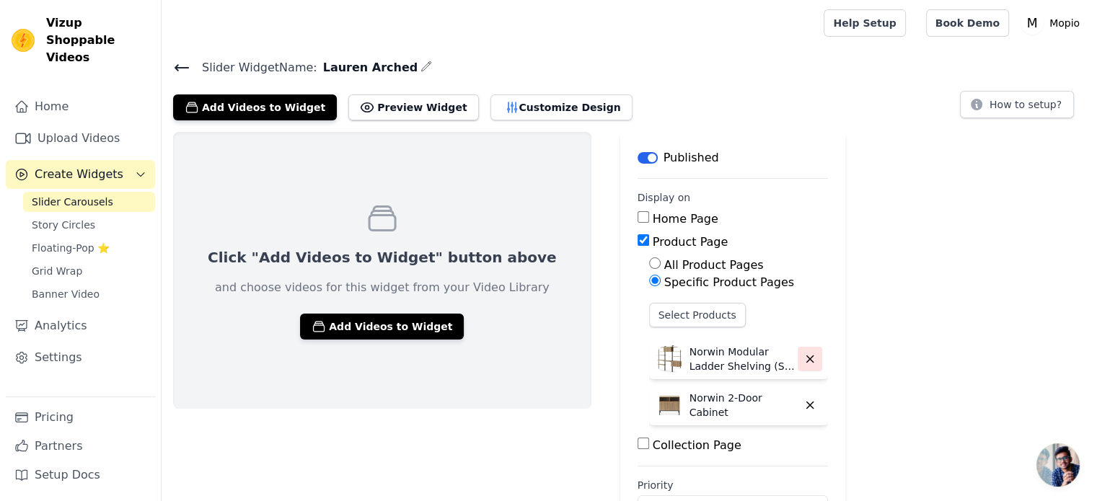
click at [803, 355] on icon "button" at bounding box center [809, 359] width 13 height 13
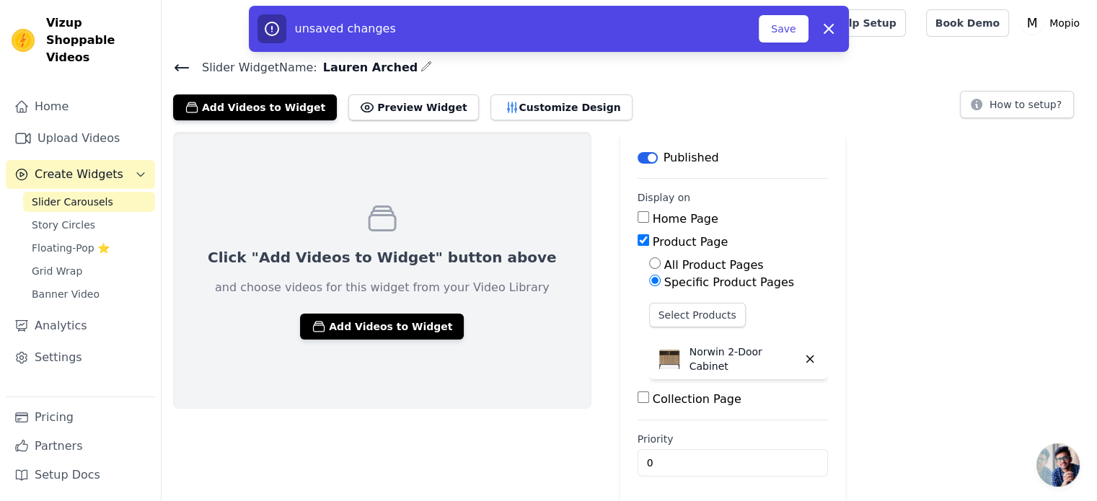
click at [798, 358] on button "button" at bounding box center [810, 359] width 25 height 25
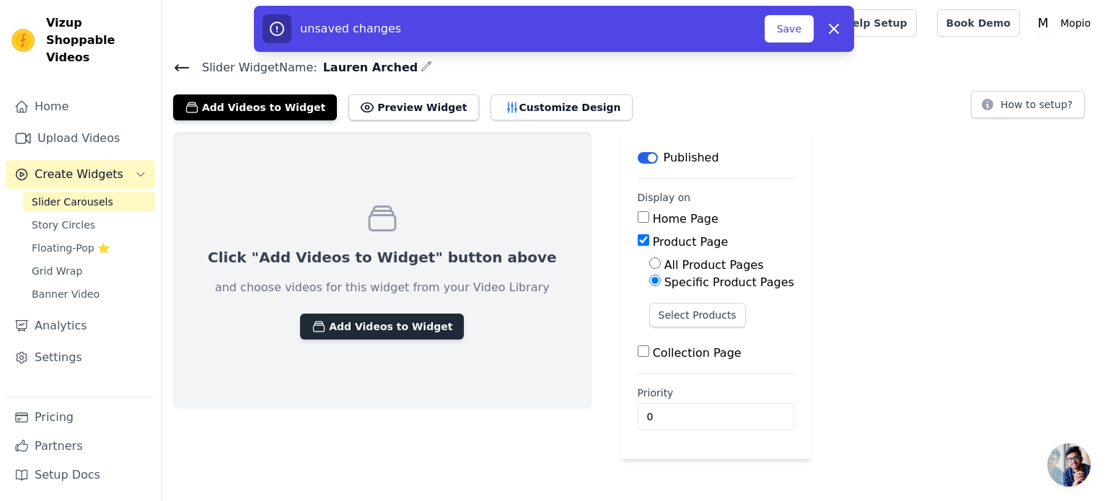
click at [410, 328] on button "Add Videos to Widget" at bounding box center [382, 327] width 164 height 26
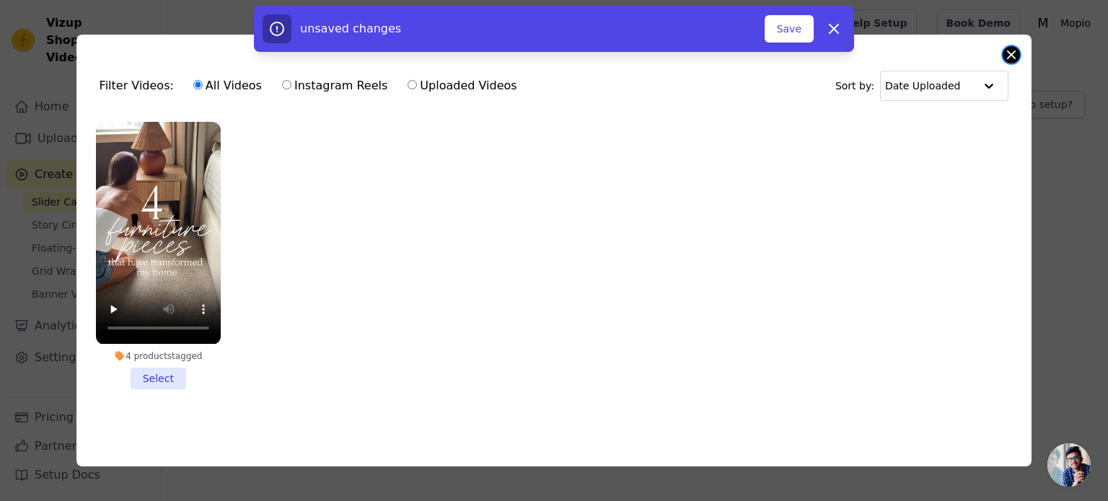
click at [1011, 56] on button "Close modal" at bounding box center [1010, 54] width 17 height 17
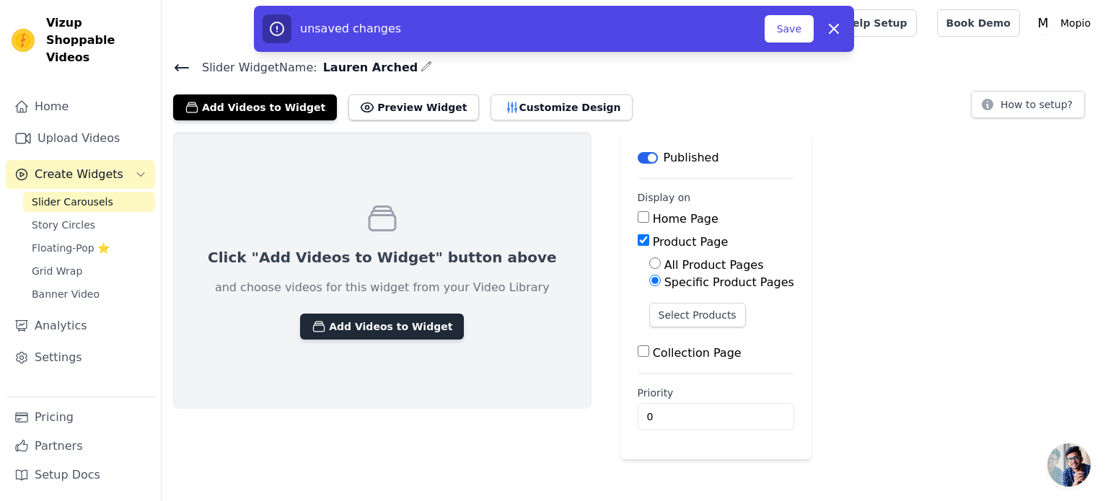
click at [397, 331] on button "Add Videos to Widget" at bounding box center [382, 327] width 164 height 26
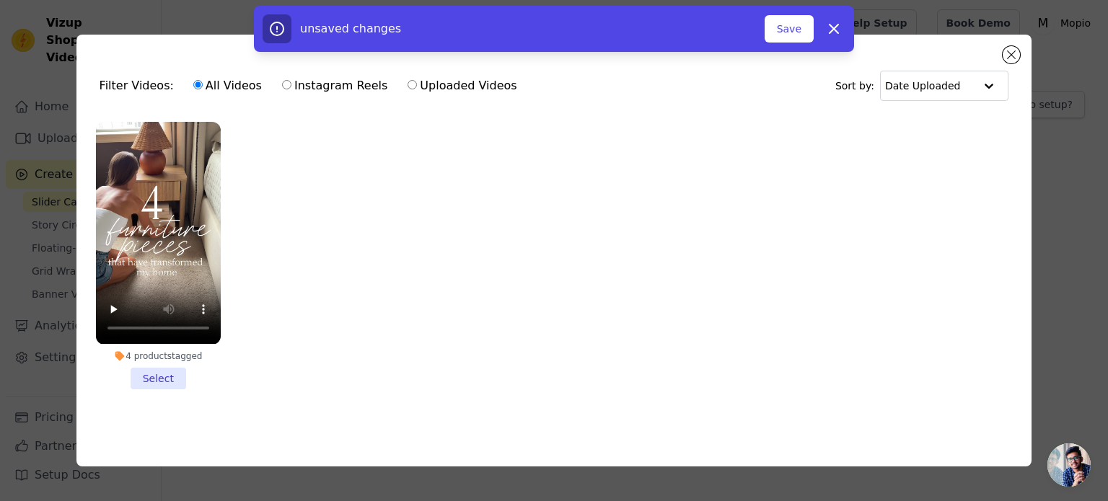
click at [1005, 51] on div "unsaved changes Save Dismiss" at bounding box center [554, 29] width 1108 height 46
click at [1015, 56] on button "Close modal" at bounding box center [1010, 54] width 17 height 17
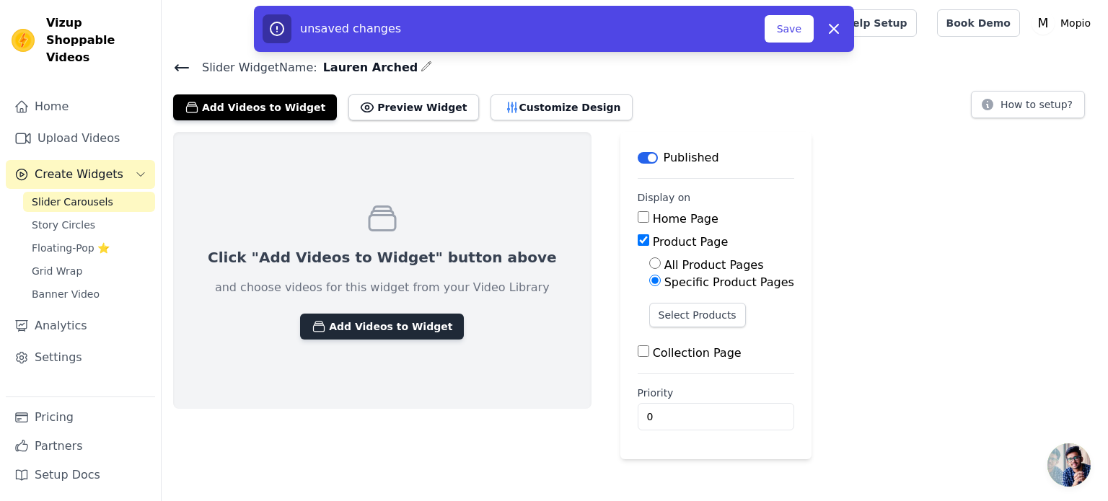
click at [387, 330] on button "Add Videos to Widget" at bounding box center [382, 327] width 164 height 26
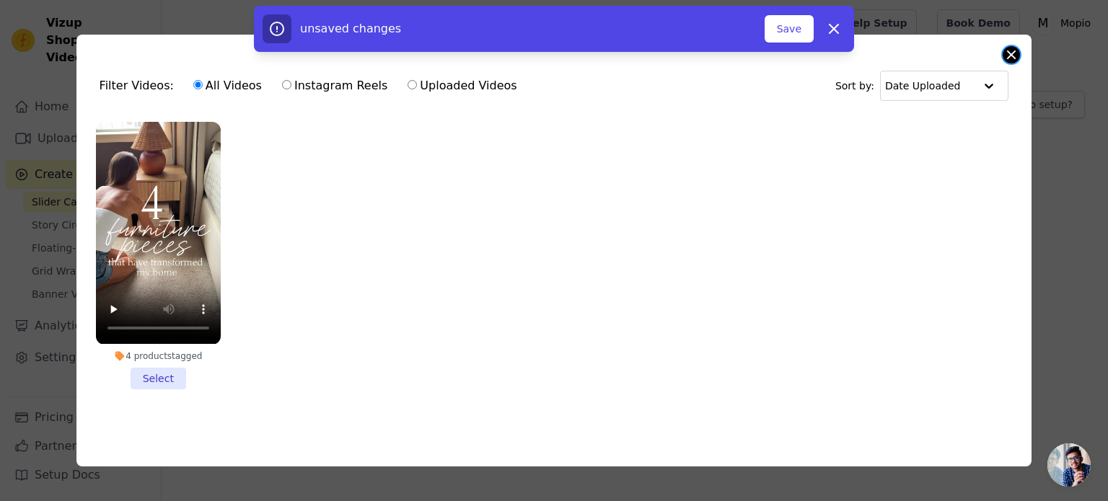
click at [1008, 53] on button "Close modal" at bounding box center [1010, 54] width 17 height 17
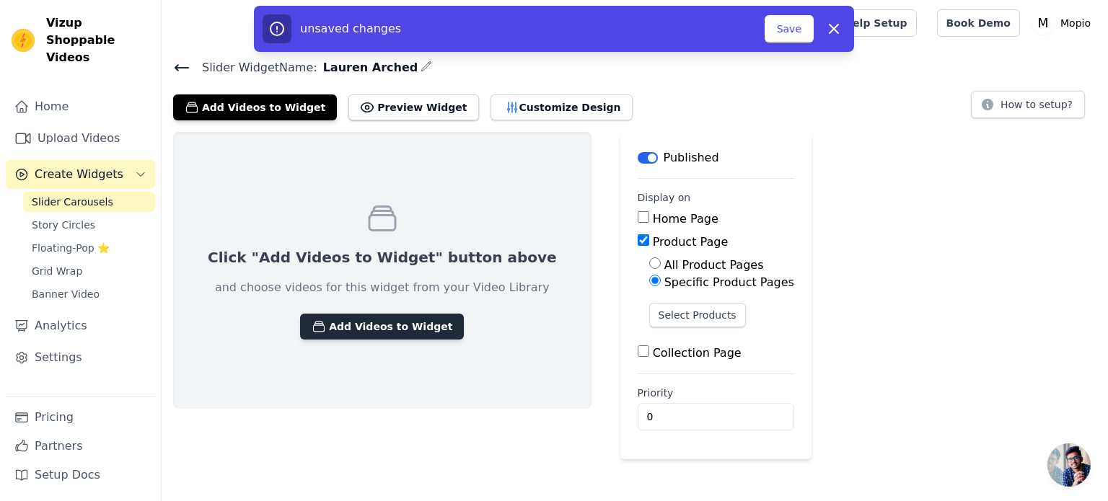
click at [392, 327] on button "Add Videos to Widget" at bounding box center [382, 327] width 164 height 26
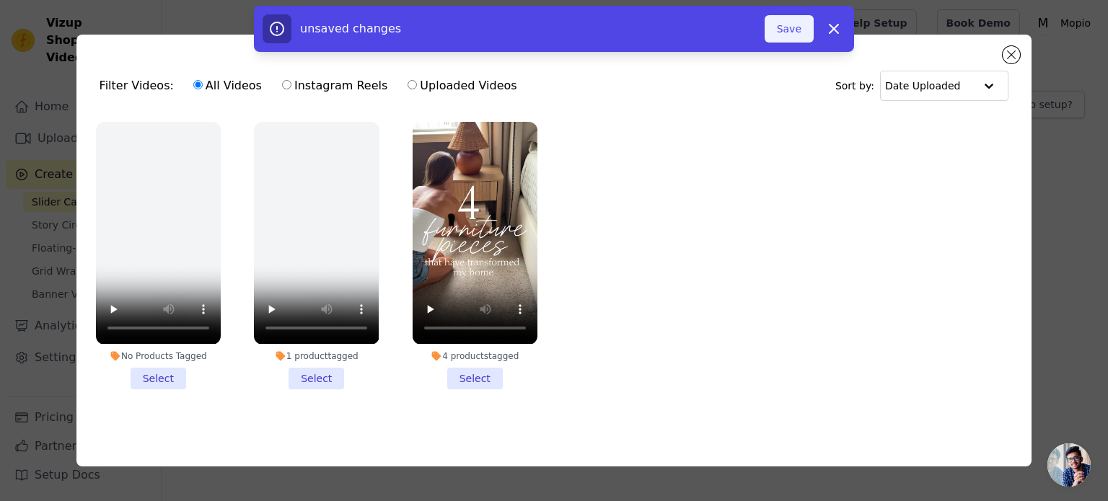
click at [789, 38] on button "Save" at bounding box center [788, 28] width 49 height 27
click at [1007, 48] on button "Close modal" at bounding box center [1010, 54] width 17 height 17
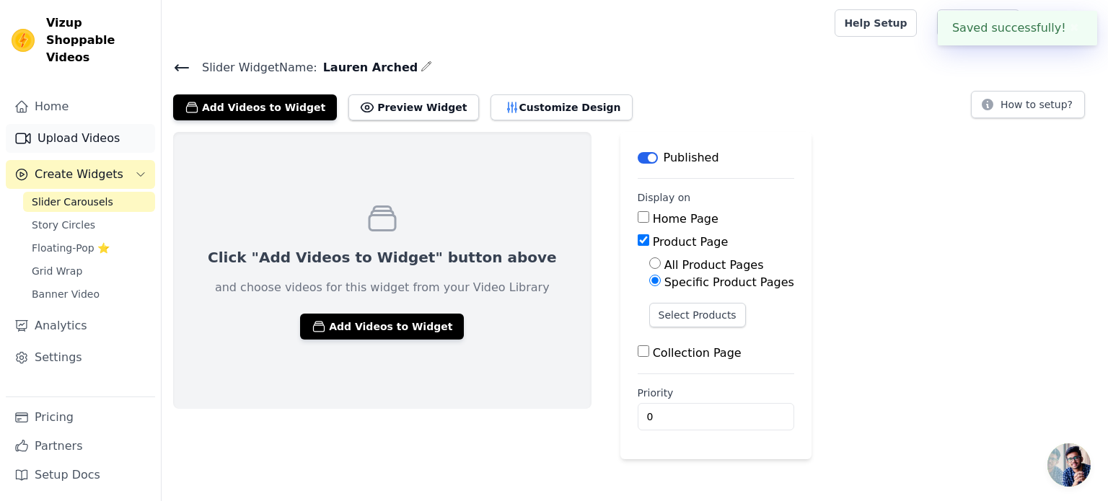
click at [84, 125] on link "Upload Videos" at bounding box center [80, 138] width 149 height 29
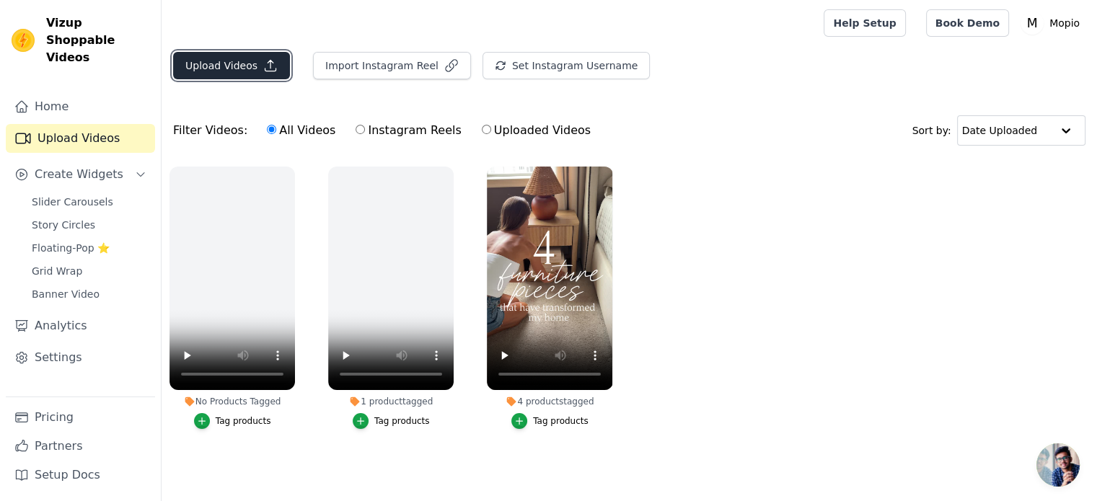
click at [236, 55] on button "Upload Videos" at bounding box center [231, 65] width 117 height 27
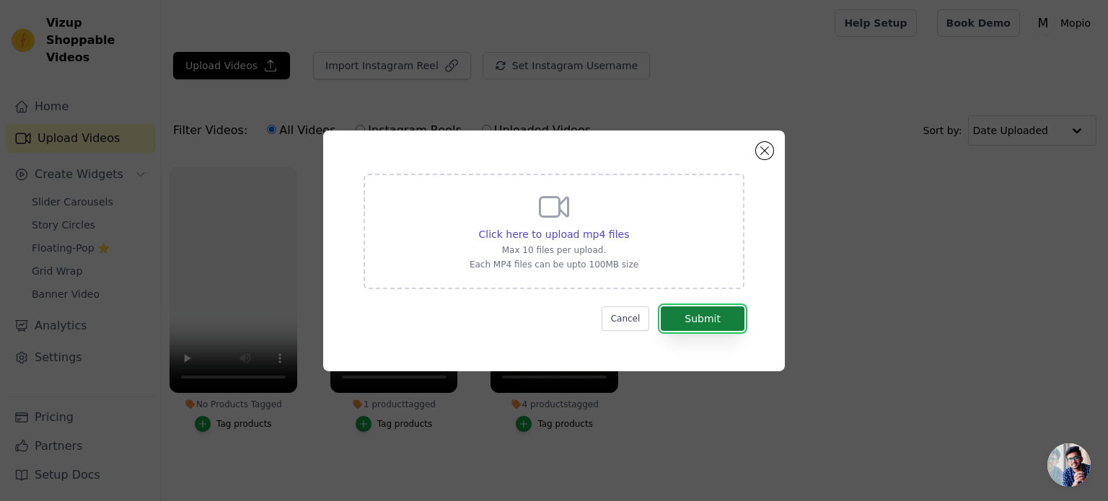
click at [692, 317] on button "Submit" at bounding box center [703, 319] width 84 height 25
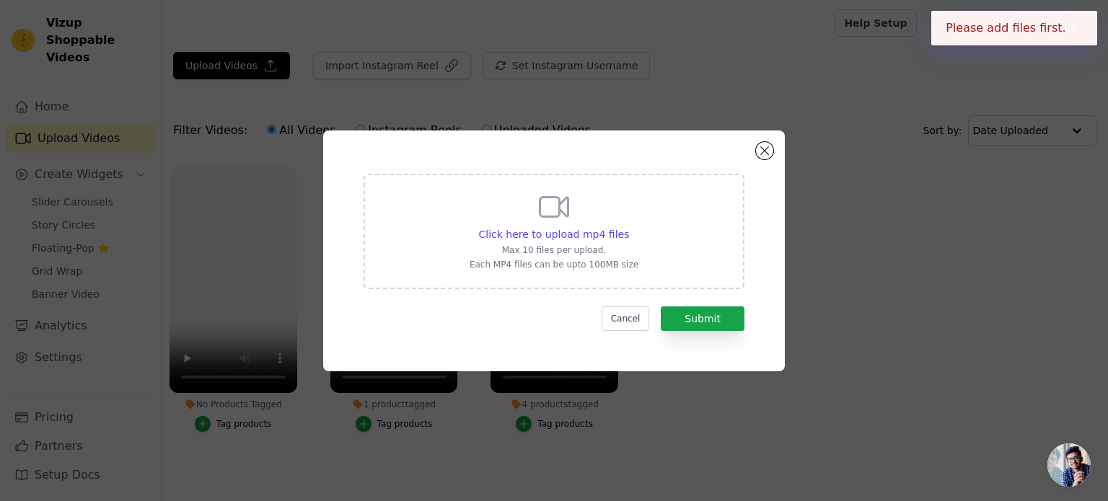
click at [586, 247] on p "Max 10 files per upload." at bounding box center [553, 250] width 169 height 12
click at [628, 227] on input "Click here to upload mp4 files Max 10 files per upload. Each MP4 files can be u…" at bounding box center [628, 226] width 1 height 1
type input "C:\fakepath\dd0cd413a78145f899414331a9320094 (1).mp4"
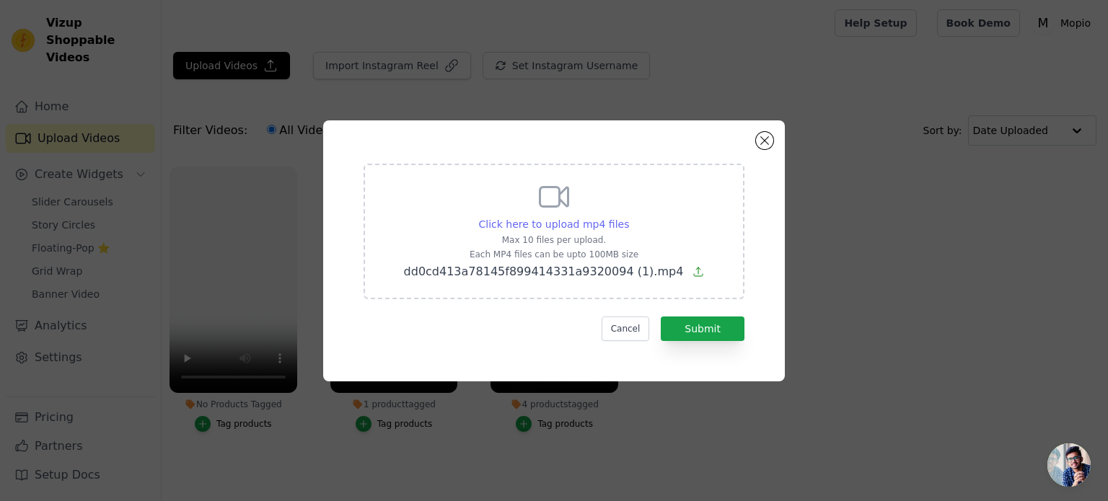
click at [617, 230] on span "Click here to upload mp4 files" at bounding box center [554, 225] width 151 height 12
click at [628, 217] on input "Click here to upload mp4 files Max 10 files per upload. Each MP4 files can be u…" at bounding box center [628, 216] width 1 height 1
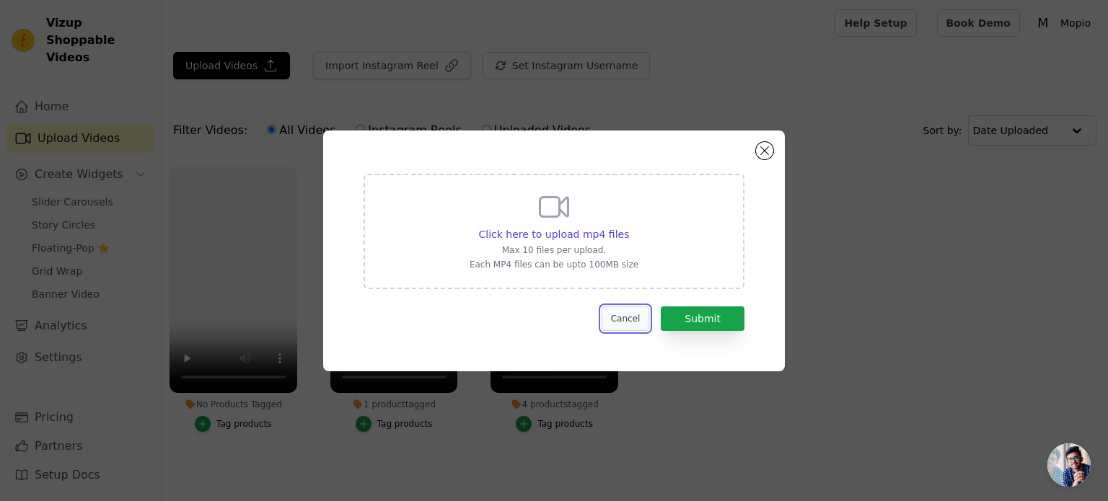
click at [634, 312] on button "Cancel" at bounding box center [625, 319] width 48 height 25
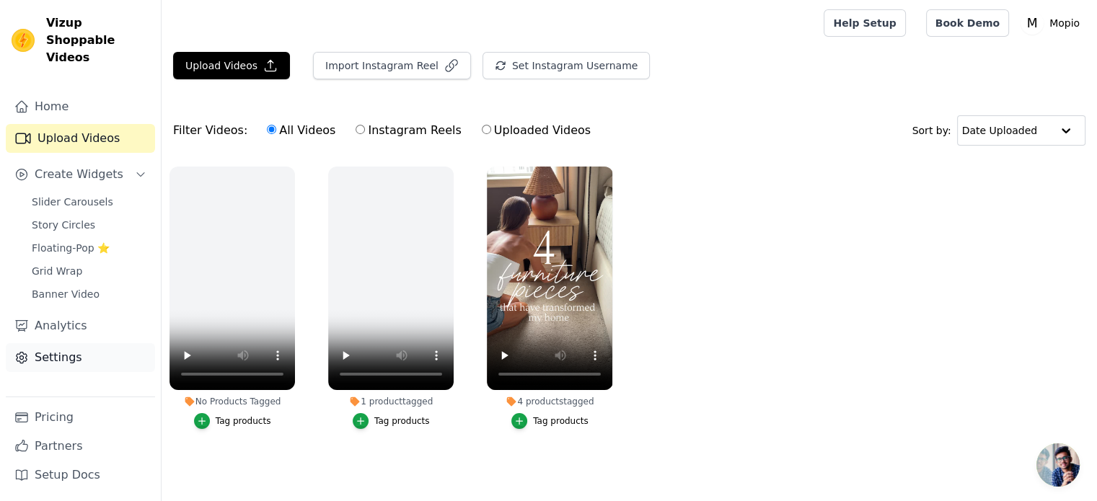
click at [71, 343] on link "Settings" at bounding box center [80, 357] width 149 height 29
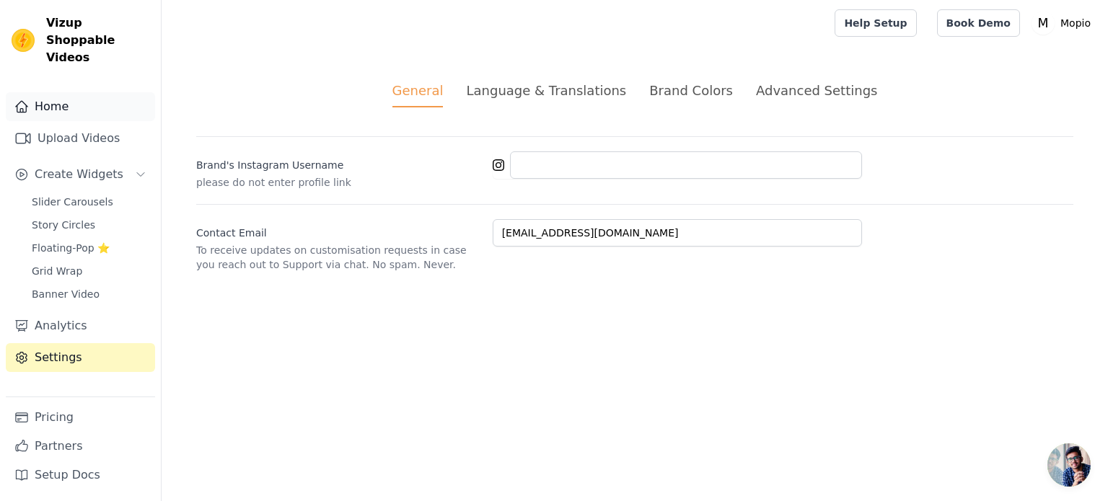
click at [64, 92] on link "Home" at bounding box center [80, 106] width 149 height 29
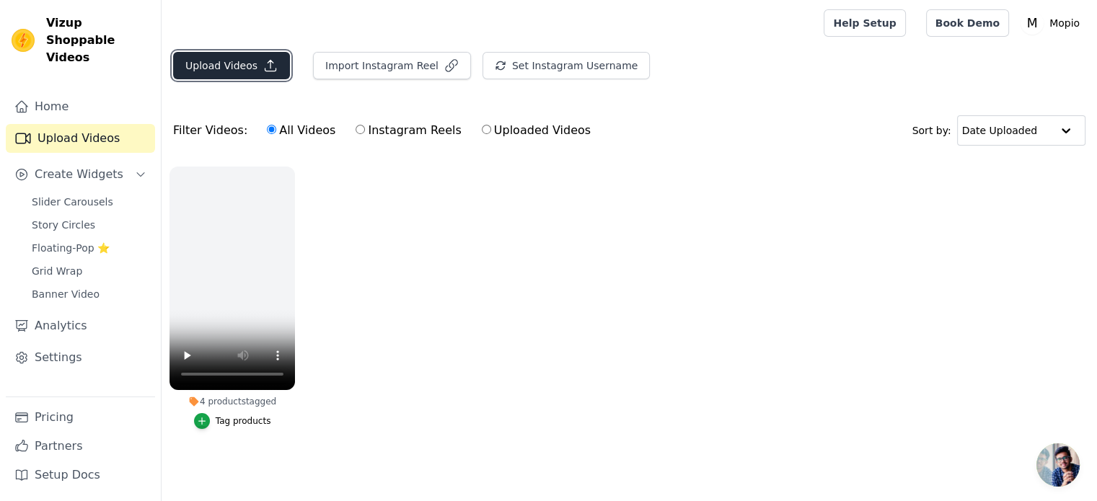
click at [268, 65] on icon "button" at bounding box center [270, 65] width 14 height 14
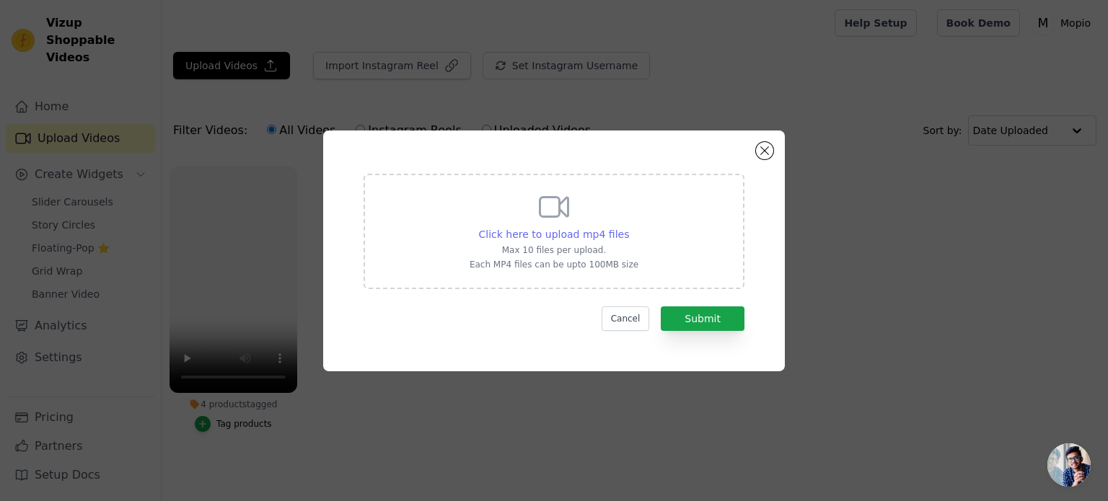
click at [582, 234] on span "Click here to upload mp4 files" at bounding box center [554, 235] width 151 height 12
click at [628, 227] on input "Click here to upload mp4 files Max 10 files per upload. Each MP4 files can be u…" at bounding box center [628, 226] width 1 height 1
click at [594, 234] on span "Click here to upload mp4 files" at bounding box center [554, 235] width 151 height 12
click at [628, 227] on input "Click here to upload mp4 files Max 10 files per upload. Each MP4 files can be u…" at bounding box center [628, 226] width 1 height 1
click at [567, 243] on div "Click here to upload mp4 files Max 10 files per upload. Each MP4 files can be u…" at bounding box center [553, 230] width 169 height 81
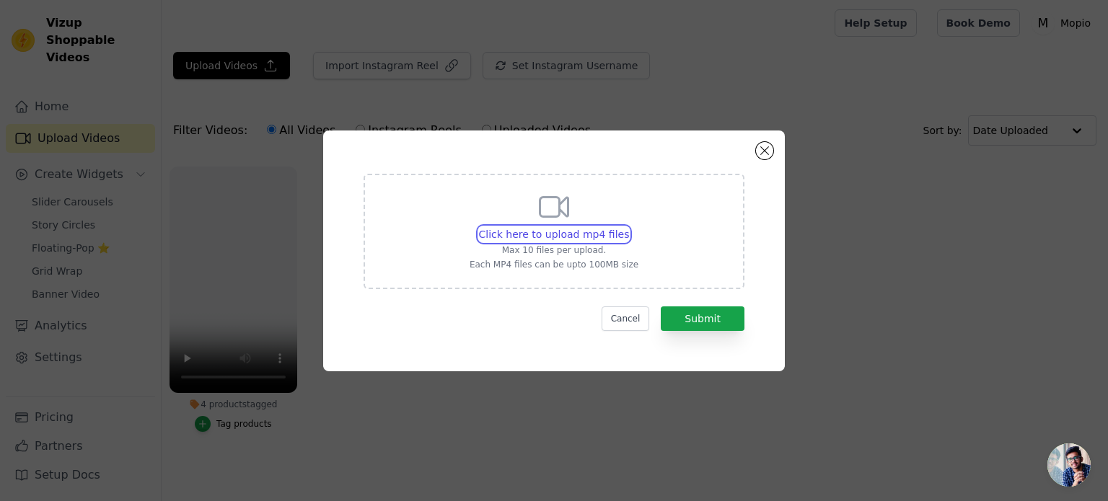
click at [628, 227] on input "Click here to upload mp4 files Max 10 files per upload. Each MP4 files can be u…" at bounding box center [628, 226] width 1 height 1
type input "C:\fakepath\Edits_Mopio_20250628_174714.MOV (1).mp4"
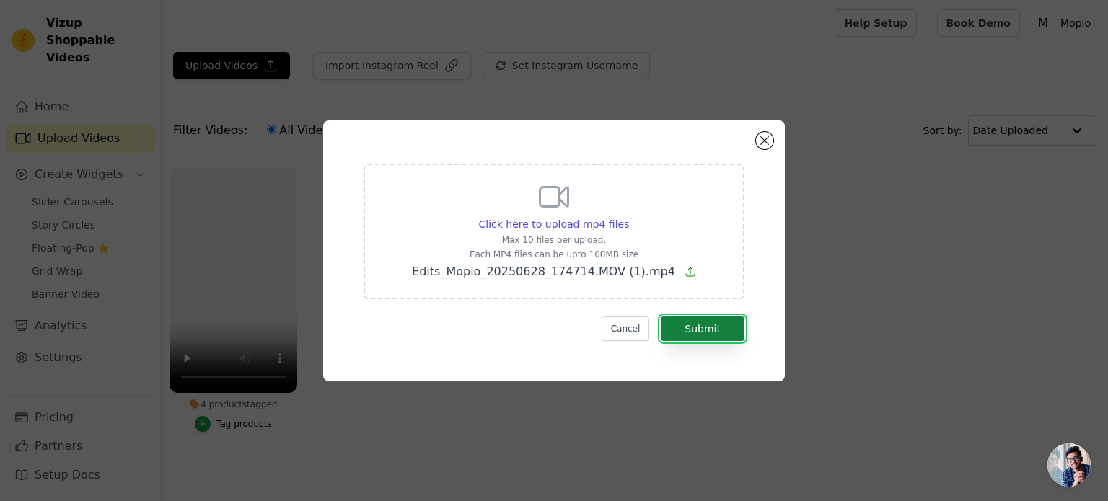
click at [704, 322] on button "Submit" at bounding box center [703, 329] width 84 height 25
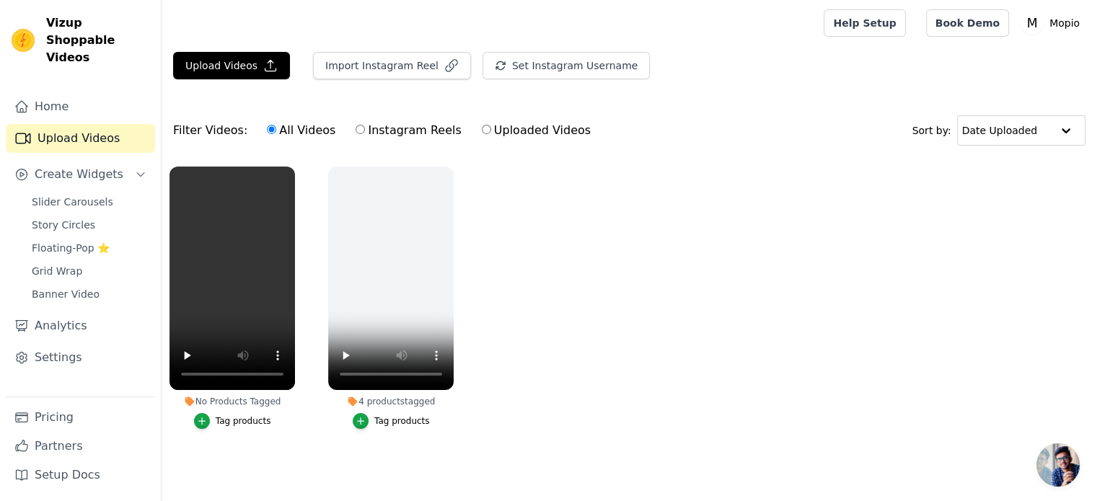
click at [261, 419] on div "Tag products" at bounding box center [244, 421] width 56 height 12
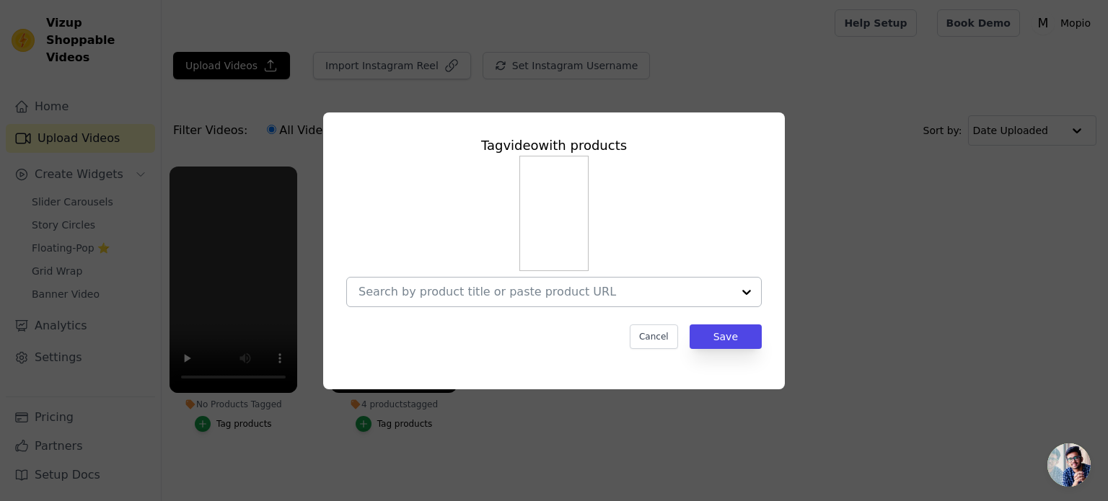
click at [565, 294] on input "No Products Tagged Tag video with products Cancel Save Tag products" at bounding box center [545, 292] width 374 height 14
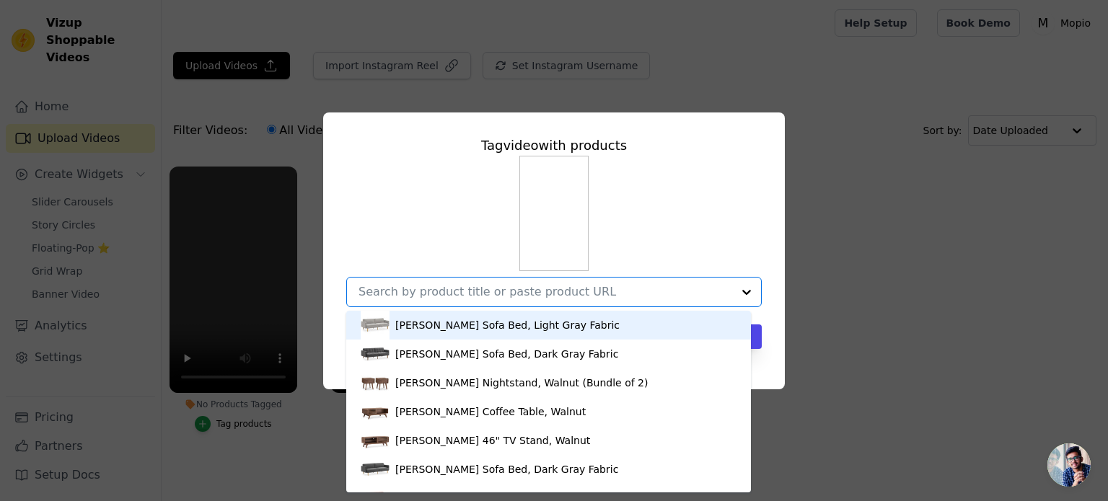
click at [568, 294] on input "No Products Tagged Tag video with products Chloe Futon Sofa Bed, Light Gray Fab…" at bounding box center [545, 292] width 374 height 14
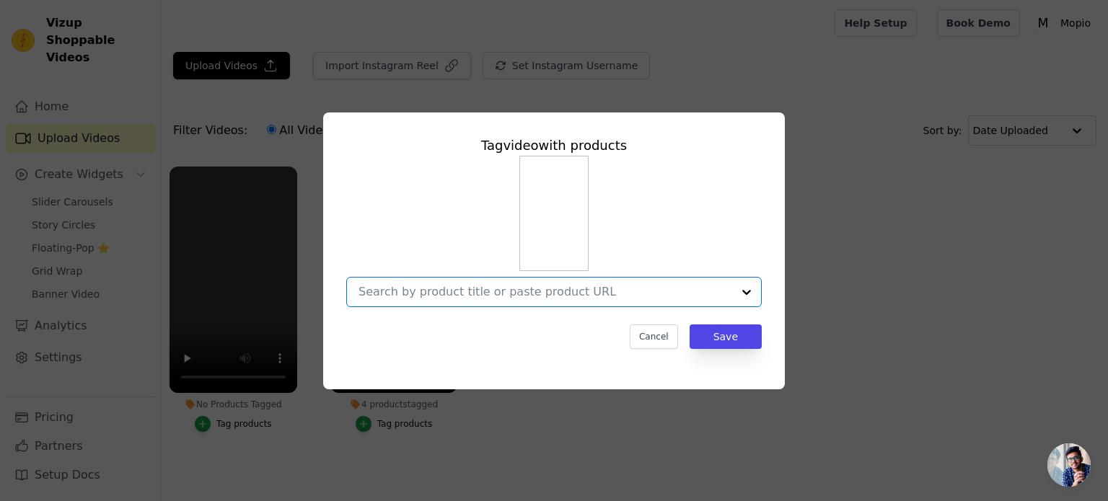
click at [568, 294] on input "No Products Tagged Tag video with products Option undefined, selected. Select i…" at bounding box center [545, 292] width 374 height 14
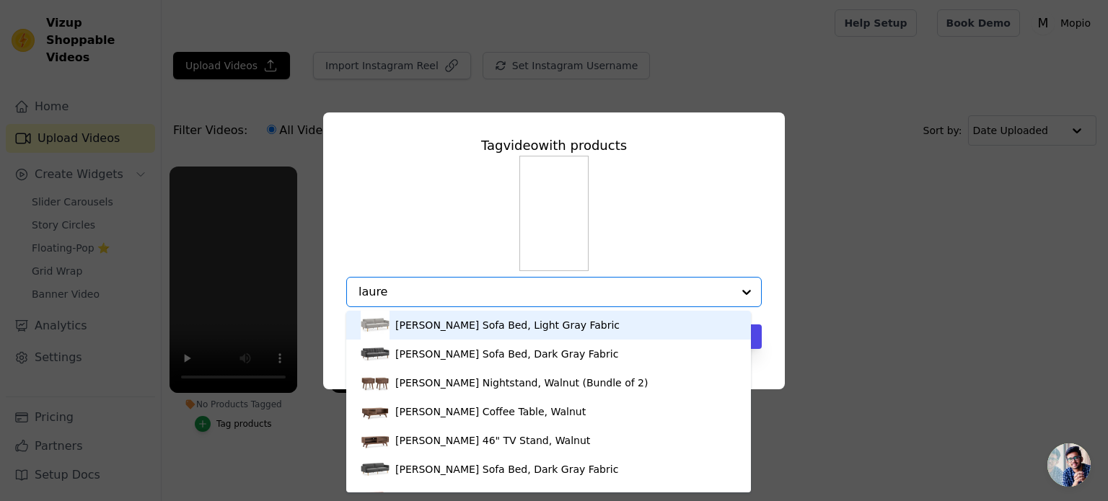
type input "lauren"
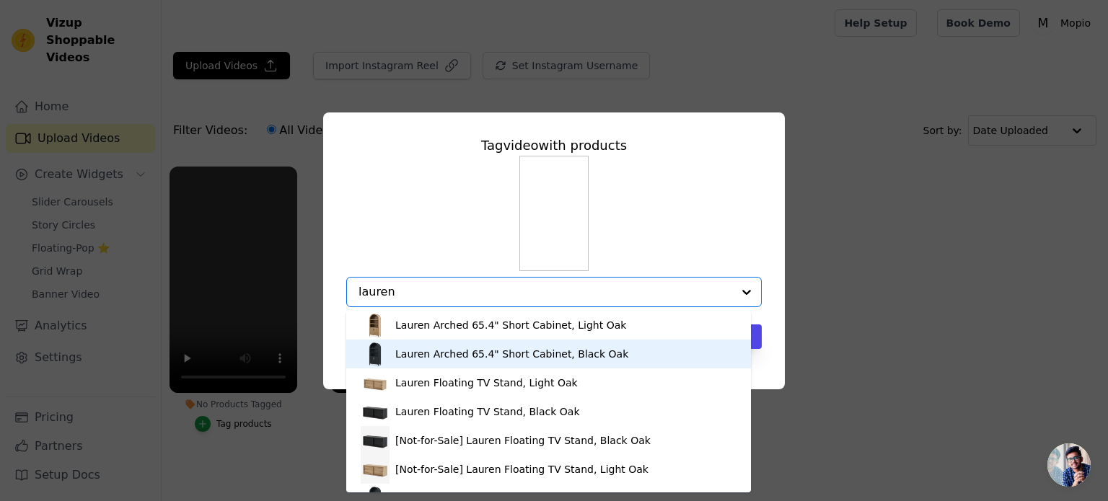
click at [553, 355] on div "Lauren Arched 65.4" Short Cabinet, Black Oak" at bounding box center [511, 354] width 233 height 14
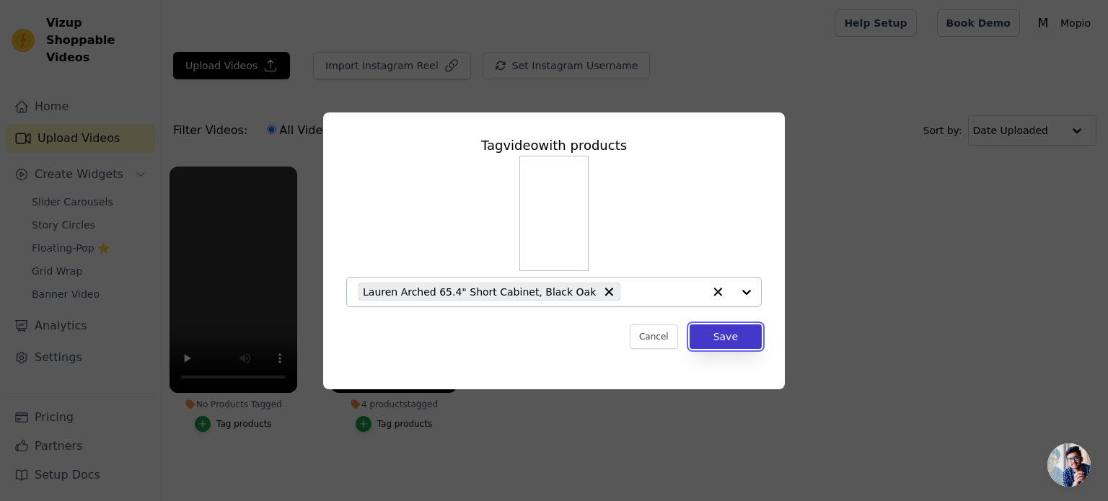
click at [744, 338] on button "Save" at bounding box center [725, 337] width 72 height 25
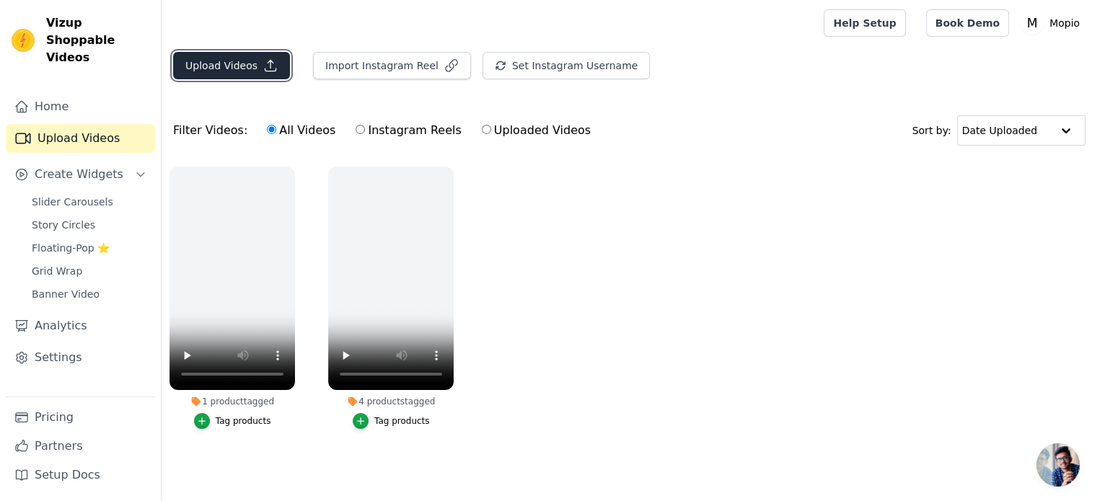
click at [245, 72] on button "Upload Videos" at bounding box center [231, 65] width 117 height 27
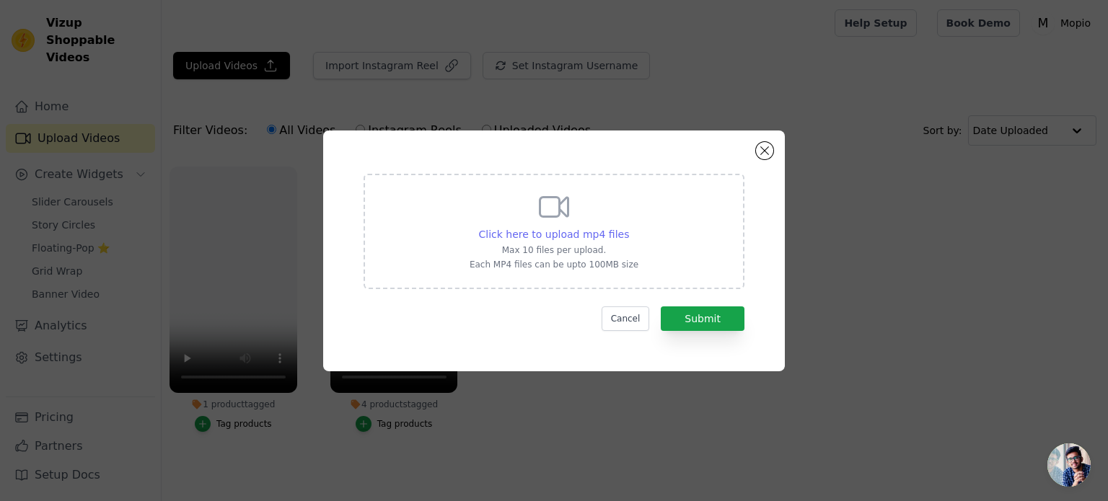
click at [595, 236] on span "Click here to upload mp4 files" at bounding box center [554, 235] width 151 height 12
click at [628, 227] on input "Click here to upload mp4 files Max 10 files per upload. Each MP4 files can be u…" at bounding box center [628, 226] width 1 height 1
type input "C:\fakepath\dd0cd413a78145f899414331a9320094 (1).mp4"
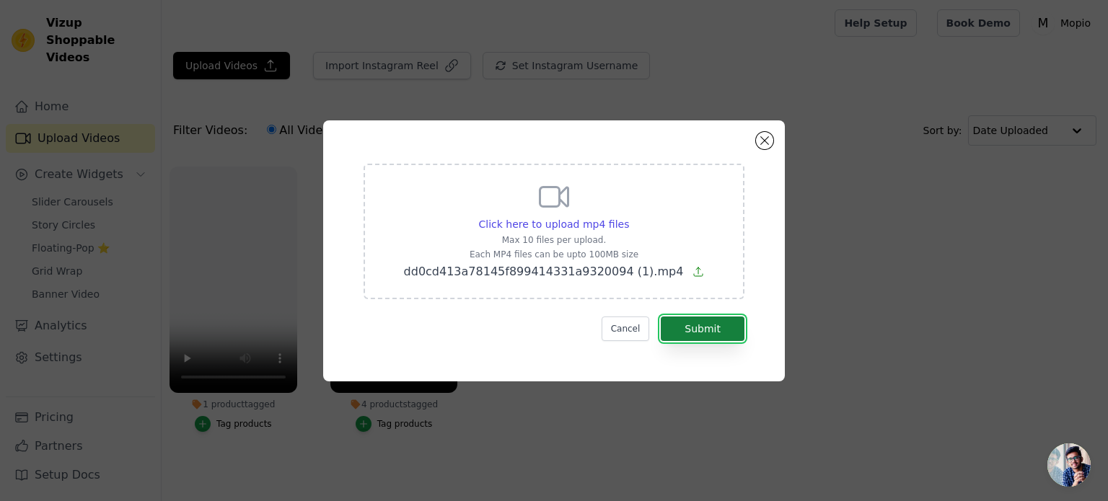
click at [714, 331] on button "Submit" at bounding box center [703, 329] width 84 height 25
